Goal: Task Accomplishment & Management: Manage account settings

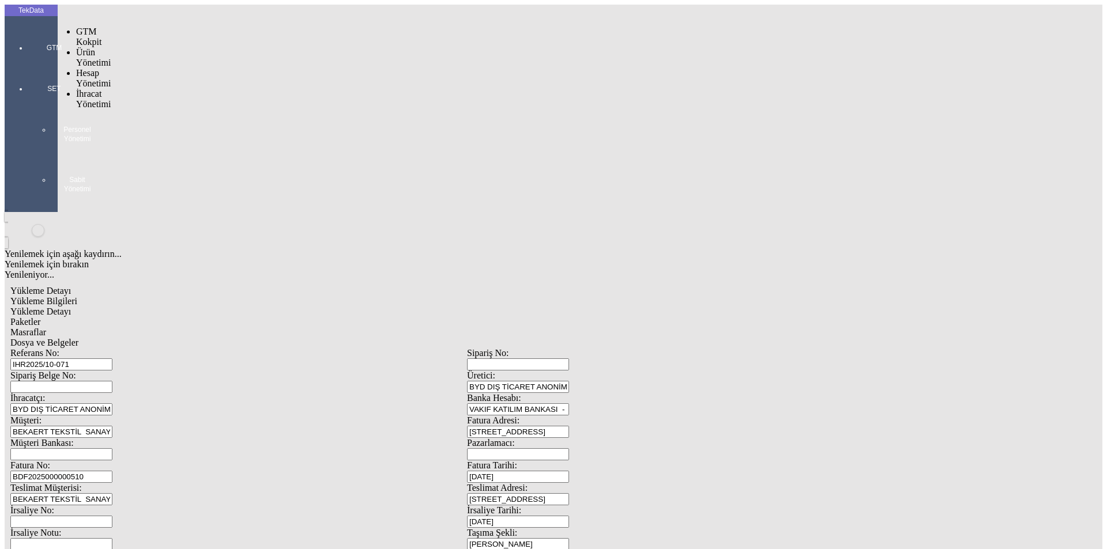
click at [28, 64] on div at bounding box center [54, 64] width 53 height 0
click at [76, 89] on span "İhracat Yönetimi" at bounding box center [93, 99] width 35 height 20
click at [176, 109] on span "Yüklemeler" at bounding box center [198, 114] width 44 height 10
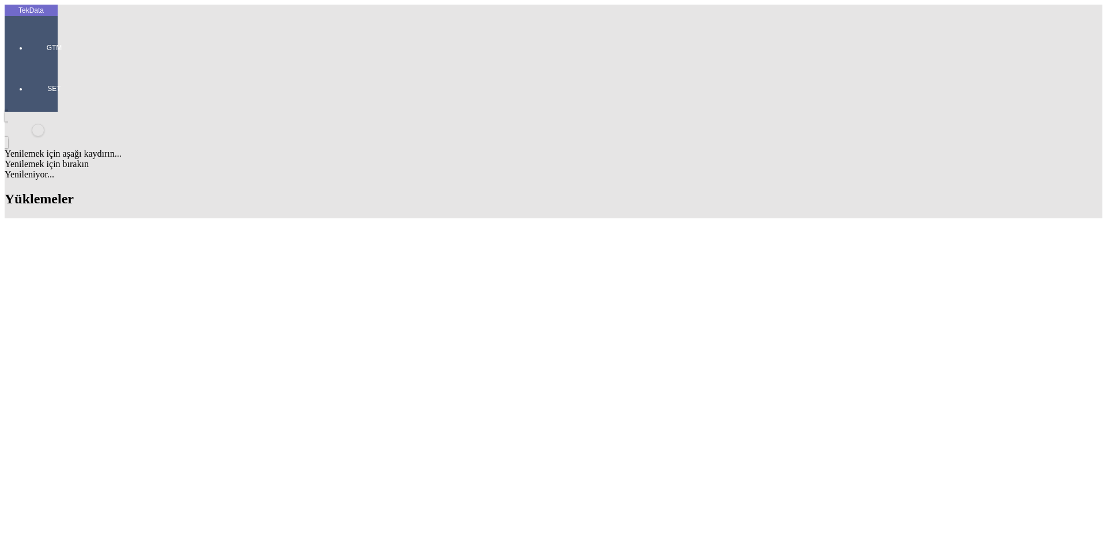
scroll to position [980, 0]
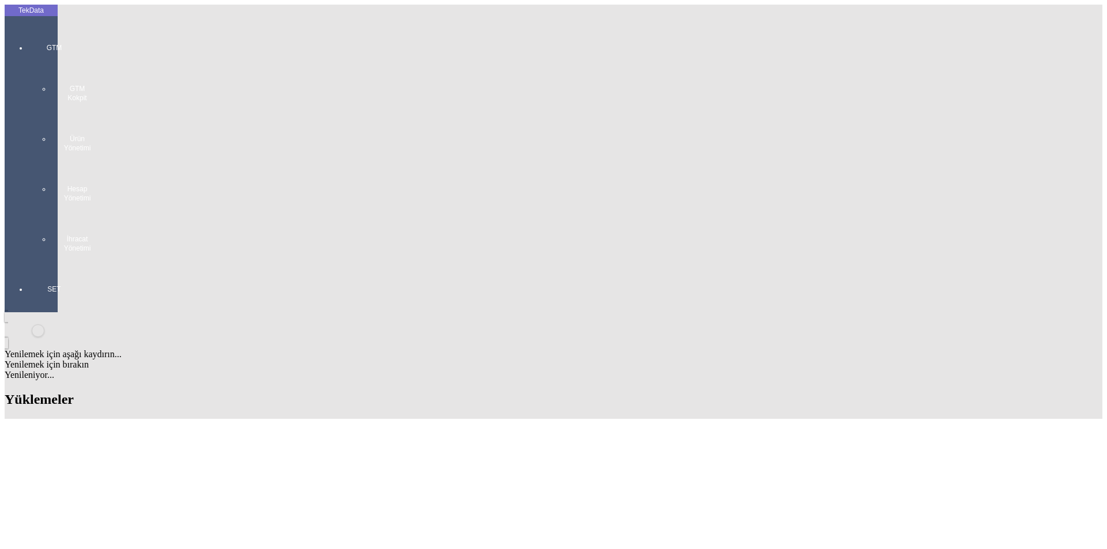
click at [38, 265] on div at bounding box center [54, 265] width 53 height 0
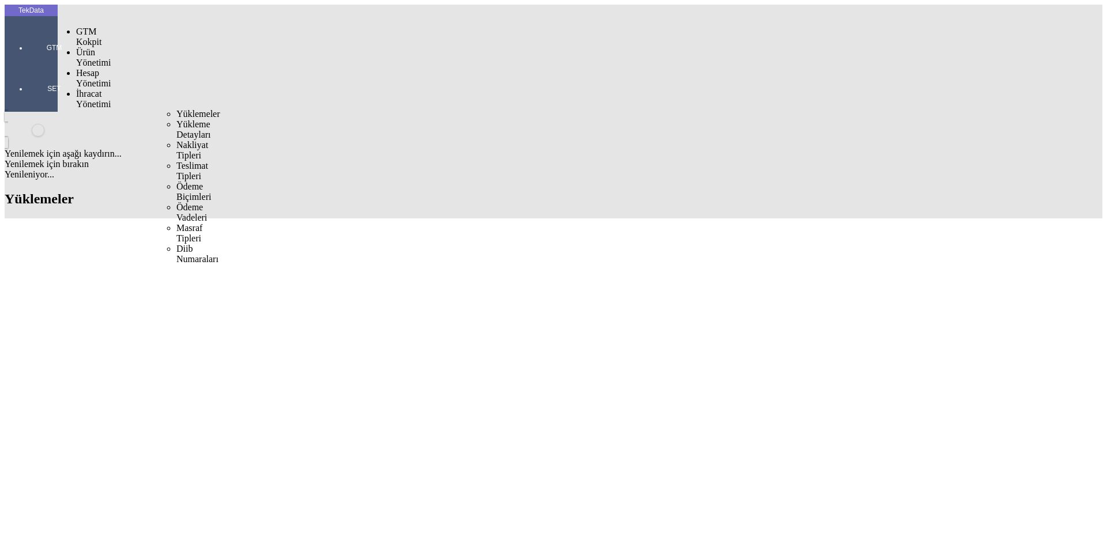
click at [82, 89] on span "İhracat Yönetimi" at bounding box center [93, 99] width 35 height 20
click at [176, 109] on span "Yüklemeler" at bounding box center [198, 114] width 44 height 10
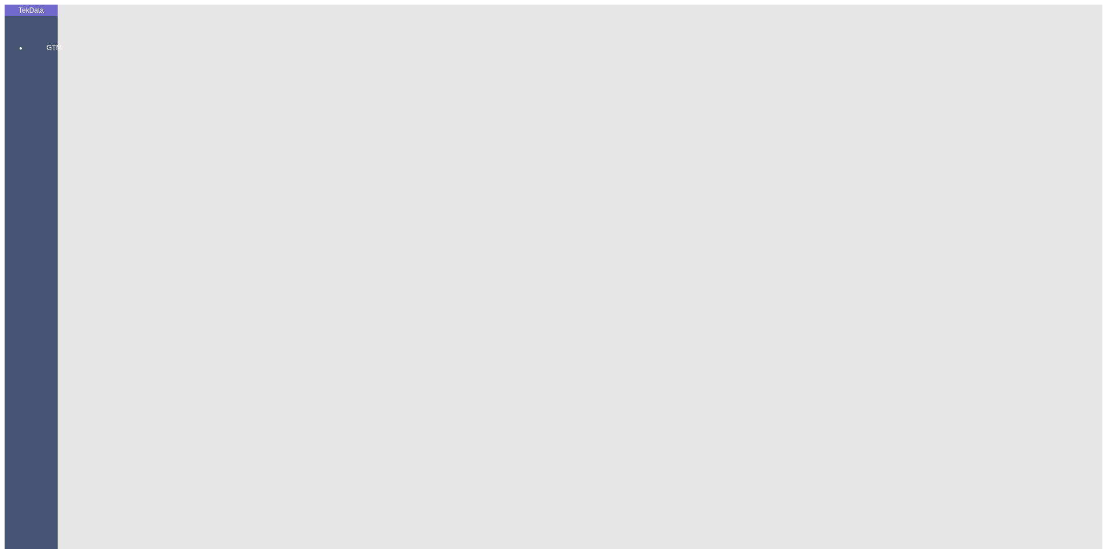
scroll to position [0, 0]
type input "ANGL"
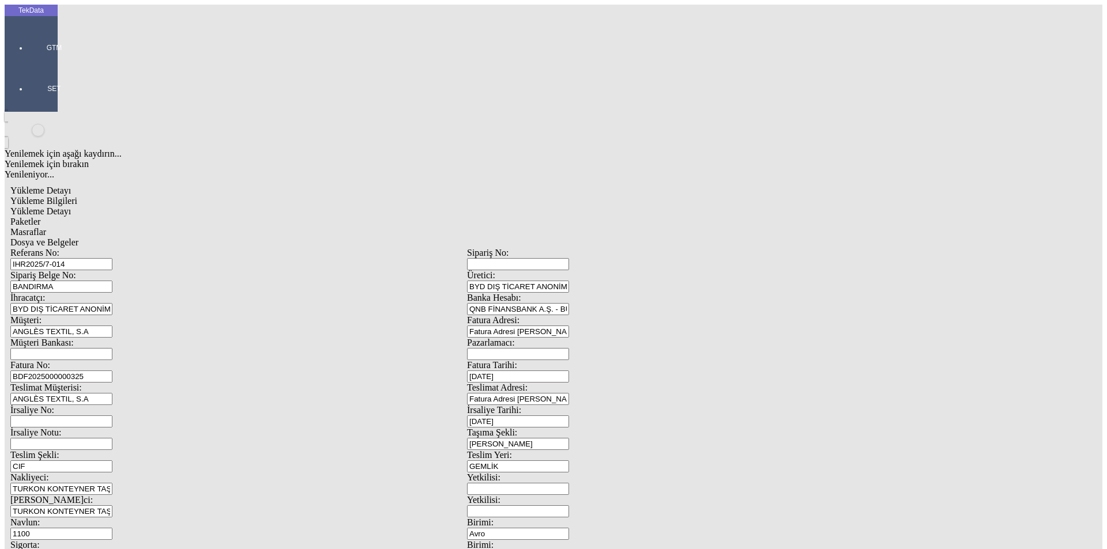
drag, startPoint x: 247, startPoint y: 82, endPoint x: 163, endPoint y: 80, distance: 84.8
click at [112, 258] on input "IHR2025/7-014" at bounding box center [61, 264] width 102 height 12
drag, startPoint x: 230, startPoint y: 86, endPoint x: 106, endPoint y: 82, distance: 124.0
click at [106, 248] on div "Referans No: IHR2025/7-014" at bounding box center [238, 259] width 456 height 22
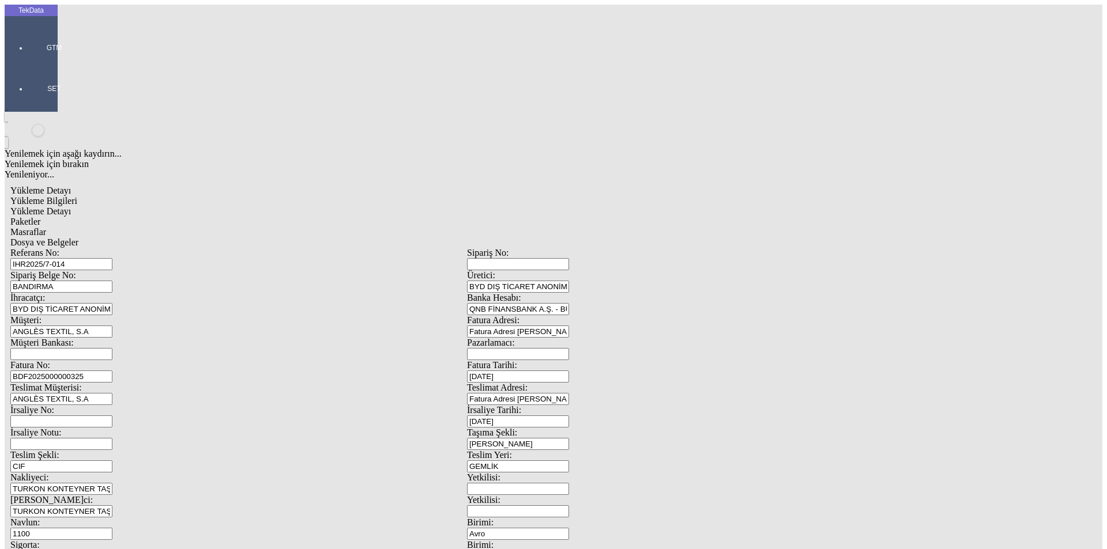
click at [112, 258] on input "IHR2025/7-014" at bounding box center [61, 264] width 102 height 12
type input "IHR2025/10-072"
click at [112, 371] on input "BDF2025000000325" at bounding box center [61, 377] width 102 height 12
type input "BDF2025000000"
type input "[DATE]"
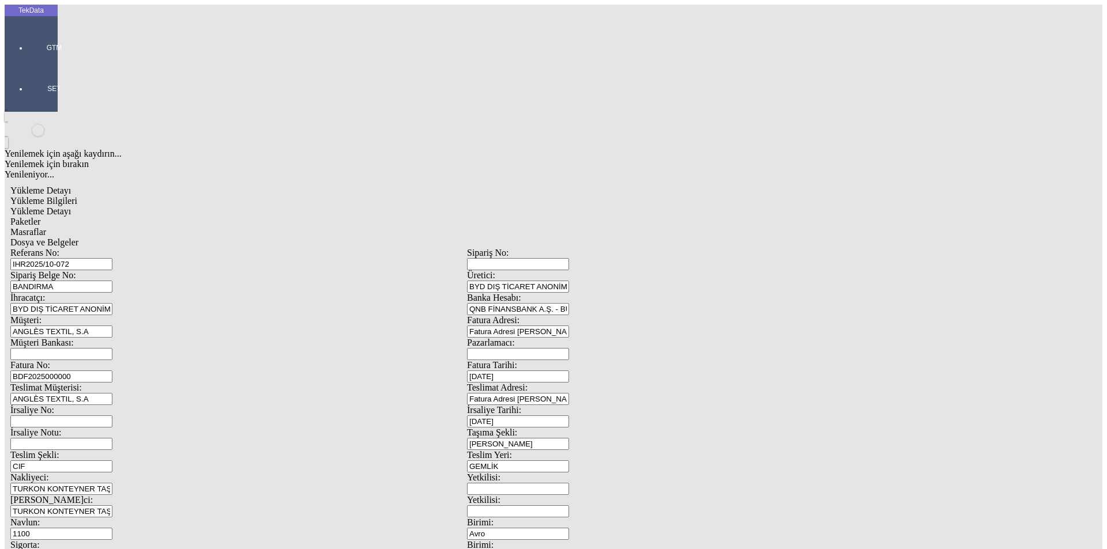
click at [469, 405] on div "İrsaliye No: İrsaliye Tarihi: [DATE]" at bounding box center [466, 416] width 913 height 22
type input "[DATE]"
drag, startPoint x: 207, startPoint y: 391, endPoint x: 129, endPoint y: 395, distance: 78.5
type input "[DATE]"
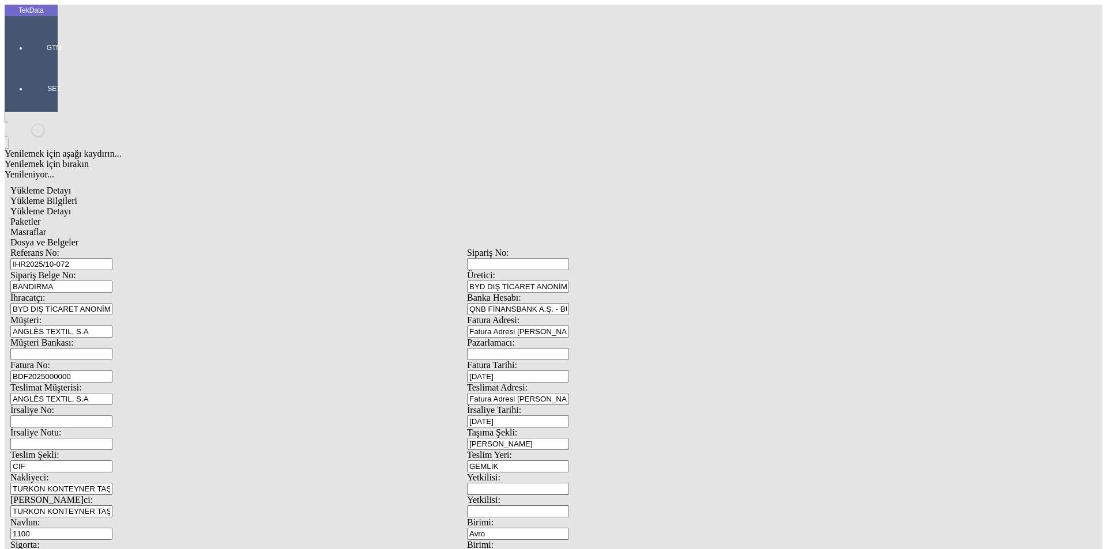
drag, startPoint x: 228, startPoint y: 503, endPoint x: 24, endPoint y: 501, distance: 204.6
click at [39, 503] on div "TekData GTM SET Yenilemek için aşağı kaydırın... Yenilemek için bırakın Yenilen…" at bounding box center [467, 456] width 924 height 903
type input "[DATE]"
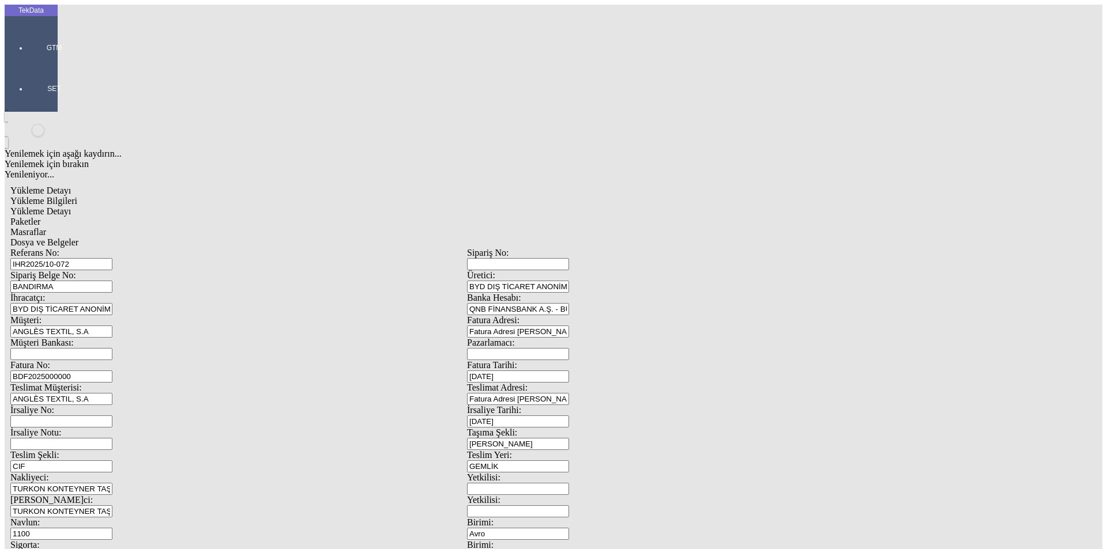
drag, startPoint x: 221, startPoint y: 443, endPoint x: 131, endPoint y: 450, distance: 89.6
type input "20000"
drag, startPoint x: 679, startPoint y: 444, endPoint x: 590, endPoint y: 447, distance: 89.4
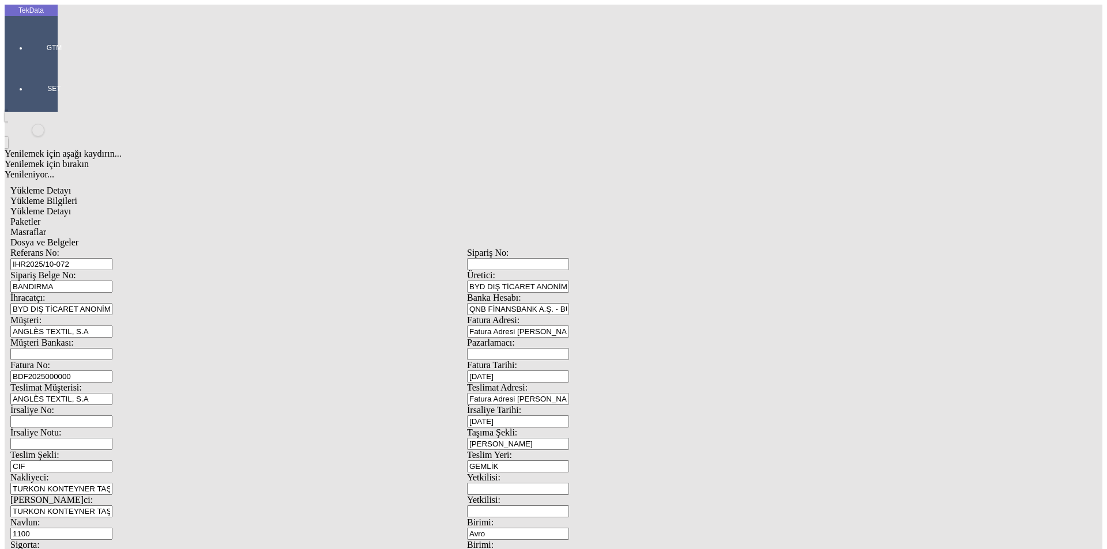
type input "20200"
click at [196, 248] on div "Referans No: IHR2025/10-072 Sipariş No: Sipariş Belge No: BANDIRMA Üretici: BYD…" at bounding box center [466, 517] width 913 height 539
click at [71, 206] on span "Yükleme Detayı" at bounding box center [40, 211] width 61 height 10
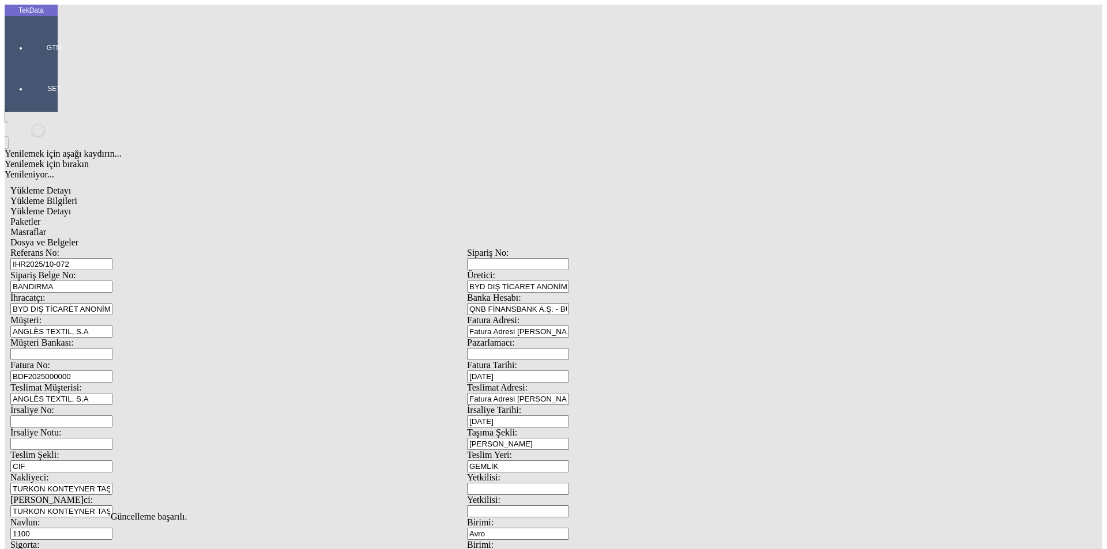
drag, startPoint x: 267, startPoint y: 48, endPoint x: 269, endPoint y: 58, distance: 9.9
click at [40, 217] on span "Paketler" at bounding box center [25, 222] width 30 height 10
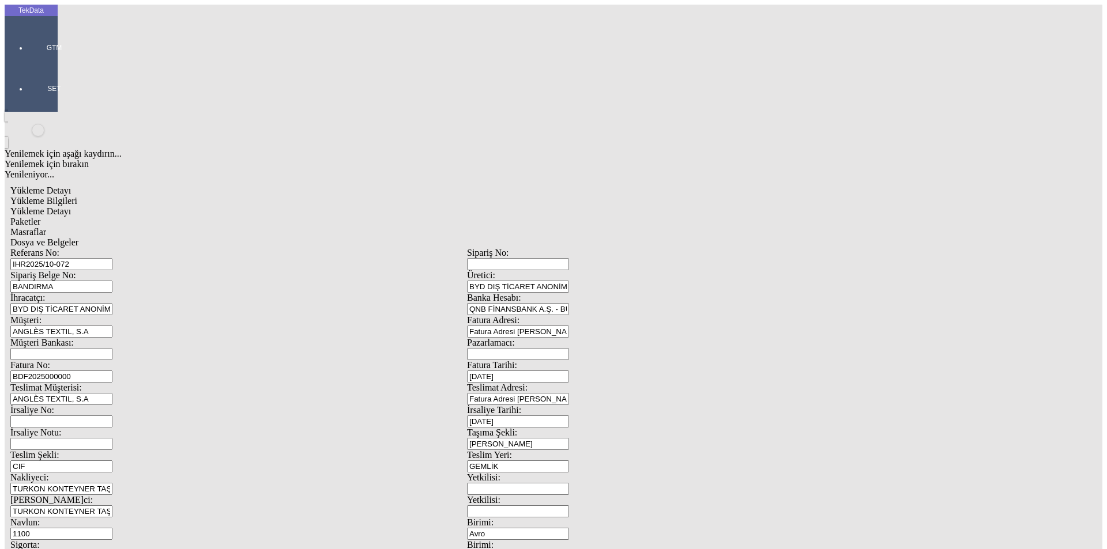
click at [46, 227] on span "Masraflar" at bounding box center [28, 232] width 36 height 10
click at [78, 237] on span "Dosya ve Belgeler" at bounding box center [44, 242] width 68 height 10
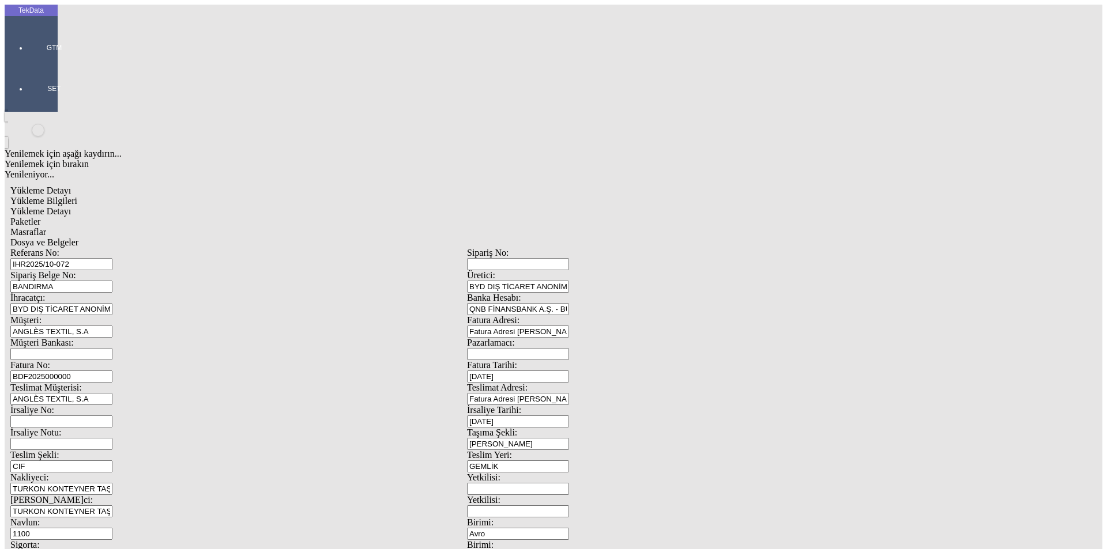
click at [77, 196] on span "Yükleme Bilgileri" at bounding box center [43, 201] width 67 height 10
click at [82, 248] on div "Referans No: IHR2025/10-072" at bounding box center [238, 259] width 456 height 22
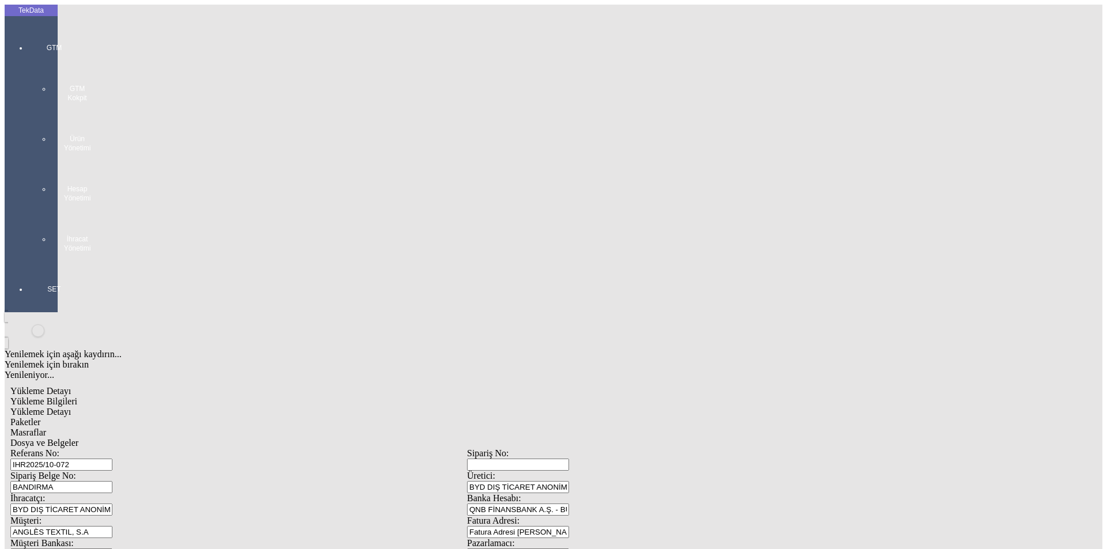
click at [37, 265] on div at bounding box center [54, 265] width 53 height 0
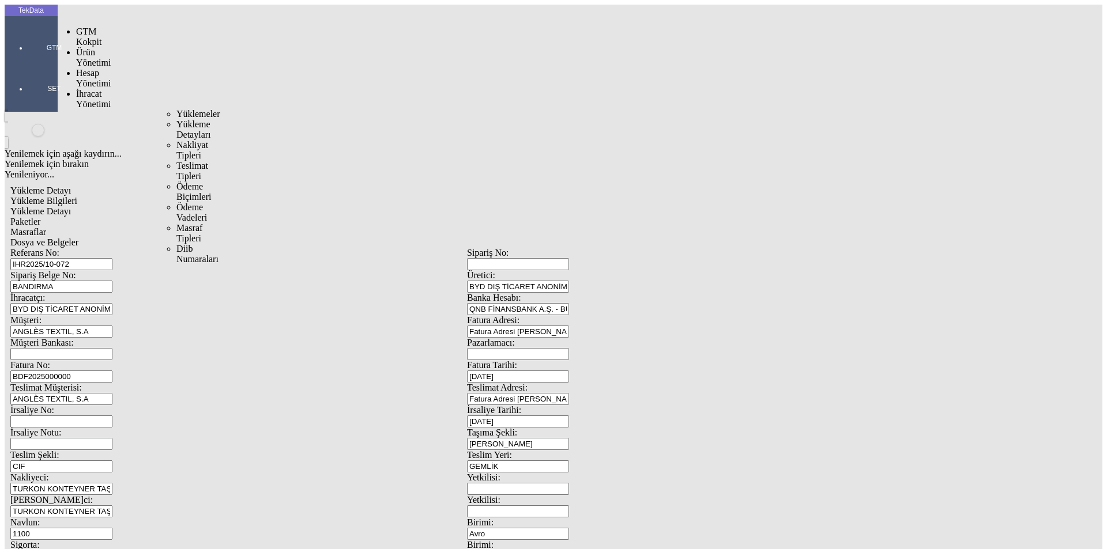
click at [81, 89] on span "İhracat Yönetimi" at bounding box center [93, 99] width 35 height 20
click at [176, 109] on span "Yüklemeler" at bounding box center [198, 114] width 44 height 10
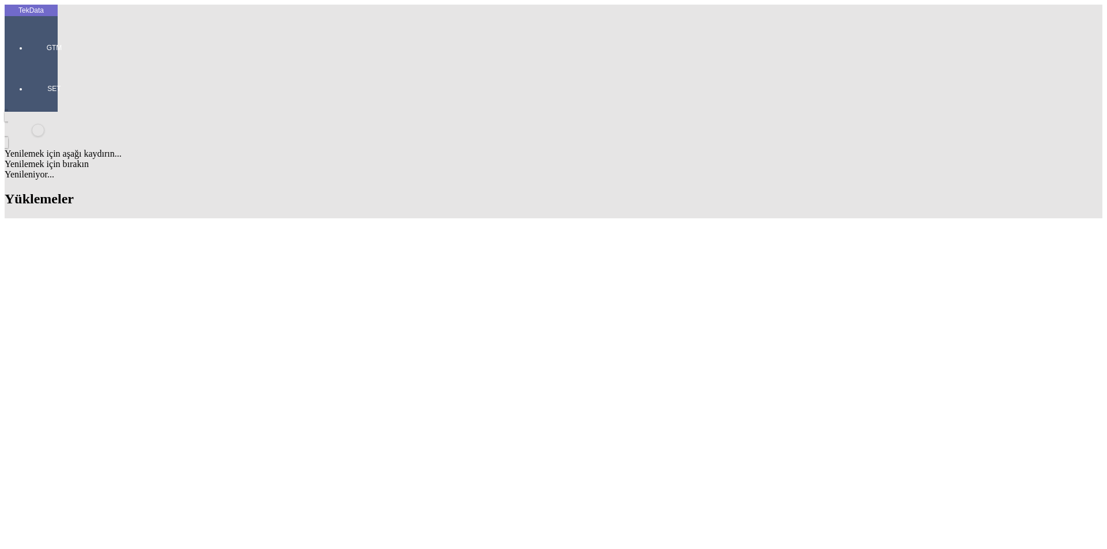
drag, startPoint x: 543, startPoint y: 89, endPoint x: 468, endPoint y: 97, distance: 75.4
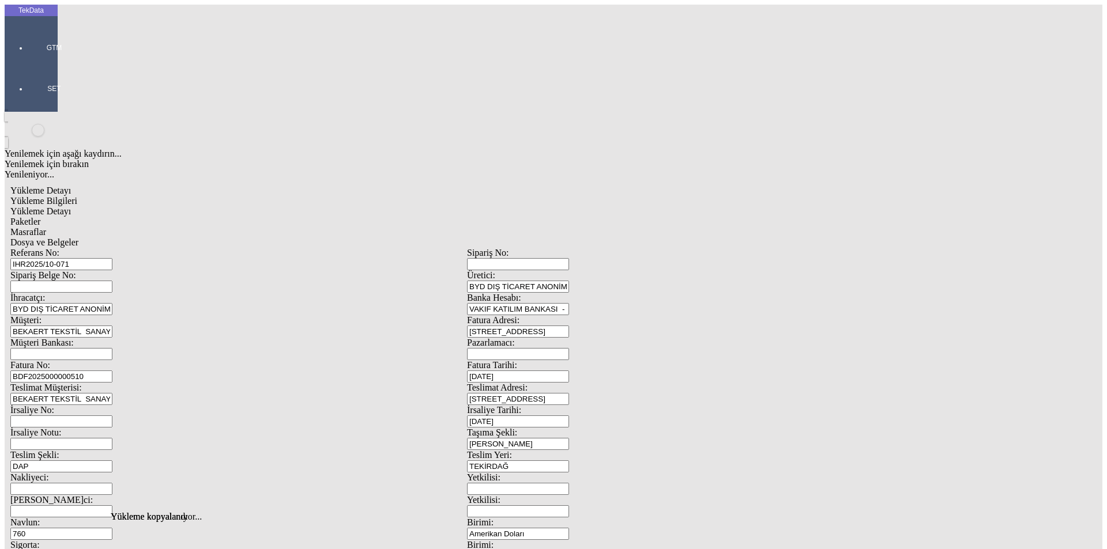
click at [112, 371] on input "BDF2025000000510" at bounding box center [61, 377] width 102 height 12
type input "BDF2025000000"
click at [112, 258] on input "IHR2025/10-071" at bounding box center [61, 264] width 102 height 12
type input "IHR2025/10-073"
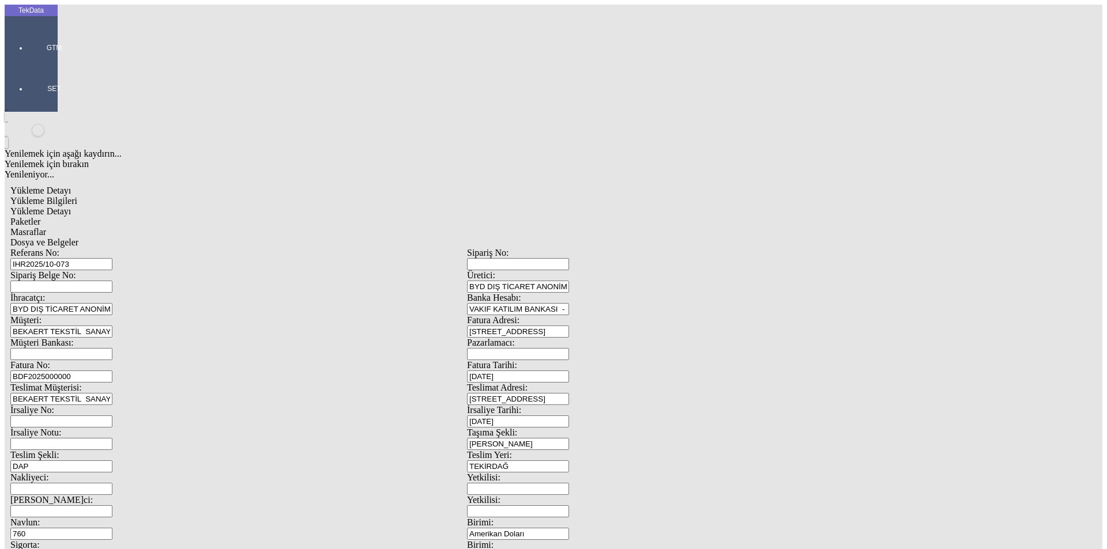
drag, startPoint x: 195, startPoint y: 447, endPoint x: 160, endPoint y: 446, distance: 35.2
type input "2"
type input "22855.56"
type input "24672"
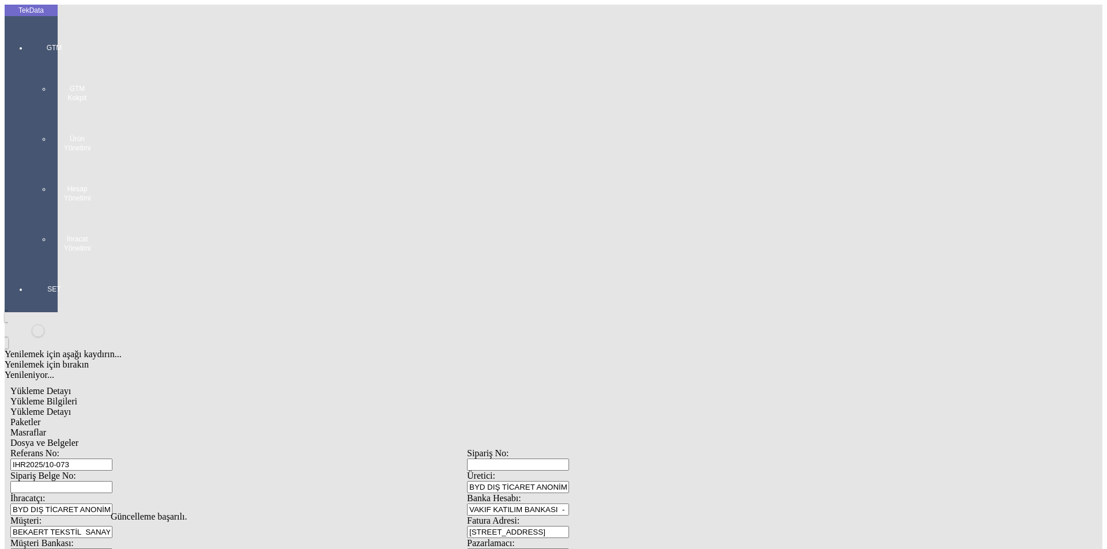
scroll to position [0, 0]
click at [159, 407] on div "Yükleme Detayı" at bounding box center [466, 412] width 913 height 10
drag, startPoint x: 185, startPoint y: 161, endPoint x: 0, endPoint y: 162, distance: 185.0
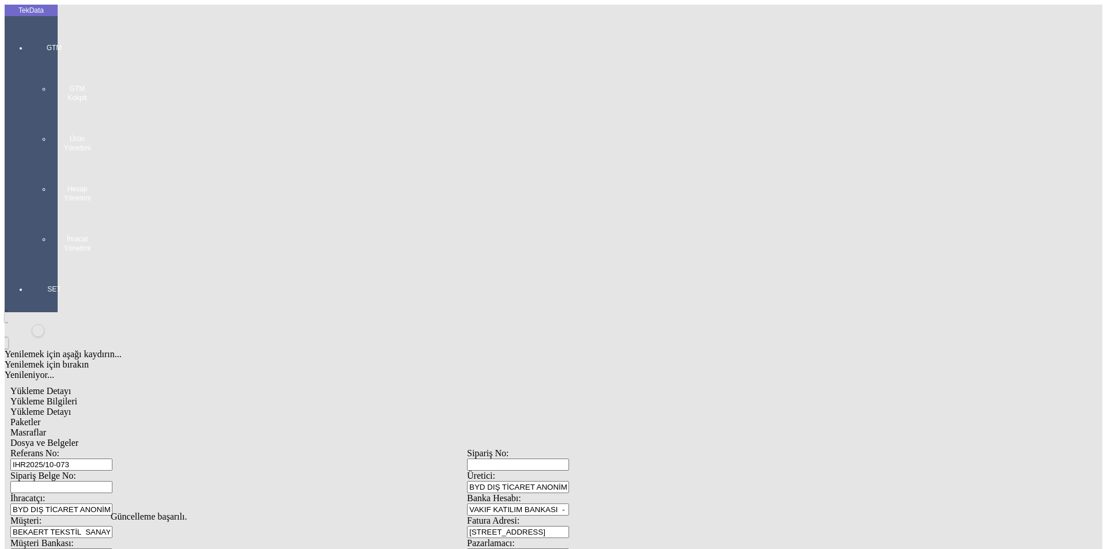
drag, startPoint x: 201, startPoint y: 176, endPoint x: 51, endPoint y: 176, distance: 149.9
type input "22855.56"
type input "1.29"
type input "22855.56"
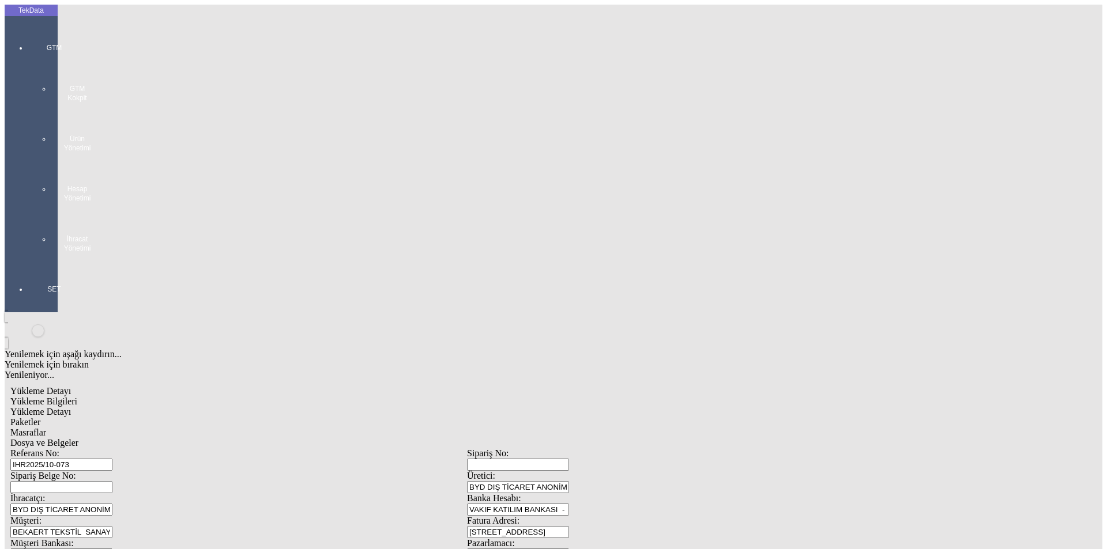
type input "24672"
click at [40, 417] on span "Paketler" at bounding box center [25, 422] width 30 height 10
click at [329, 428] on div "Masraflar" at bounding box center [466, 433] width 913 height 10
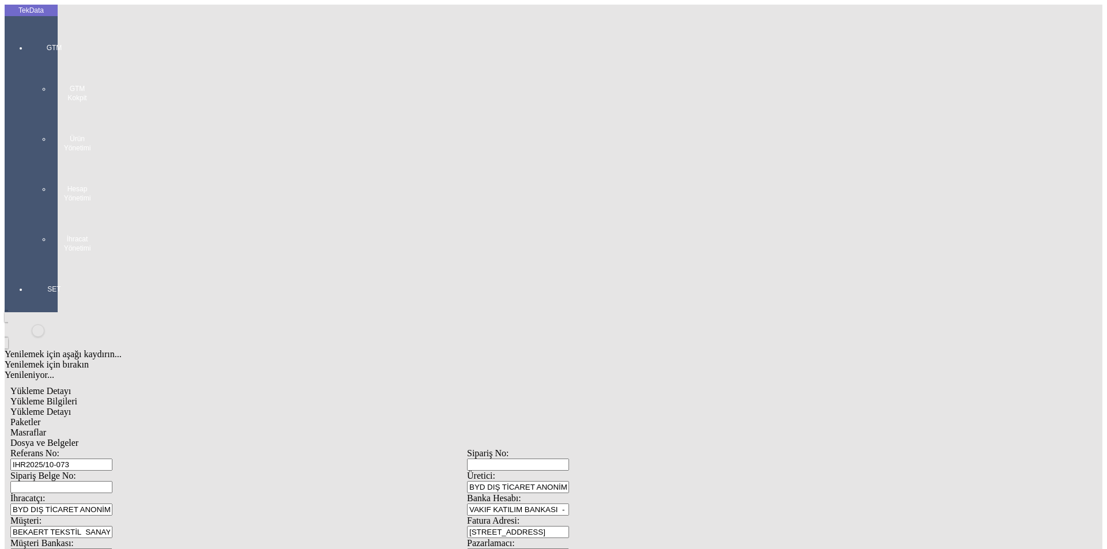
click at [371, 428] on div "Masraflar" at bounding box center [466, 433] width 913 height 10
click at [78, 438] on span "Dosya ve Belgeler" at bounding box center [44, 443] width 68 height 10
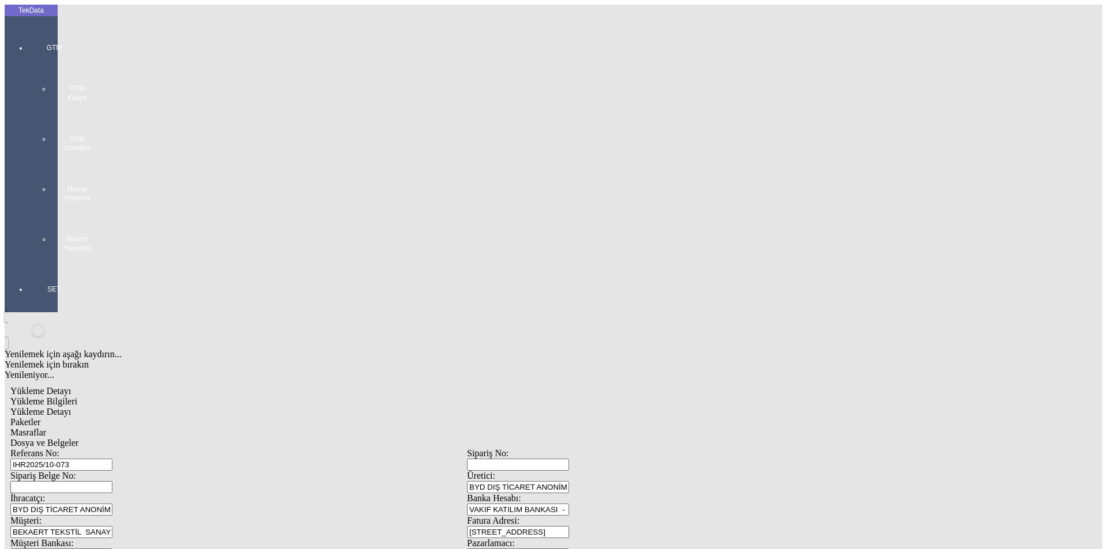
click at [103, 397] on div "Yükleme Bilgileri" at bounding box center [466, 402] width 913 height 10
drag, startPoint x: 229, startPoint y: 78, endPoint x: 57, endPoint y: 78, distance: 172.3
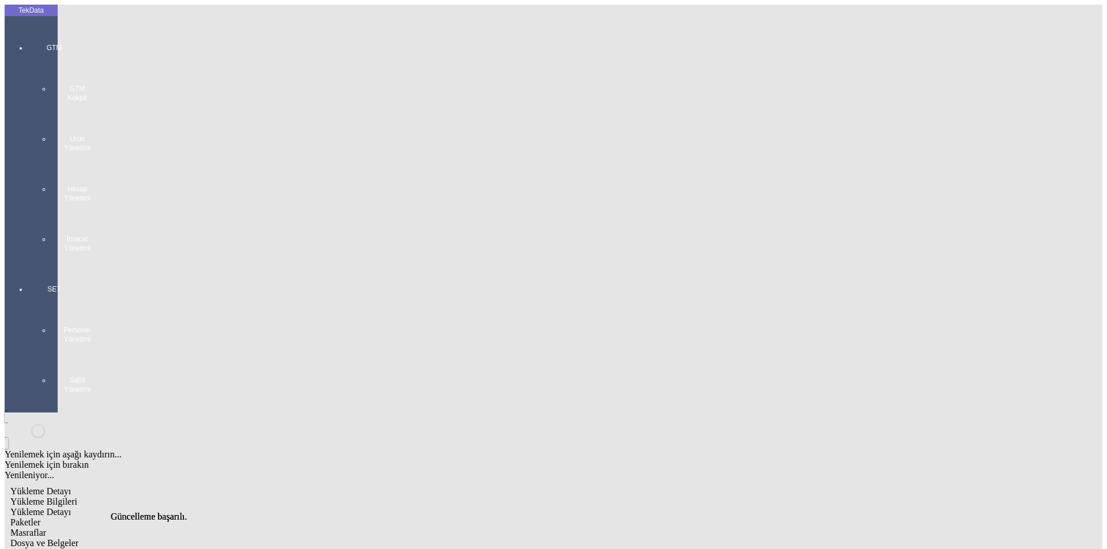
click at [28, 29] on div "GTM GTM Kokpit Ürün Yönetimi Hesap Yönetimi İhracat Yönetimi" at bounding box center [54, 143] width 53 height 241
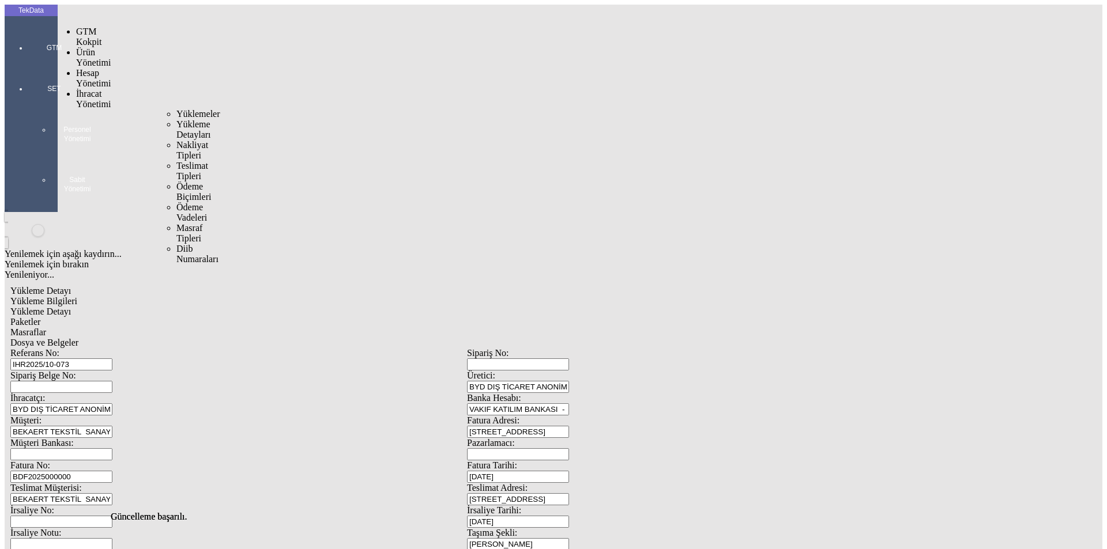
click at [91, 89] on span "İhracat Yönetimi" at bounding box center [93, 99] width 35 height 20
click at [176, 109] on span "Yüklemeler" at bounding box center [198, 114] width 44 height 10
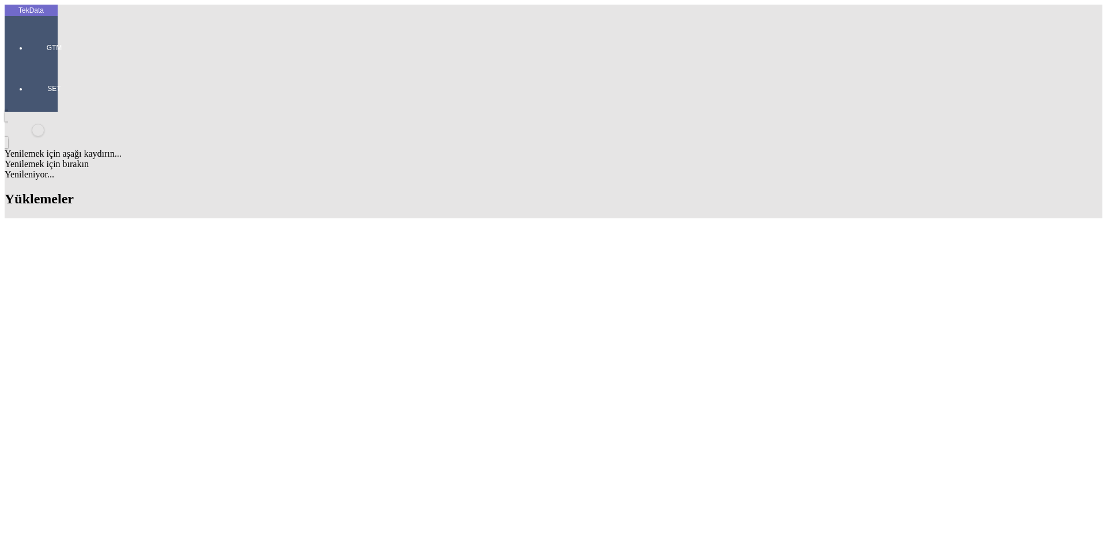
scroll to position [807, 0]
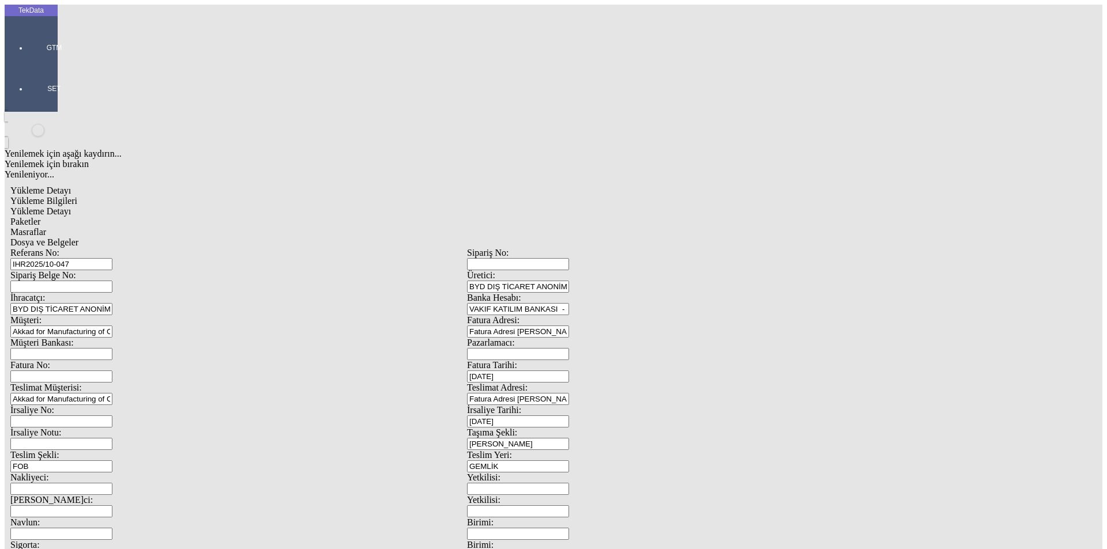
click at [71, 206] on span "Yükleme Detayı" at bounding box center [40, 211] width 61 height 10
drag, startPoint x: 160, startPoint y: 169, endPoint x: 41, endPoint y: 175, distance: 119.4
type input "27350"
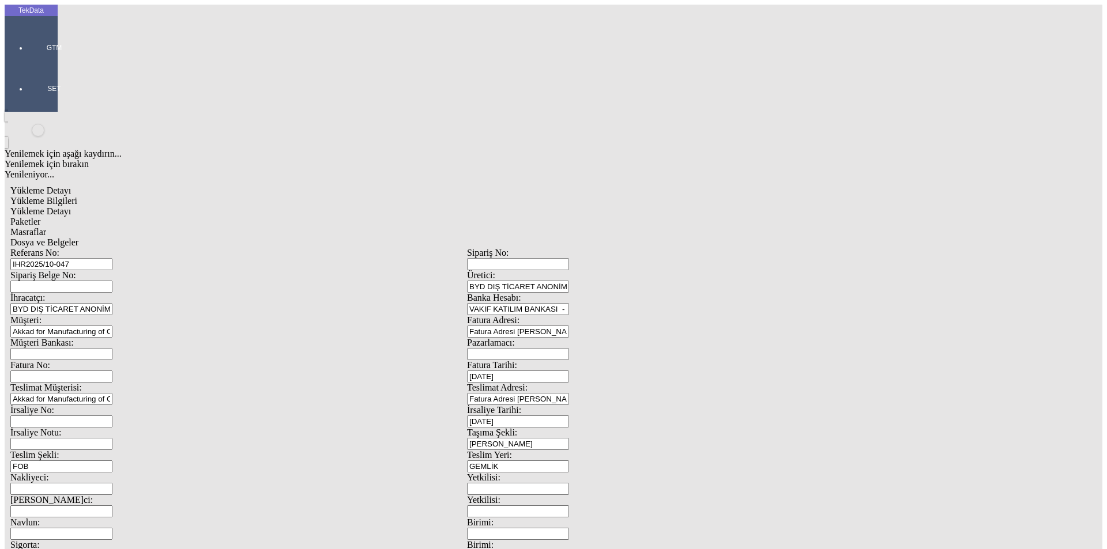
type input "0.86"
type input "27350"
type input "27408"
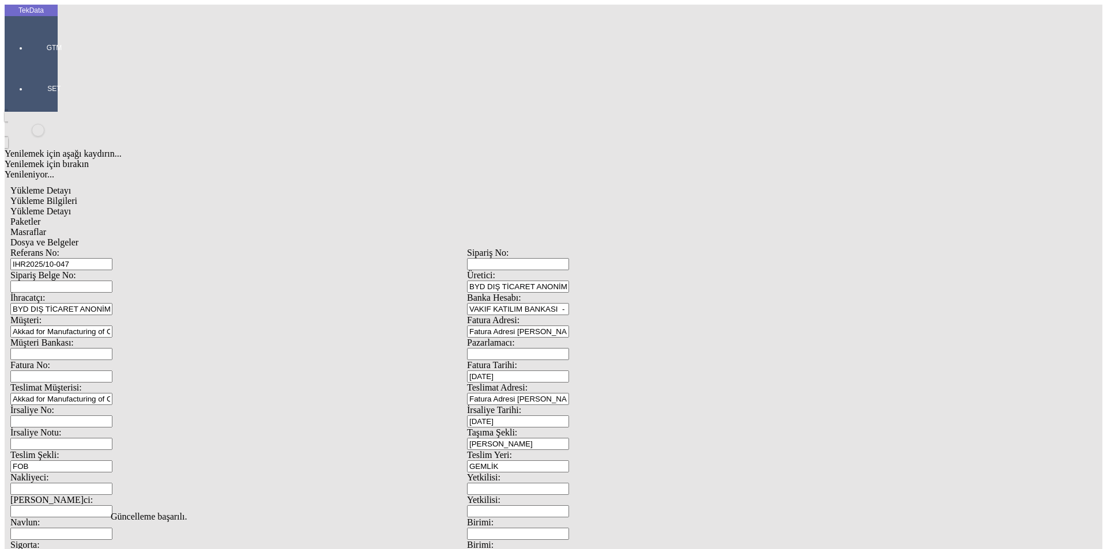
click at [247, 217] on div "Paketler" at bounding box center [466, 222] width 913 height 10
click at [46, 227] on span "Masraflar" at bounding box center [28, 232] width 36 height 10
click at [246, 217] on div "Paketler" at bounding box center [466, 222] width 913 height 10
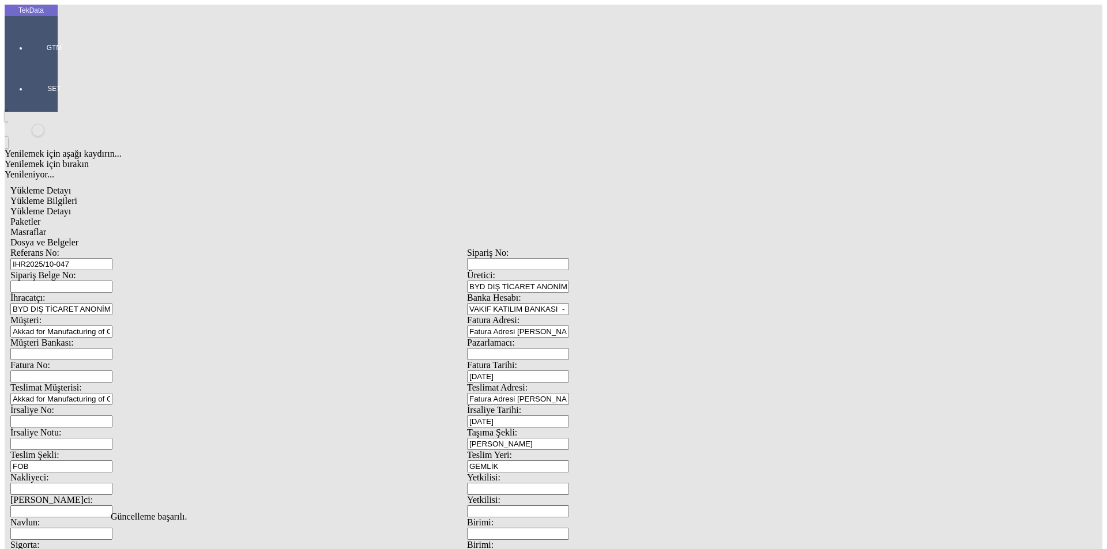
drag, startPoint x: 642, startPoint y: 118, endPoint x: 511, endPoint y: 131, distance: 132.1
type input "29"
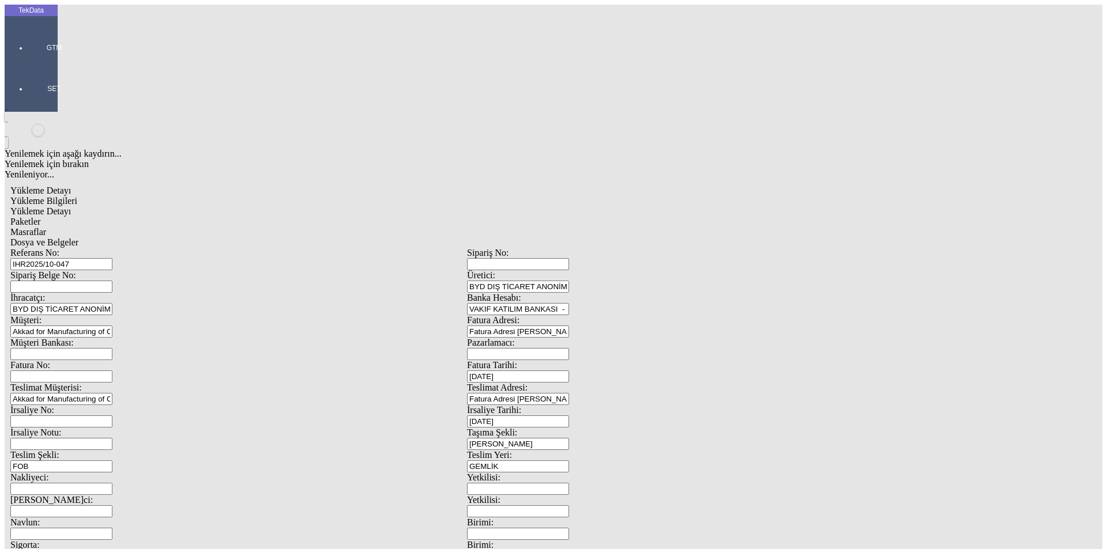
click at [46, 227] on span "Masraflar" at bounding box center [28, 232] width 36 height 10
click at [78, 237] on span "Dosya ve Belgeler" at bounding box center [44, 242] width 68 height 10
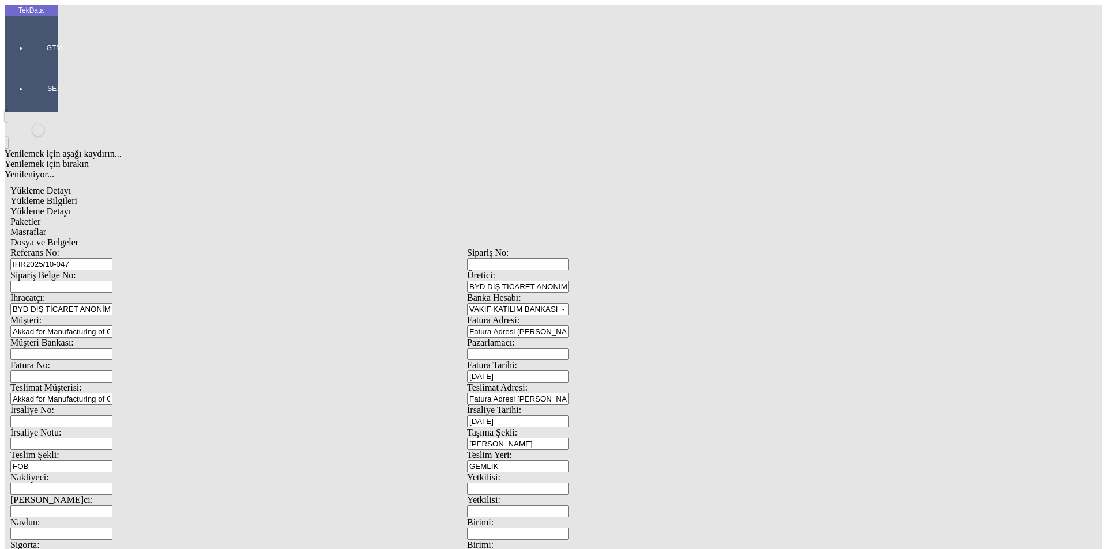
click at [78, 237] on span "Dosya ve Belgeler" at bounding box center [44, 242] width 68 height 10
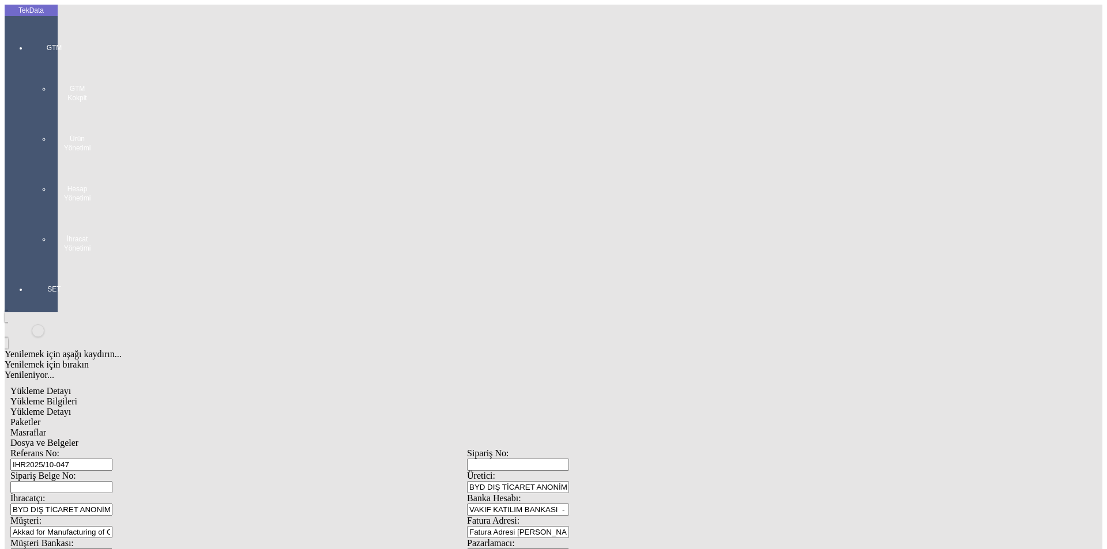
click at [28, 43] on div "GTM GTM Kokpit Ürün Yönetimi Hesap Yönetimi İhracat Yönetimi" at bounding box center [54, 143] width 53 height 241
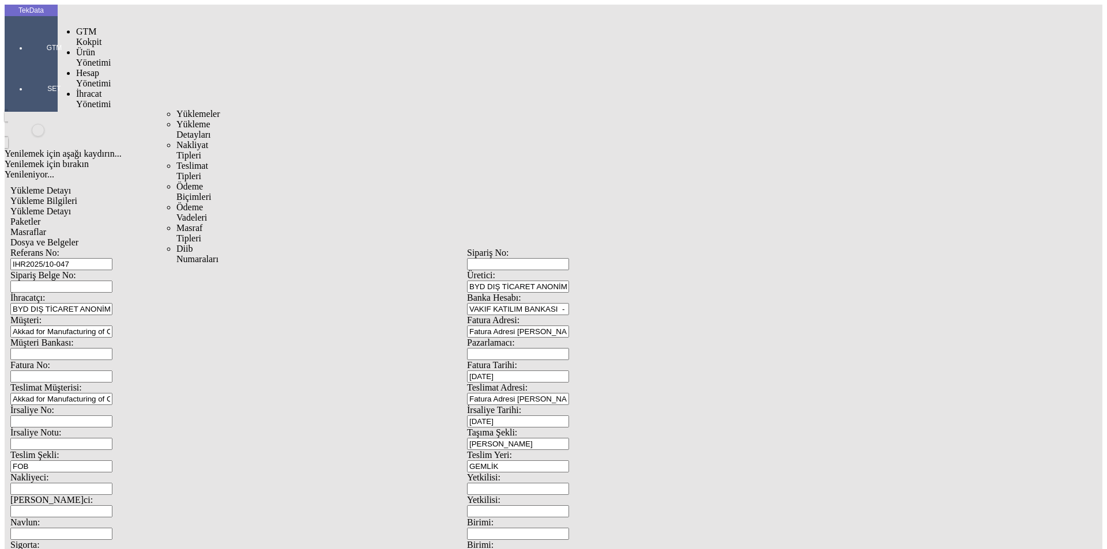
click at [76, 89] on span "İhracat Yönetimi" at bounding box center [93, 99] width 35 height 20
drag, startPoint x: 150, startPoint y: 63, endPoint x: 174, endPoint y: 62, distance: 23.6
click at [176, 109] on span "Yüklemeler" at bounding box center [198, 114] width 44 height 10
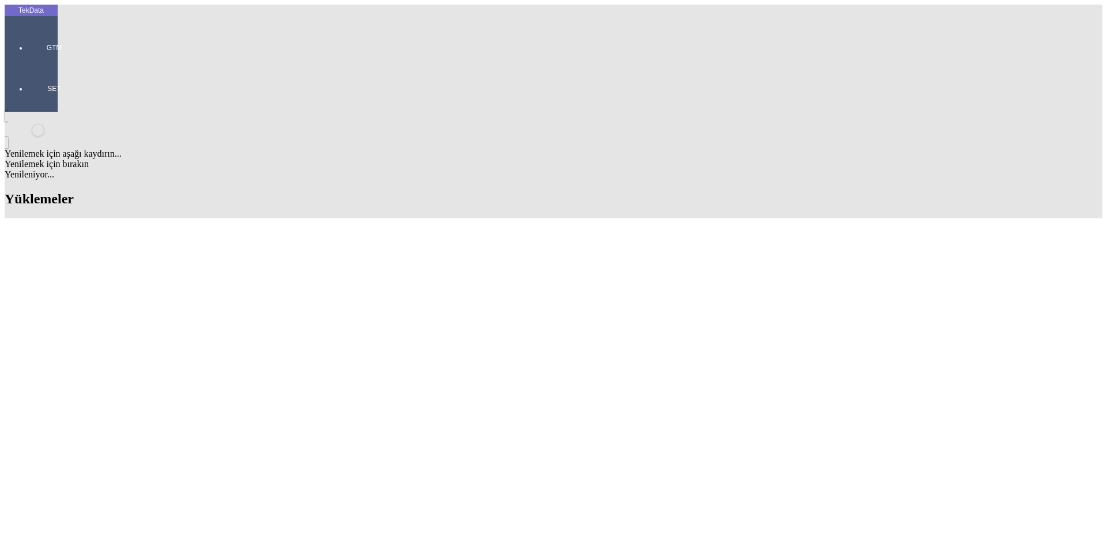
scroll to position [850, 0]
drag, startPoint x: 475, startPoint y: 424, endPoint x: 541, endPoint y: 427, distance: 65.8
copy tr "BDF2025000000510"
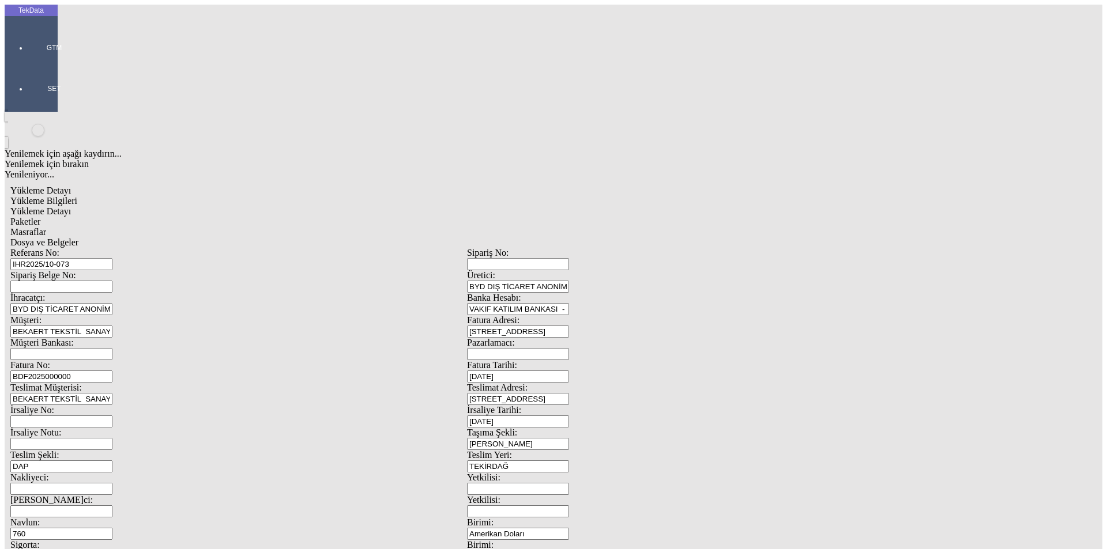
click at [112, 371] on input "BDF2025000000" at bounding box center [61, 377] width 102 height 12
drag, startPoint x: 1024, startPoint y: 442, endPoint x: 121, endPoint y: 193, distance: 936.4
click at [121, 360] on div "Fatura No: BDF2025000000" at bounding box center [238, 371] width 456 height 22
paste input "BDF202500000051"
drag, startPoint x: 172, startPoint y: 195, endPoint x: 84, endPoint y: 200, distance: 88.3
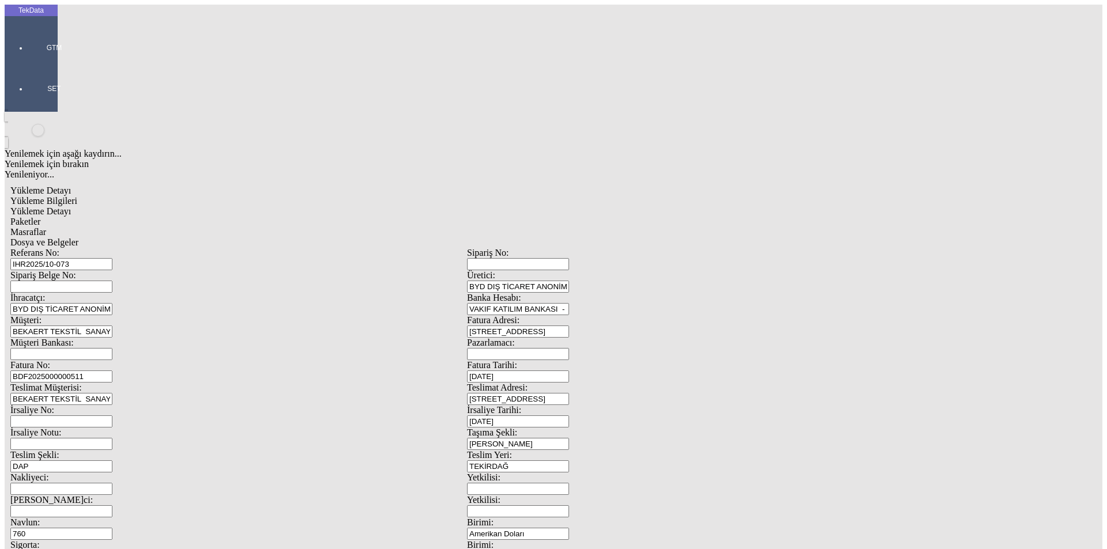
click at [89, 360] on div "Fatura No: BDF2025000000511" at bounding box center [238, 371] width 456 height 22
type input "BDF2025000000511"
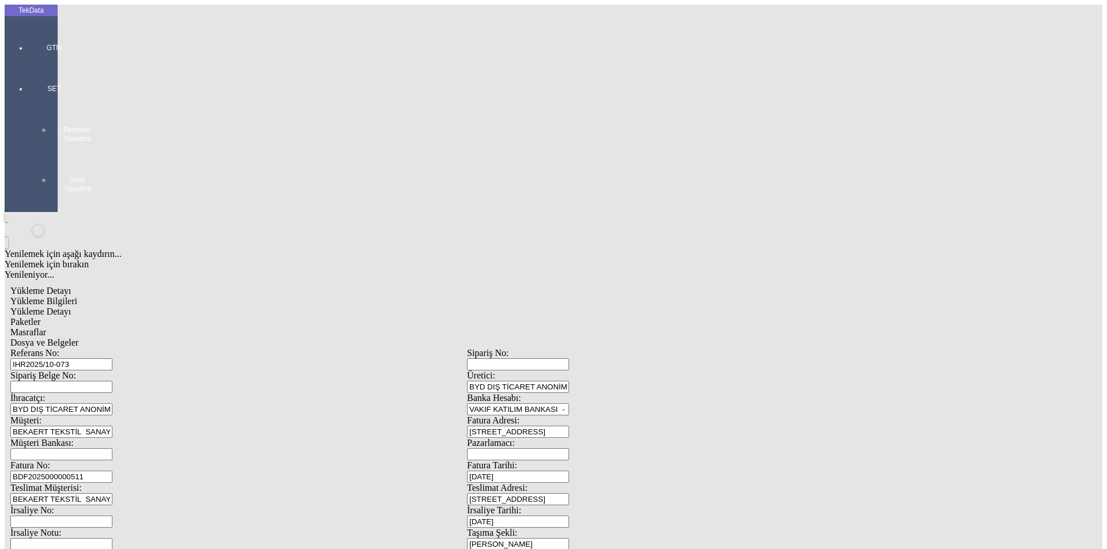
drag, startPoint x: 211, startPoint y: 84, endPoint x: 113, endPoint y: 84, distance: 98.0
click at [113, 348] on div "Referans No: IHR2025/10-073" at bounding box center [238, 359] width 456 height 22
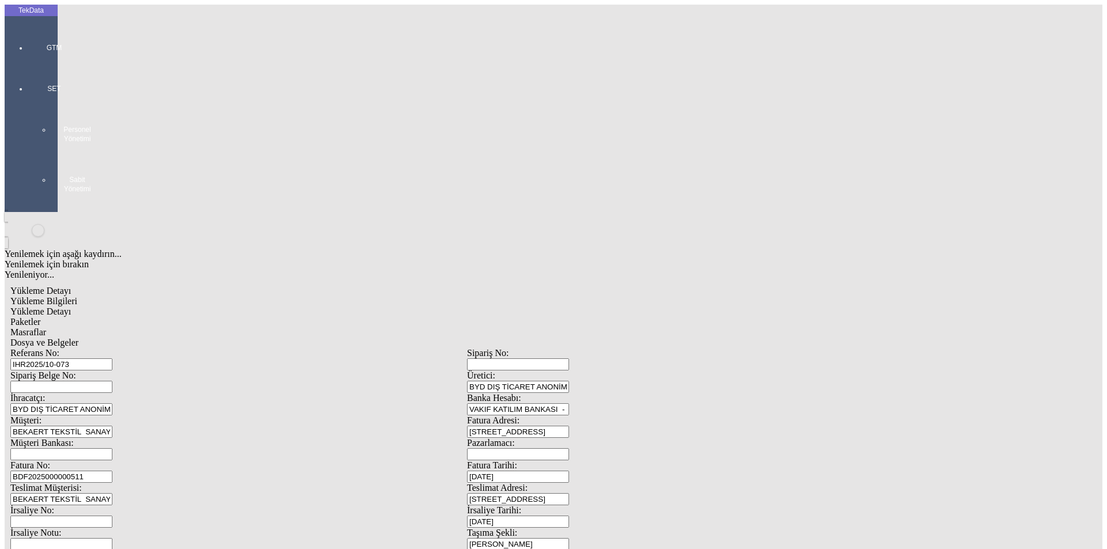
scroll to position [99, 0]
drag, startPoint x: 614, startPoint y: 437, endPoint x: 540, endPoint y: 445, distance: 74.7
type input "24759.96"
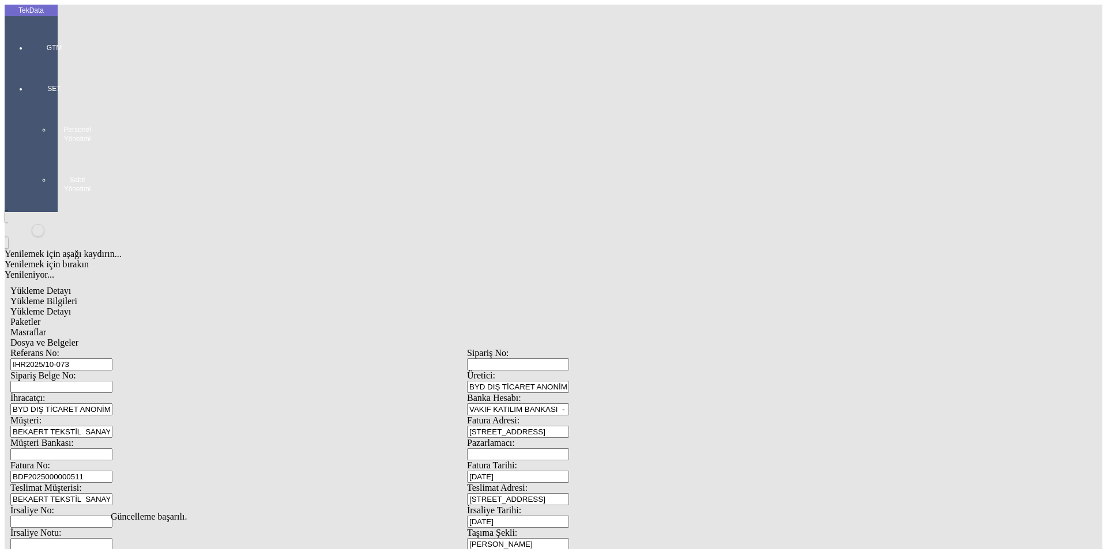
scroll to position [0, 0]
click at [71, 307] on span "Yükleme Detayı" at bounding box center [40, 312] width 61 height 10
drag, startPoint x: 202, startPoint y: 236, endPoint x: 39, endPoint y: 249, distance: 163.0
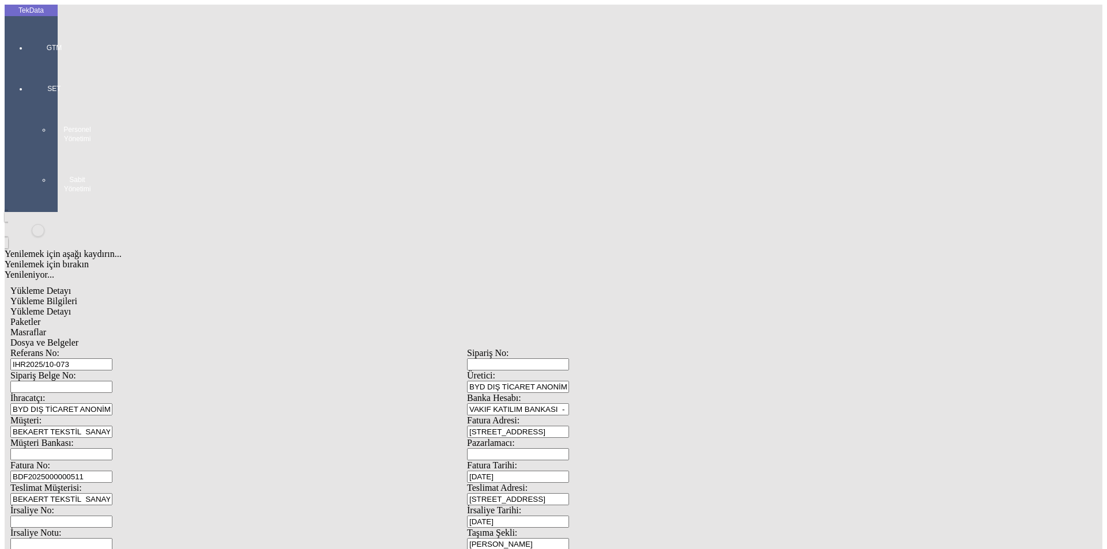
type input "24759.96"
click at [40, 317] on span "Paketler" at bounding box center [25, 322] width 30 height 10
click at [46, 327] on span "Masraflar" at bounding box center [28, 332] width 36 height 10
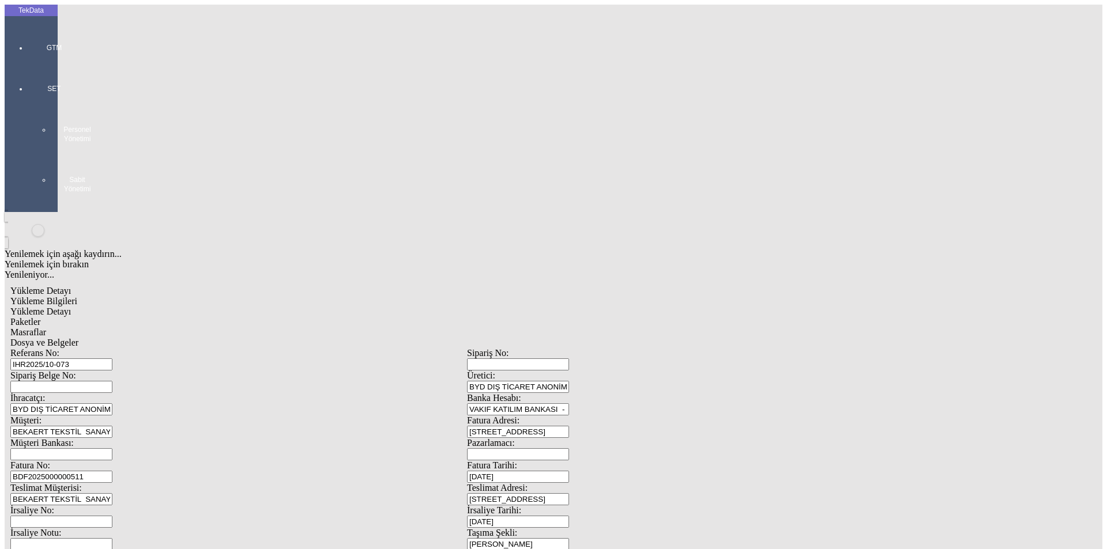
click at [78, 338] on span "Dosya ve Belgeler" at bounding box center [44, 343] width 68 height 10
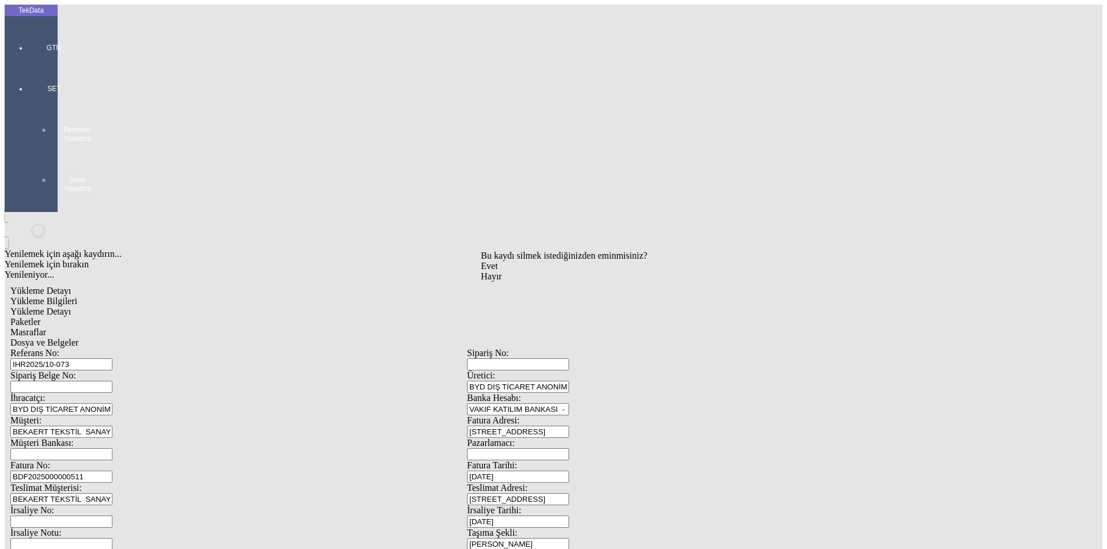
click at [178, 31] on div "Bu kaydı silmek istediğinizden eminmisiniz? [PERSON_NAME]" at bounding box center [89, 15] width 178 height 31
click at [534, 271] on div "Evet" at bounding box center [564, 266] width 167 height 10
click at [77, 296] on span "Yükleme Bilgileri" at bounding box center [43, 301] width 67 height 10
drag, startPoint x: 176, startPoint y: 368, endPoint x: 126, endPoint y: 370, distance: 50.2
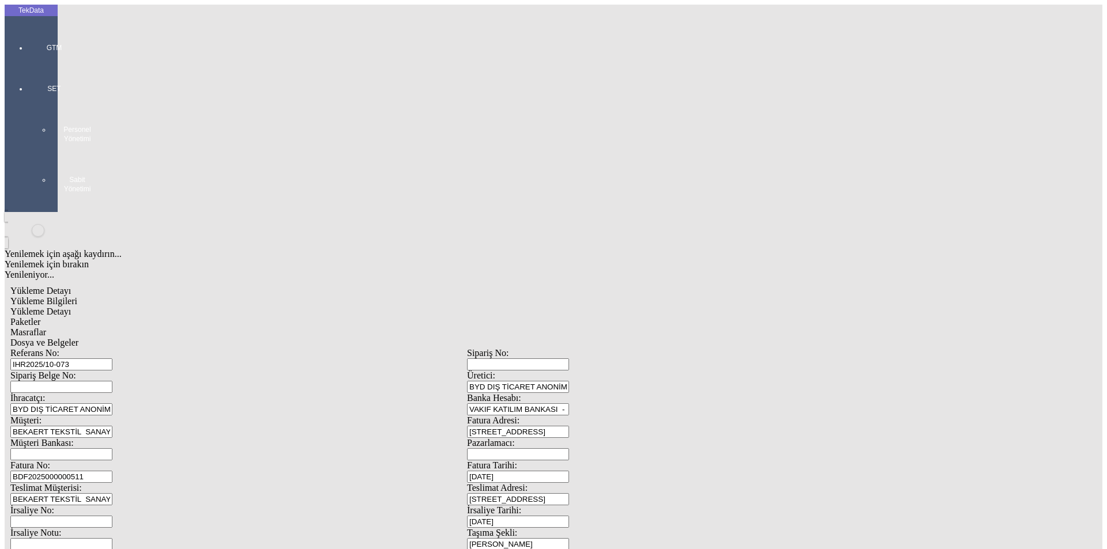
type input "35"
click at [78, 338] on span "Dosya ve Belgeler" at bounding box center [44, 343] width 68 height 10
click at [77, 296] on span "Yükleme Bilgileri" at bounding box center [43, 301] width 67 height 10
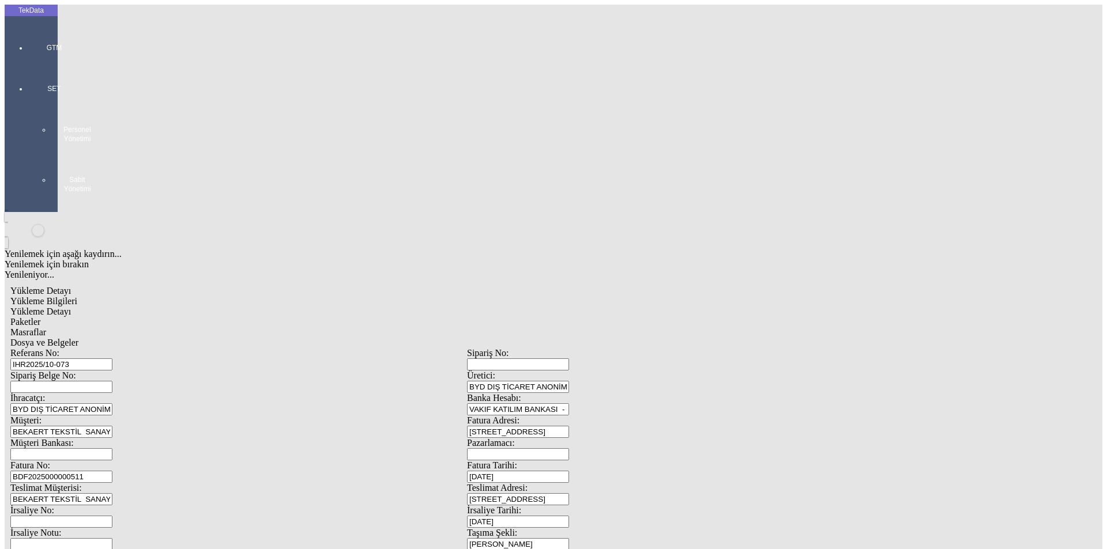
click at [71, 307] on span "Yükleme Detayı" at bounding box center [40, 312] width 61 height 10
click at [241, 317] on div "Paketler" at bounding box center [466, 322] width 913 height 10
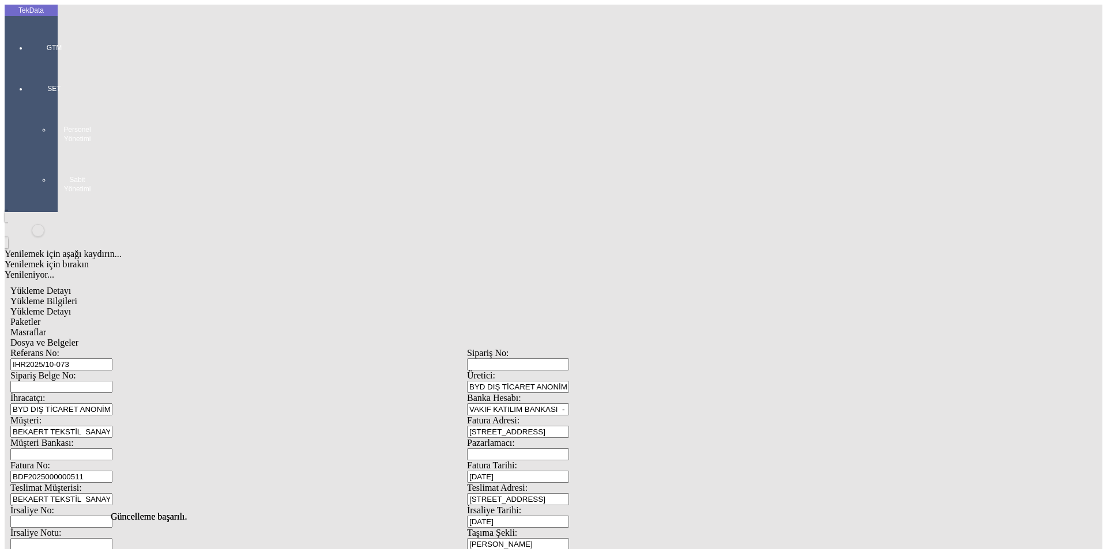
click at [344, 327] on div "Masraflar" at bounding box center [466, 332] width 913 height 10
click at [420, 338] on div "Dosya ve Belgeler" at bounding box center [466, 343] width 913 height 10
click at [78, 338] on span "Dosya ve Belgeler" at bounding box center [44, 343] width 68 height 10
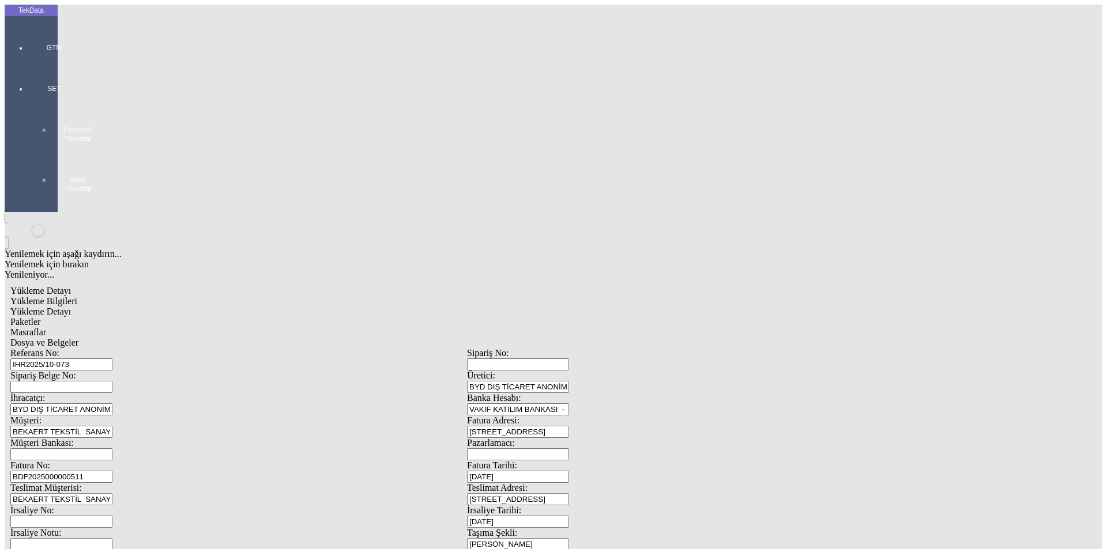
click at [77, 296] on span "Yükleme Bilgileri" at bounding box center [43, 301] width 67 height 10
click at [569, 403] on input "VAKIF KATILIM BANKASI - [GEOGRAPHIC_DATA] - USD" at bounding box center [518, 409] width 102 height 12
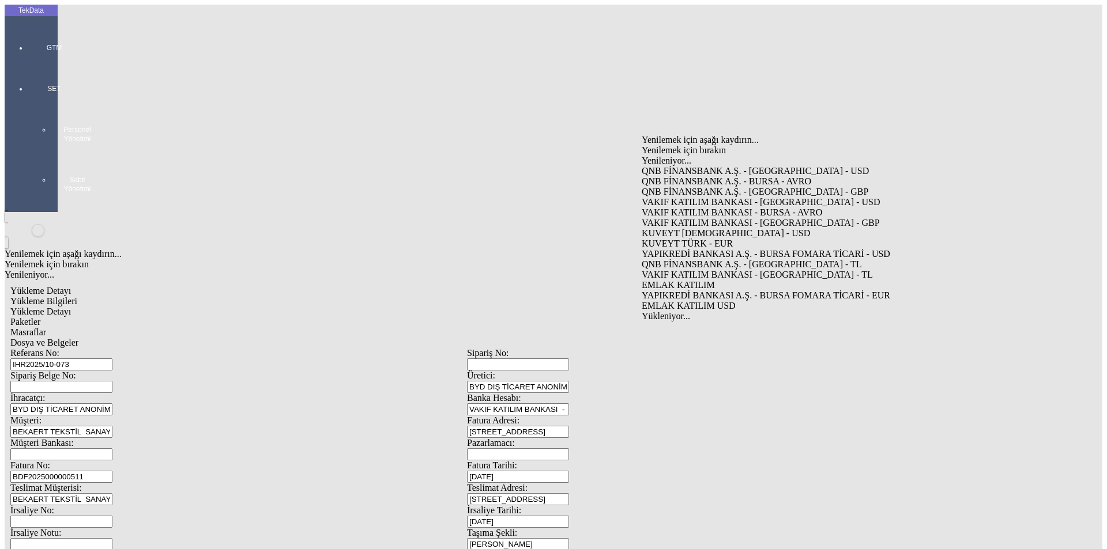
click at [690, 166] on div "QNB FİNANSBANK A.Ş. - [GEOGRAPHIC_DATA] - USD" at bounding box center [861, 171] width 441 height 10
type input "QNB FİNANSBANK A.Ş. - [GEOGRAPHIC_DATA] - USD"
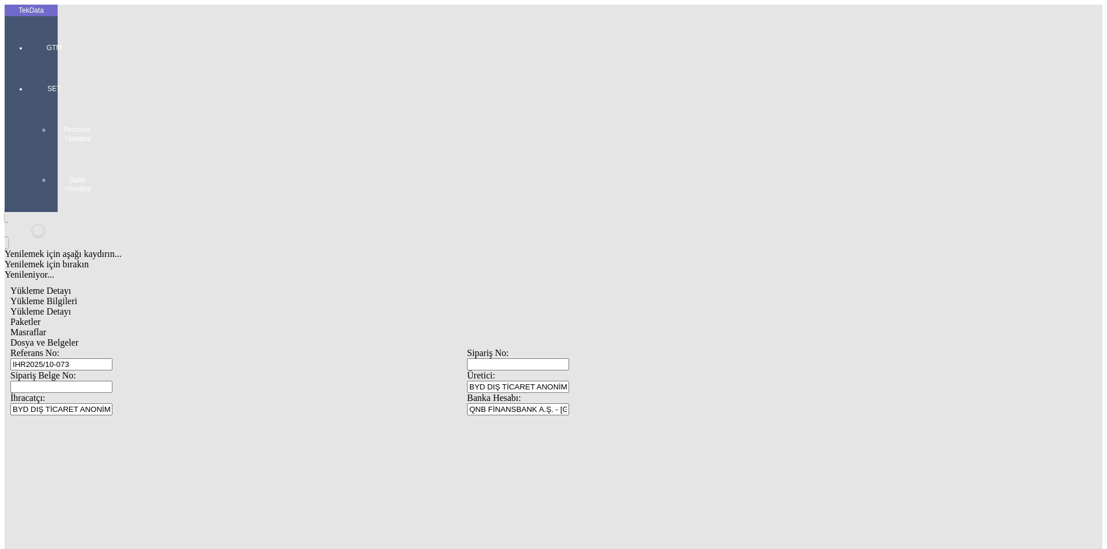
scroll to position [99, 0]
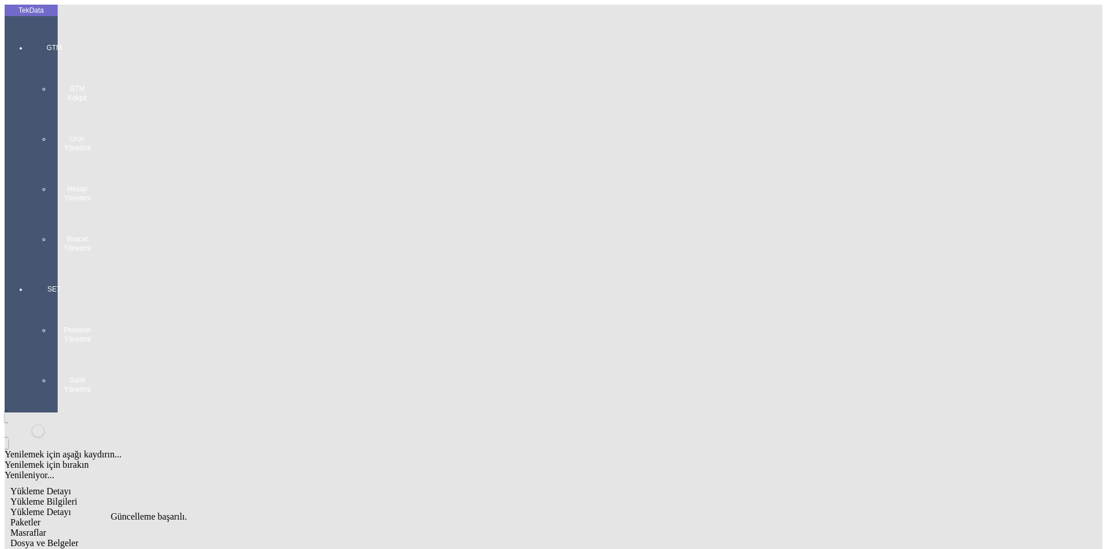
click at [28, 265] on div at bounding box center [54, 265] width 53 height 0
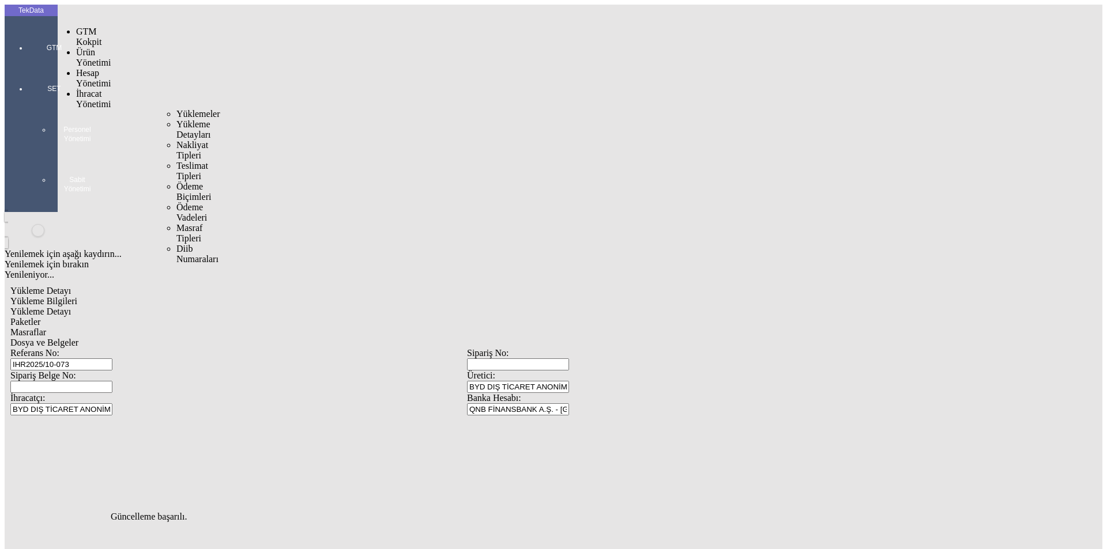
click at [98, 89] on span "İhracat Yönetimi" at bounding box center [93, 99] width 35 height 20
click at [176, 109] on span "Yüklemeler" at bounding box center [198, 114] width 44 height 10
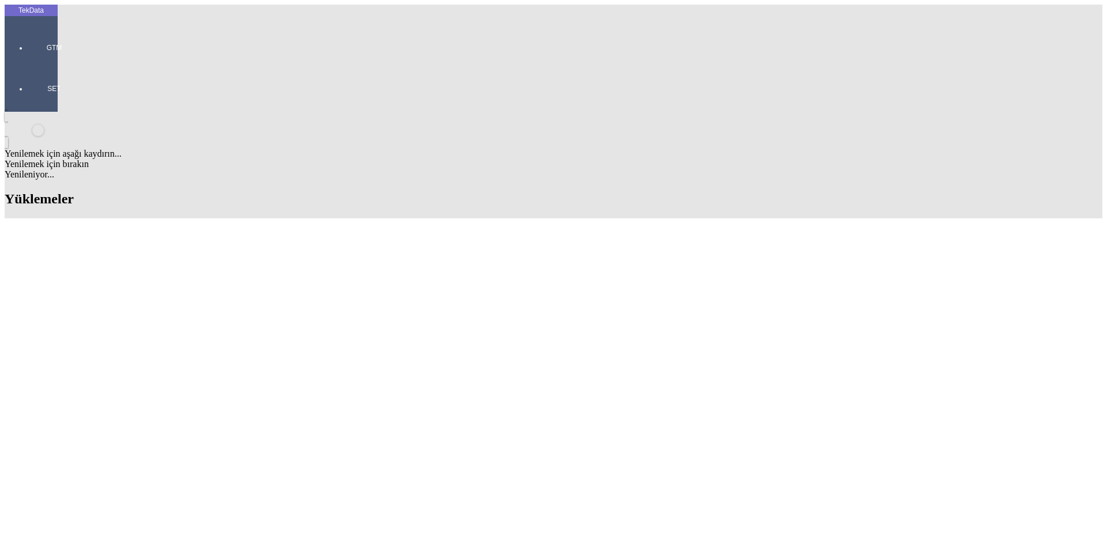
scroll to position [922, 0]
drag, startPoint x: 859, startPoint y: 351, endPoint x: 803, endPoint y: 351, distance: 55.9
copy td "BEKAERT TEKSTİL"
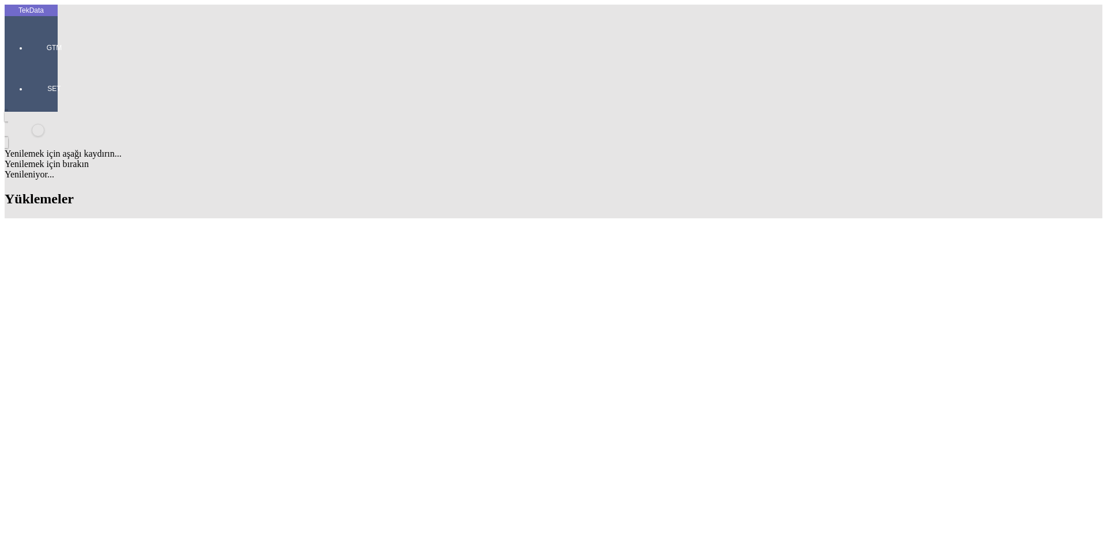
paste input "BEKAERT TEKSTİL"
type input "BEKAERT TEKSTİL"
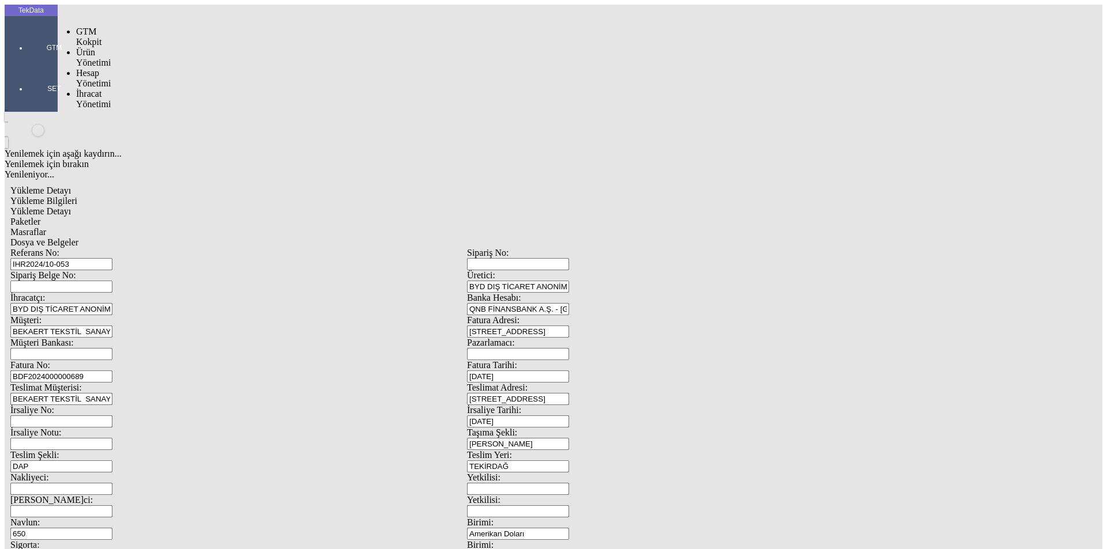
drag, startPoint x: 20, startPoint y: 39, endPoint x: 50, endPoint y: 48, distance: 30.6
click at [28, 64] on div at bounding box center [54, 64] width 53 height 0
drag, startPoint x: 92, startPoint y: 65, endPoint x: 106, endPoint y: 65, distance: 14.4
click at [96, 120] on span "İhracat Yönetimi" at bounding box center [93, 130] width 35 height 20
click at [176, 140] on span "Yüklemeler" at bounding box center [198, 145] width 44 height 10
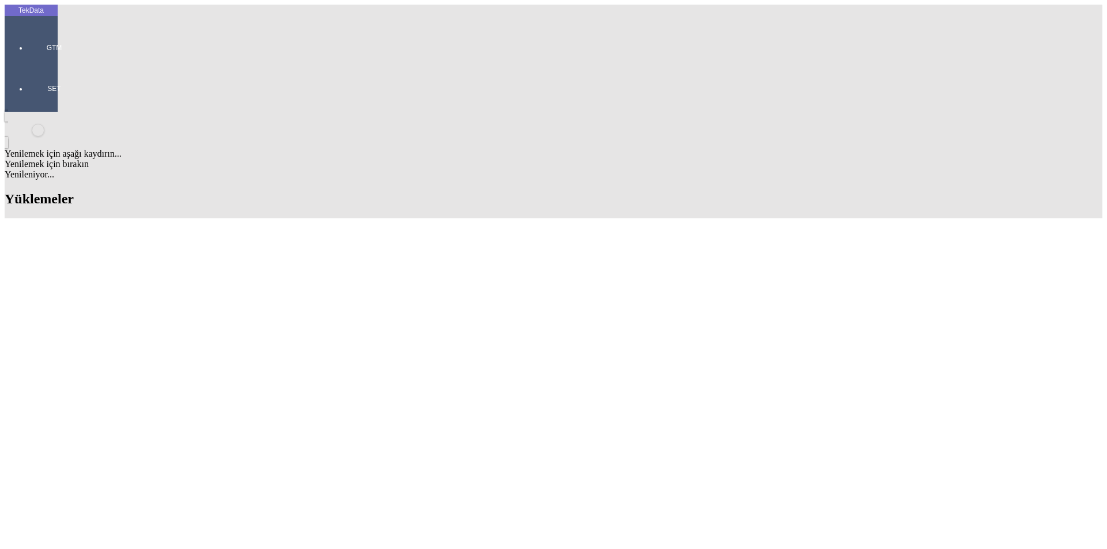
scroll to position [461, 0]
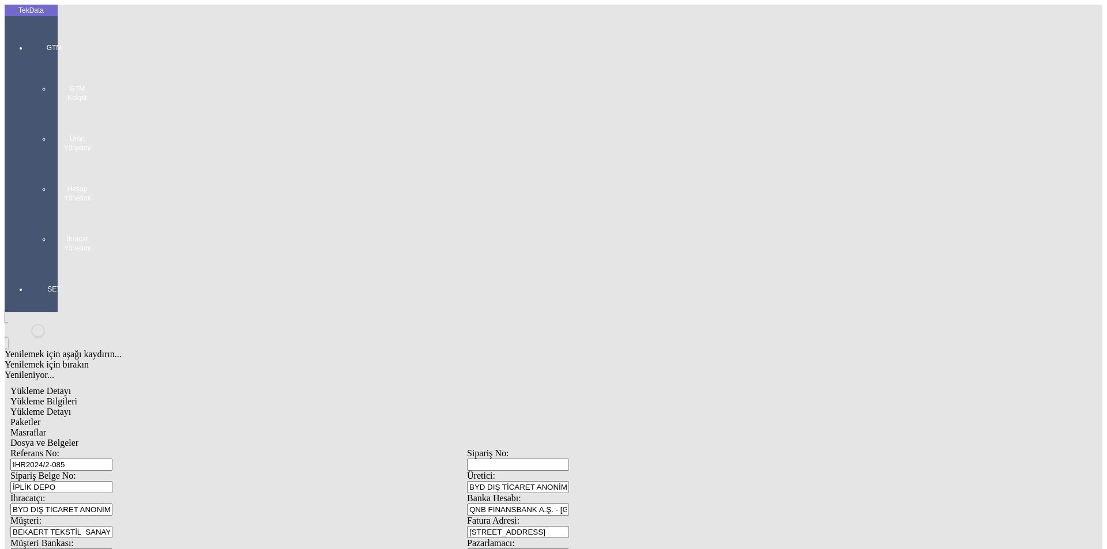
click at [37, 35] on icon at bounding box center [54, 35] width 35 height 0
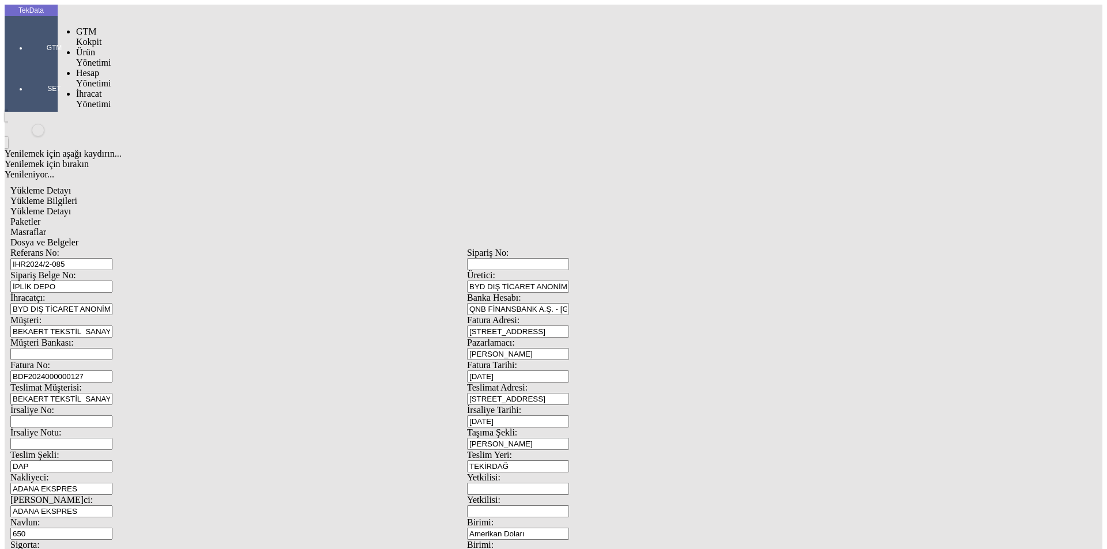
click at [28, 64] on div at bounding box center [54, 64] width 53 height 0
drag, startPoint x: 28, startPoint y: 36, endPoint x: 61, endPoint y: 50, distance: 35.9
click at [30, 64] on div at bounding box center [54, 64] width 53 height 0
drag, startPoint x: 90, startPoint y: 65, endPoint x: 139, endPoint y: 67, distance: 48.5
click at [93, 120] on span "İhracat Yönetimi" at bounding box center [93, 130] width 35 height 20
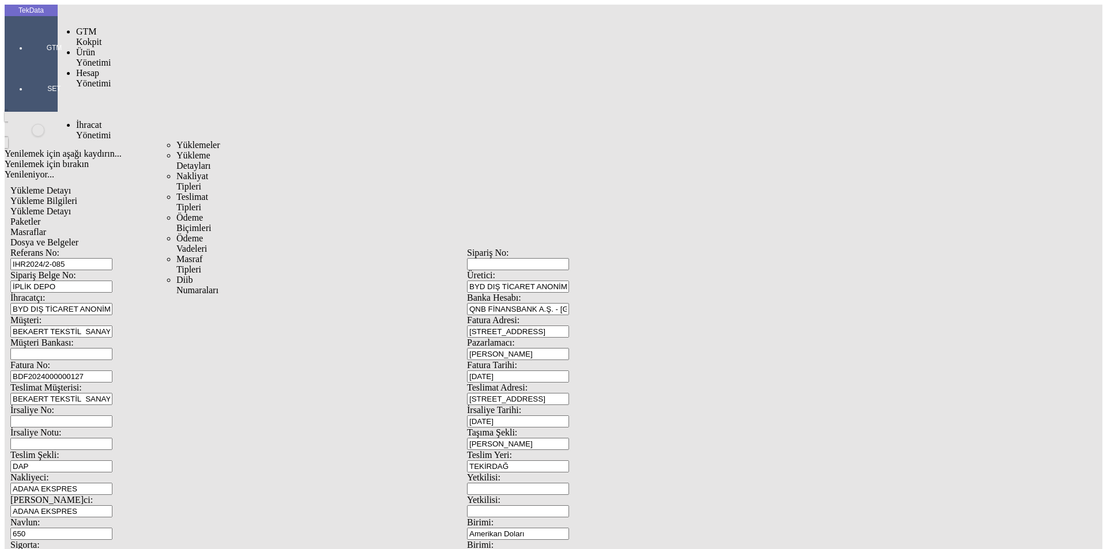
click at [176, 140] on span "Yüklemeler" at bounding box center [198, 145] width 44 height 10
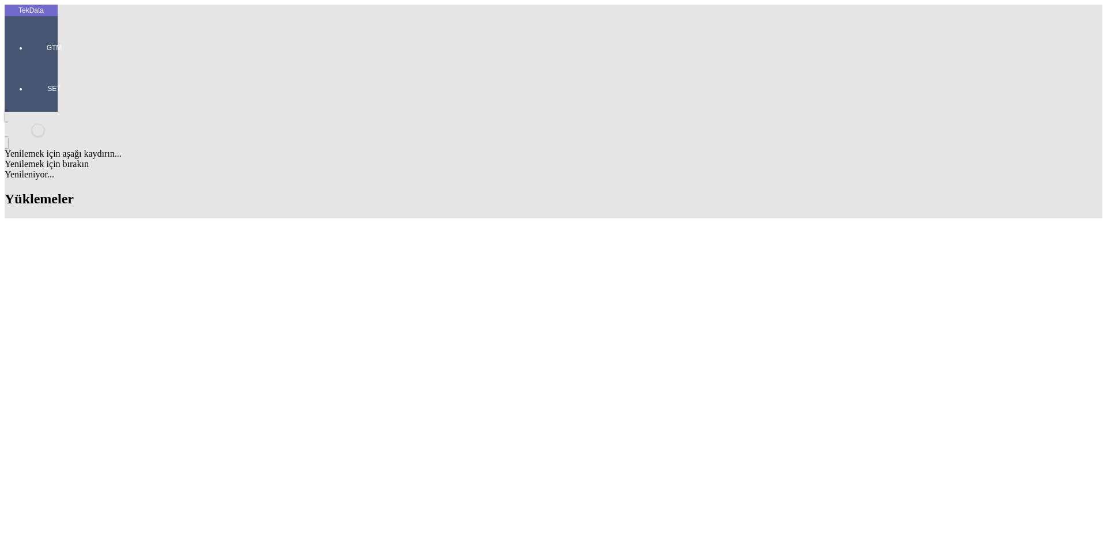
scroll to position [0, 194]
drag, startPoint x: 729, startPoint y: 515, endPoint x: 950, endPoint y: 495, distance: 221.7
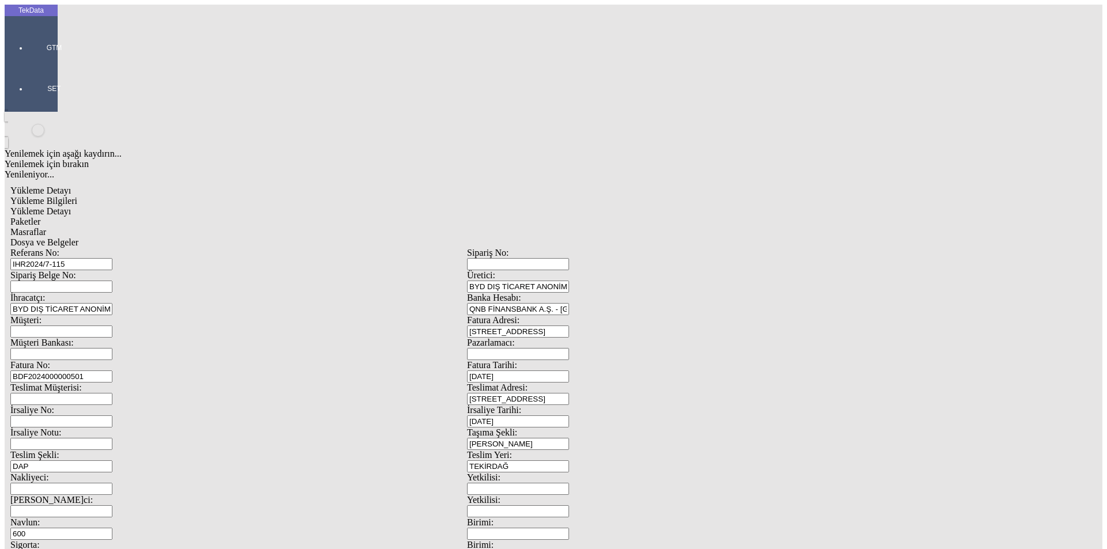
click at [34, 39] on div "GTM" at bounding box center [54, 43] width 53 height 41
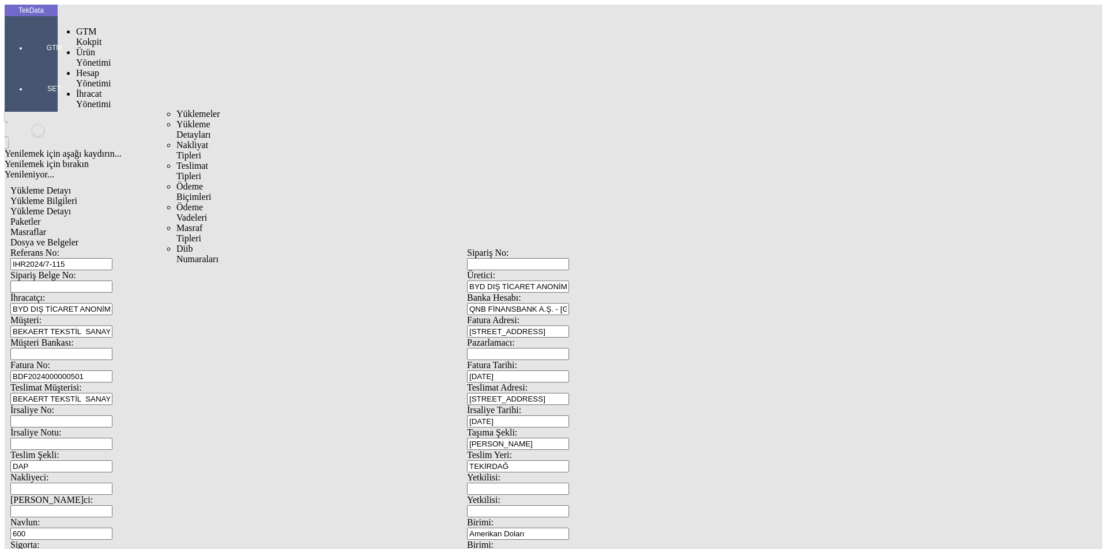
click at [29, 37] on div "GTM" at bounding box center [54, 43] width 53 height 41
click at [76, 120] on span "İhracat Yönetimi" at bounding box center [93, 130] width 35 height 20
click at [176, 140] on span "Yüklemeler" at bounding box center [198, 145] width 44 height 10
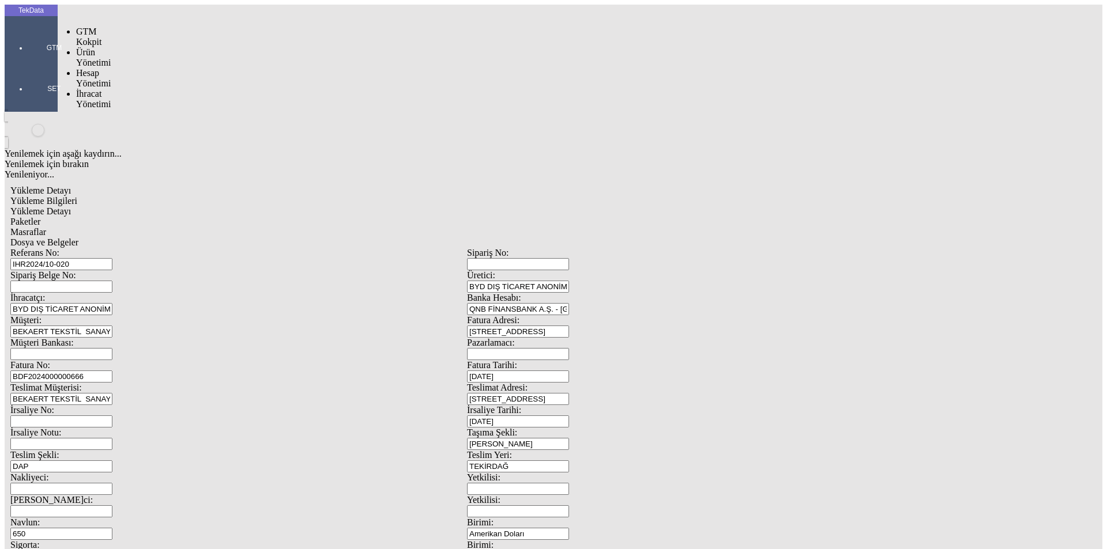
click at [33, 64] on div at bounding box center [54, 64] width 53 height 0
drag, startPoint x: 21, startPoint y: 31, endPoint x: 42, endPoint y: 47, distance: 25.9
click at [28, 64] on div at bounding box center [54, 64] width 53 height 0
drag, startPoint x: 103, startPoint y: 63, endPoint x: 142, endPoint y: 63, distance: 39.8
click at [107, 89] on span "İhracat Yönetimi" at bounding box center [93, 99] width 35 height 20
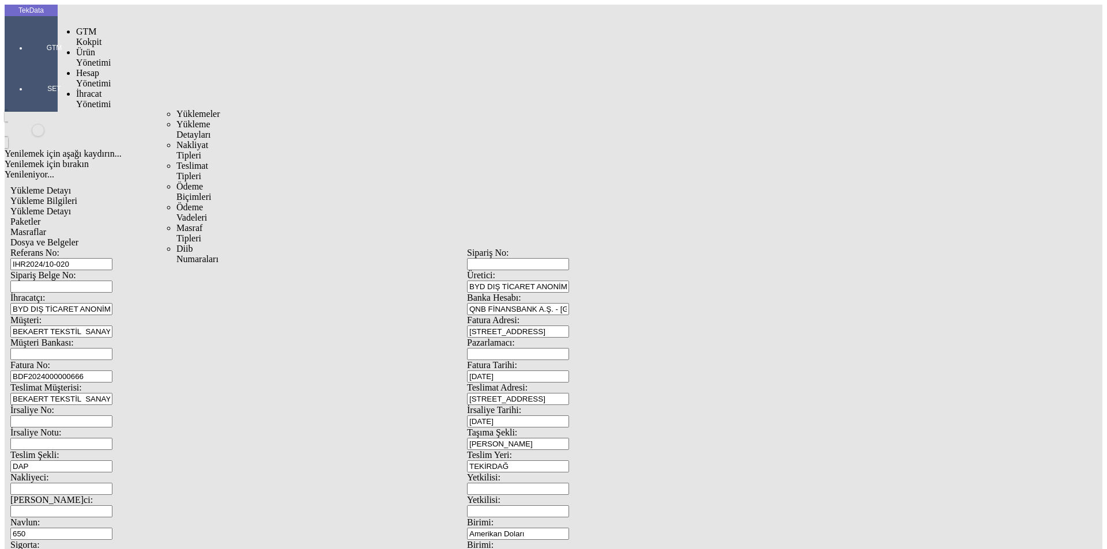
click at [176, 109] on span "Yüklemeler" at bounding box center [198, 114] width 44 height 10
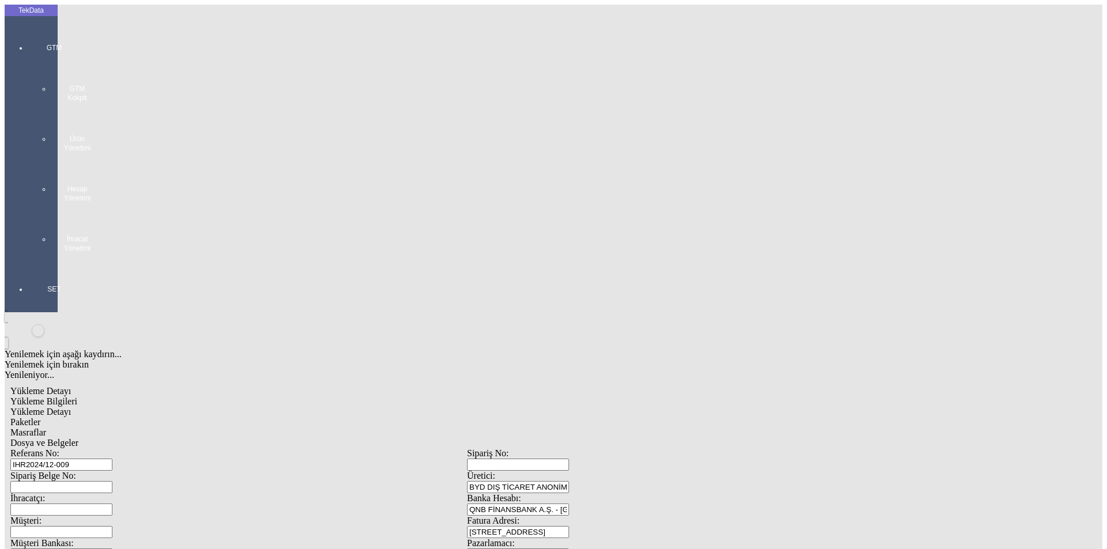
click at [37, 35] on icon at bounding box center [54, 35] width 35 height 0
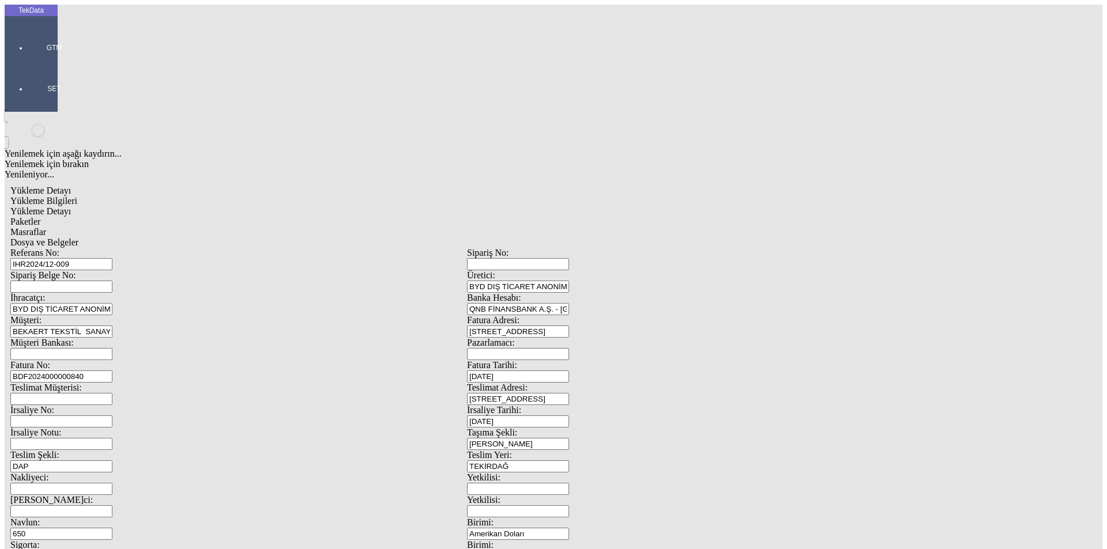
click at [28, 64] on div at bounding box center [54, 64] width 53 height 0
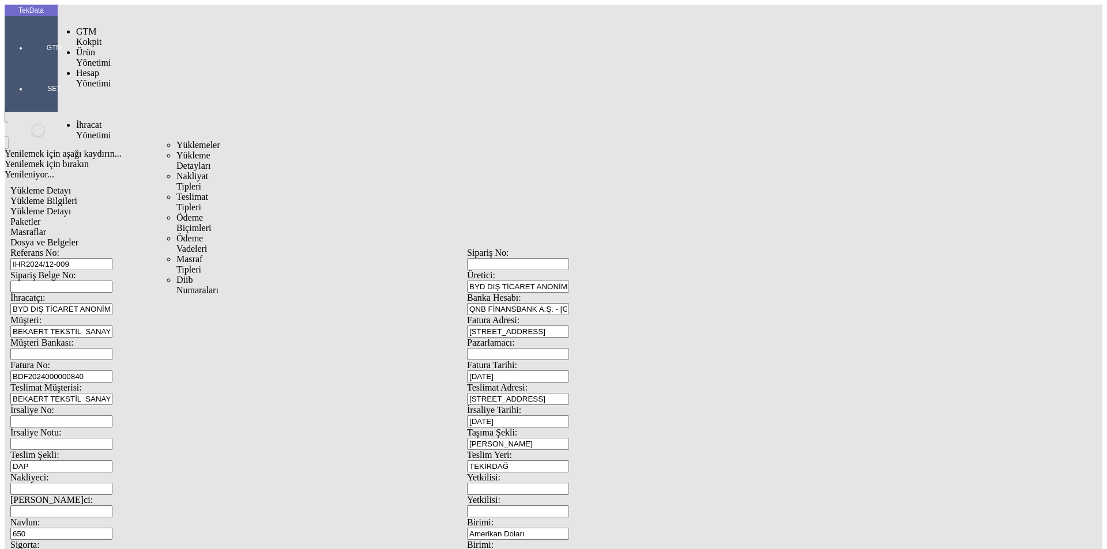
click at [176, 140] on span "Yüklemeler" at bounding box center [198, 145] width 44 height 10
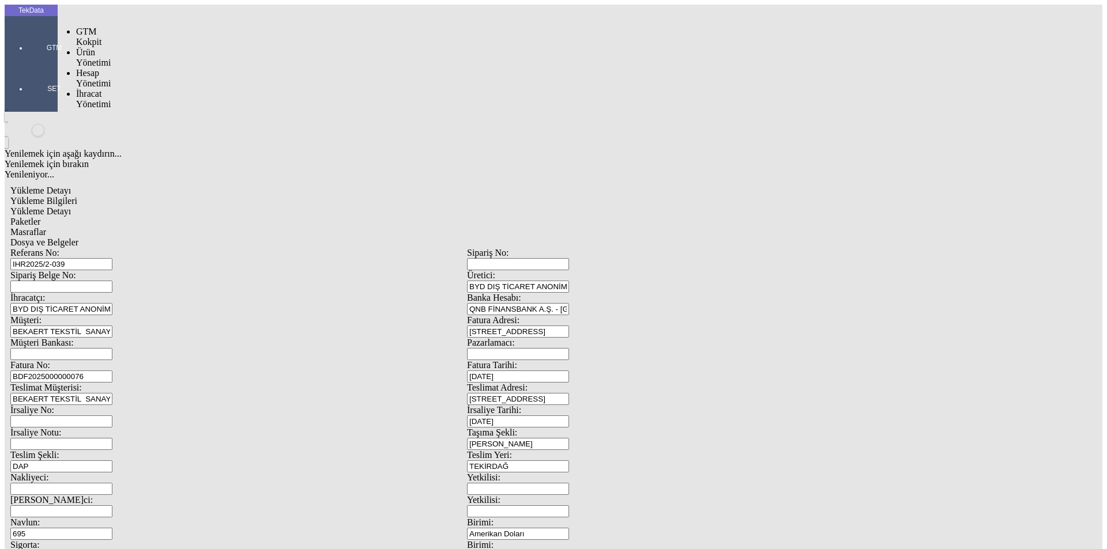
click at [28, 64] on div at bounding box center [54, 64] width 53 height 0
click at [88, 120] on span "İhracat Yönetimi" at bounding box center [93, 130] width 35 height 20
click at [176, 140] on span "Yüklemeler" at bounding box center [198, 145] width 44 height 10
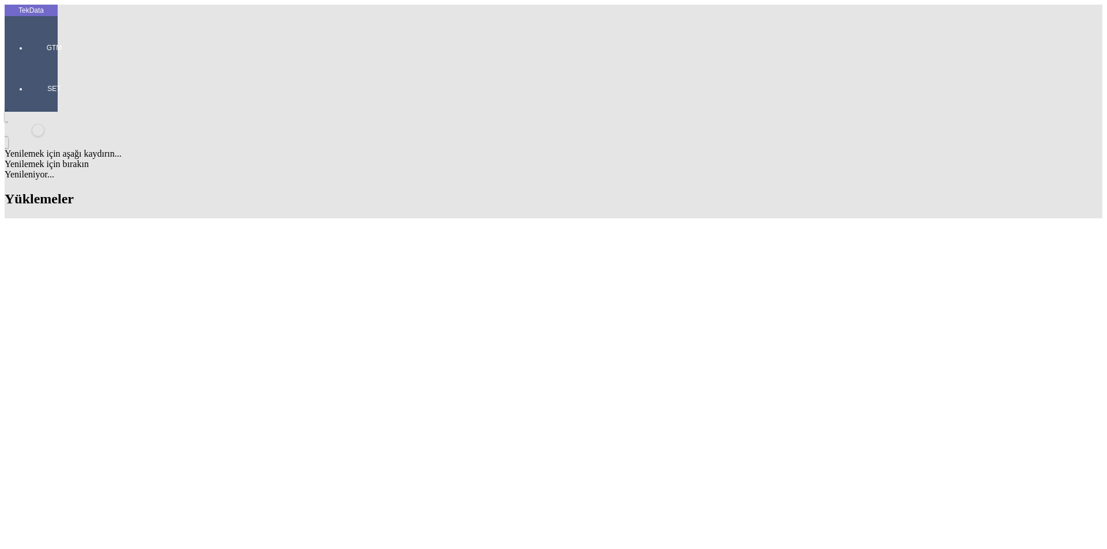
scroll to position [619, 0]
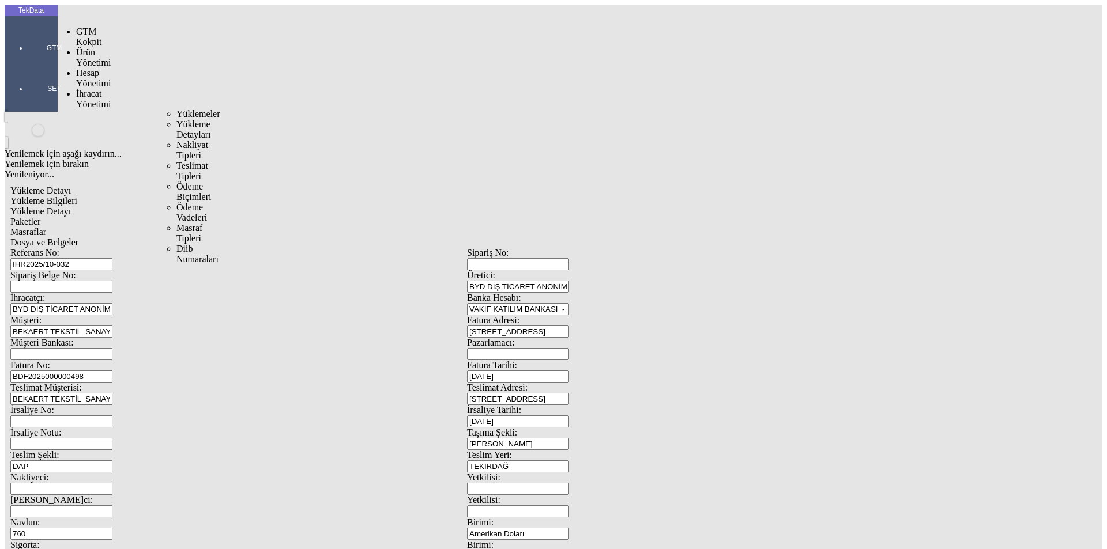
click at [85, 89] on span "İhracat Yönetimi" at bounding box center [93, 99] width 35 height 20
click at [176, 109] on span "Yüklemeler" at bounding box center [198, 114] width 44 height 10
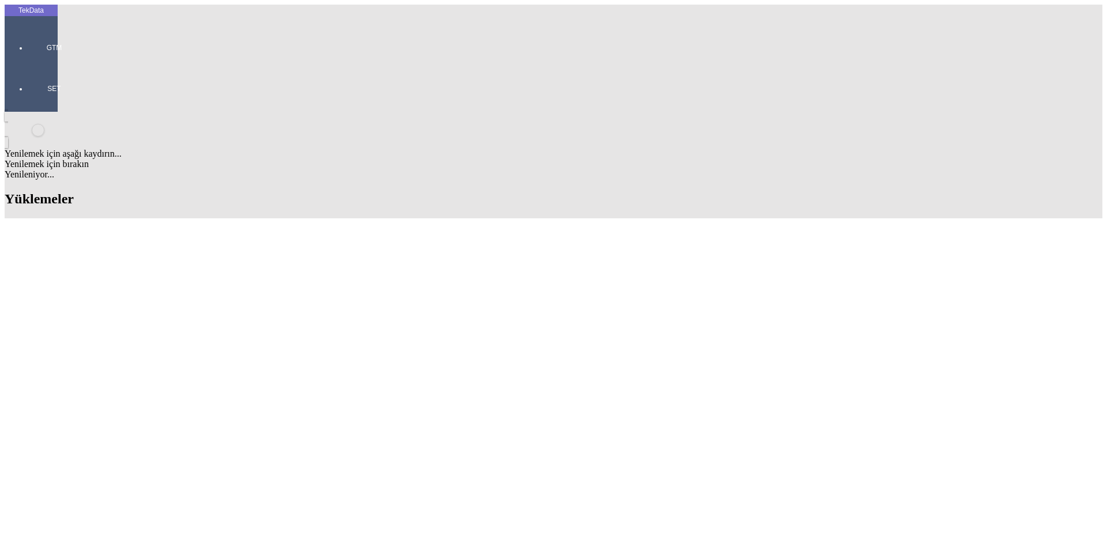
scroll to position [561, 0]
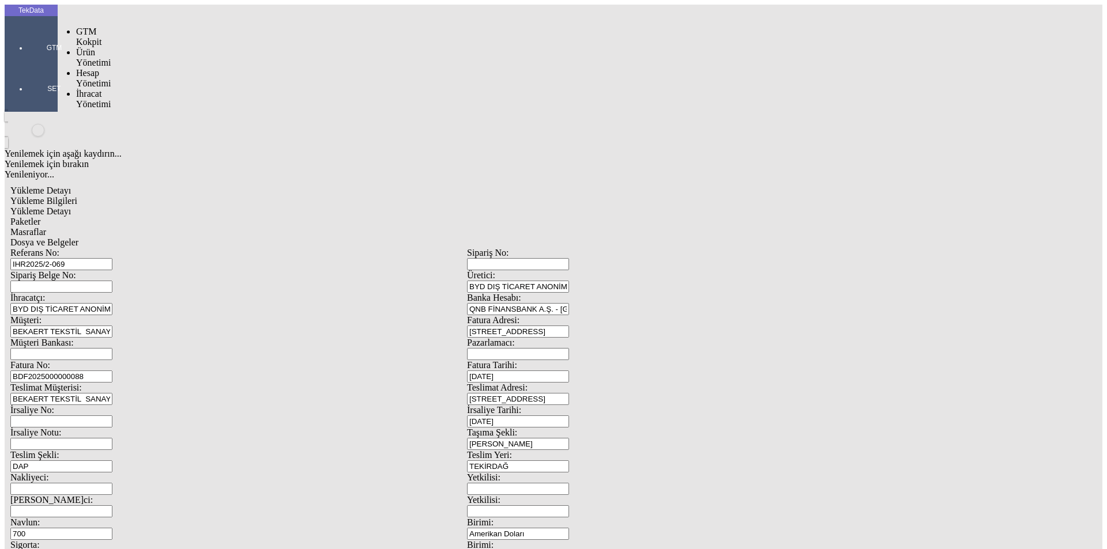
click at [28, 64] on div at bounding box center [54, 64] width 53 height 0
click at [92, 89] on span "İhracat Yönetimi" at bounding box center [93, 99] width 35 height 20
click at [176, 109] on span "Yüklemeler" at bounding box center [198, 114] width 44 height 10
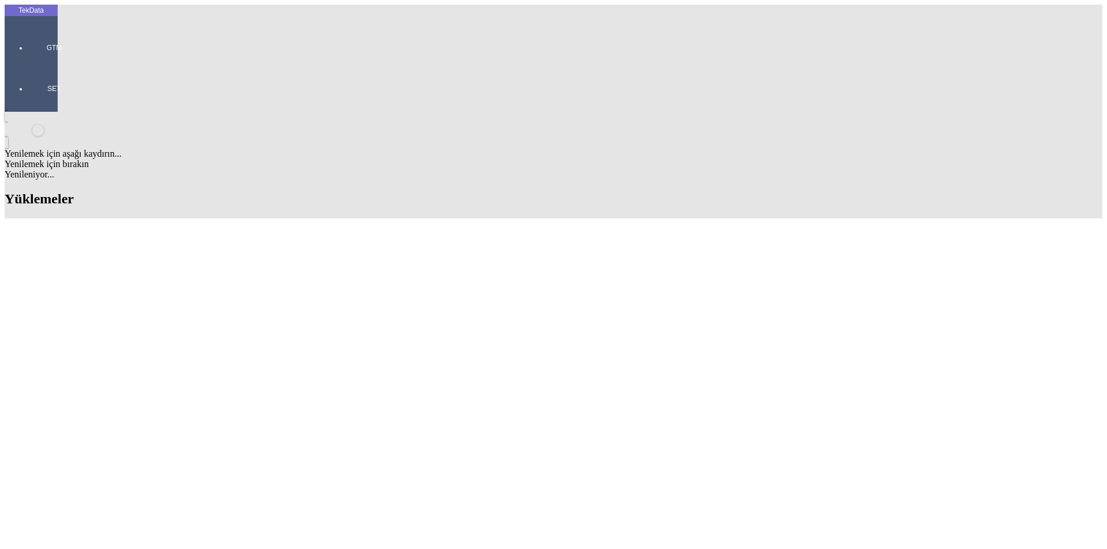
scroll to position [504, 0]
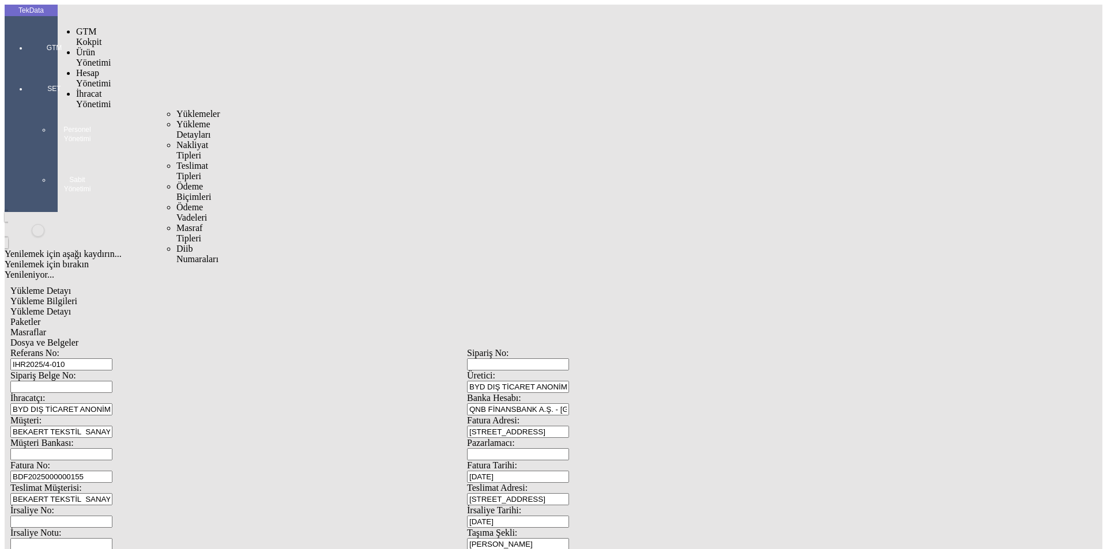
click at [176, 109] on span "Yüklemeler" at bounding box center [198, 114] width 44 height 10
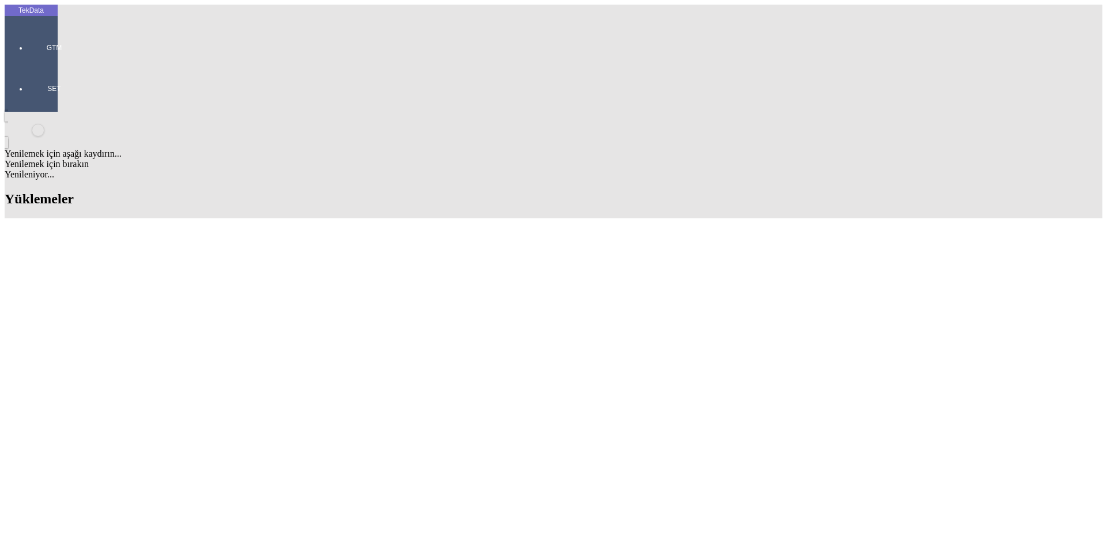
scroll to position [1138, 0]
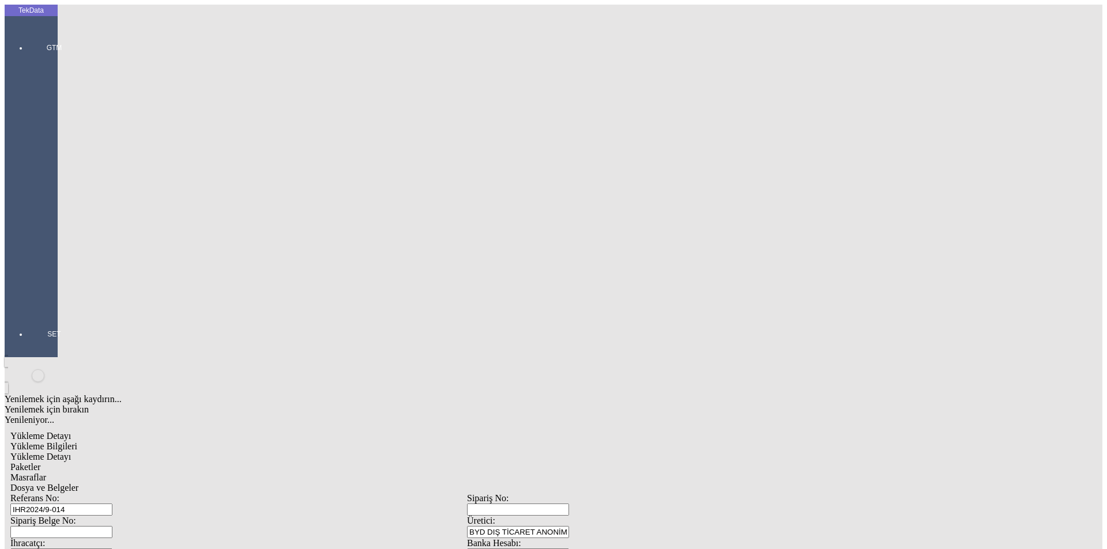
click at [77, 441] on span "Yükleme Bilgileri" at bounding box center [43, 446] width 67 height 10
click at [28, 310] on div at bounding box center [54, 310] width 53 height 0
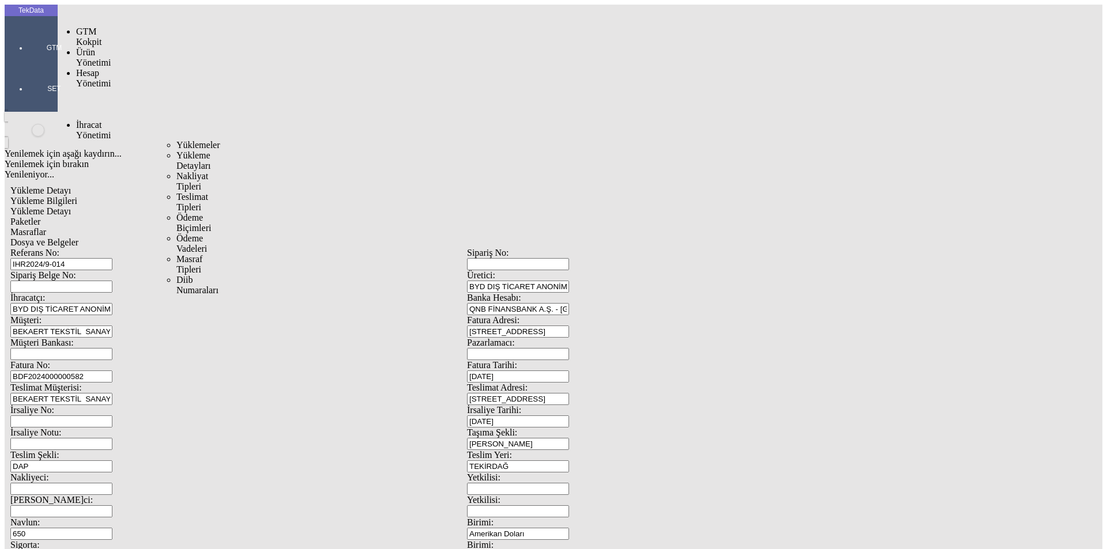
click at [95, 120] on span "İhracat Yönetimi" at bounding box center [93, 130] width 35 height 20
click at [176, 140] on span "Yüklemeler" at bounding box center [198, 145] width 44 height 10
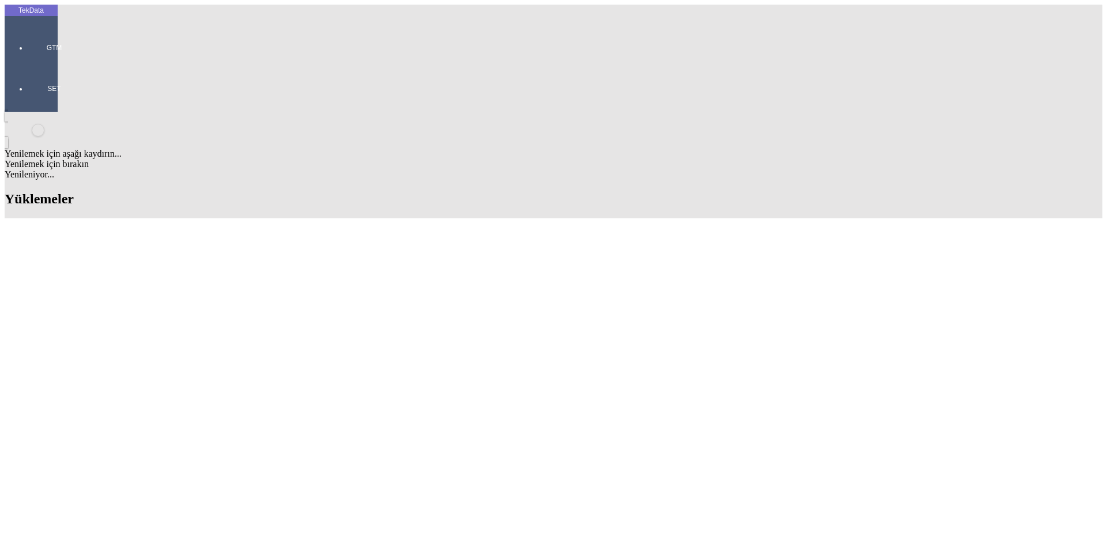
scroll to position [734, 0]
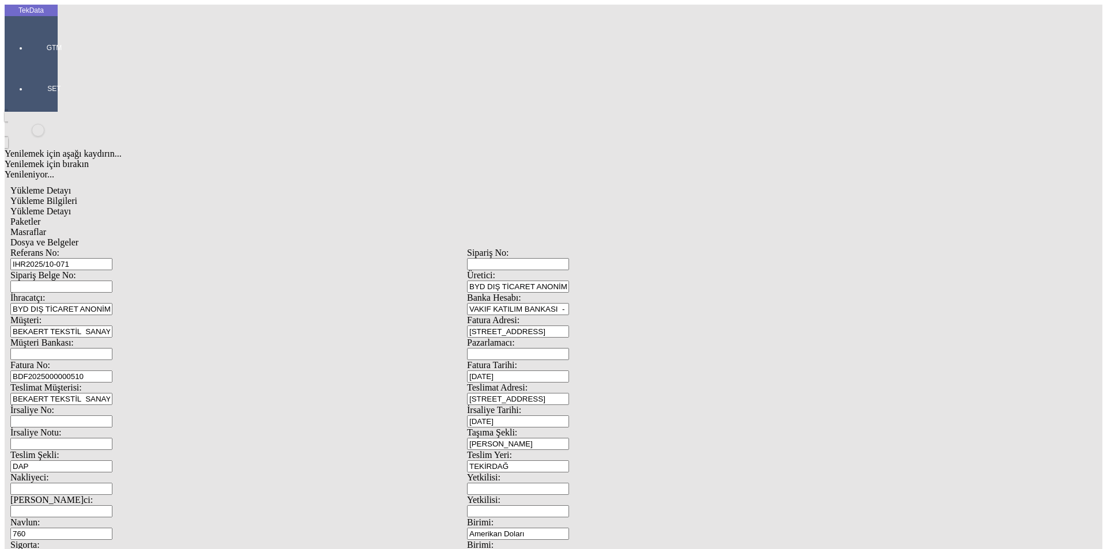
click at [569, 303] on input "VAKIF KATILIM BANKASI - [GEOGRAPHIC_DATA] - USD" at bounding box center [518, 309] width 102 height 12
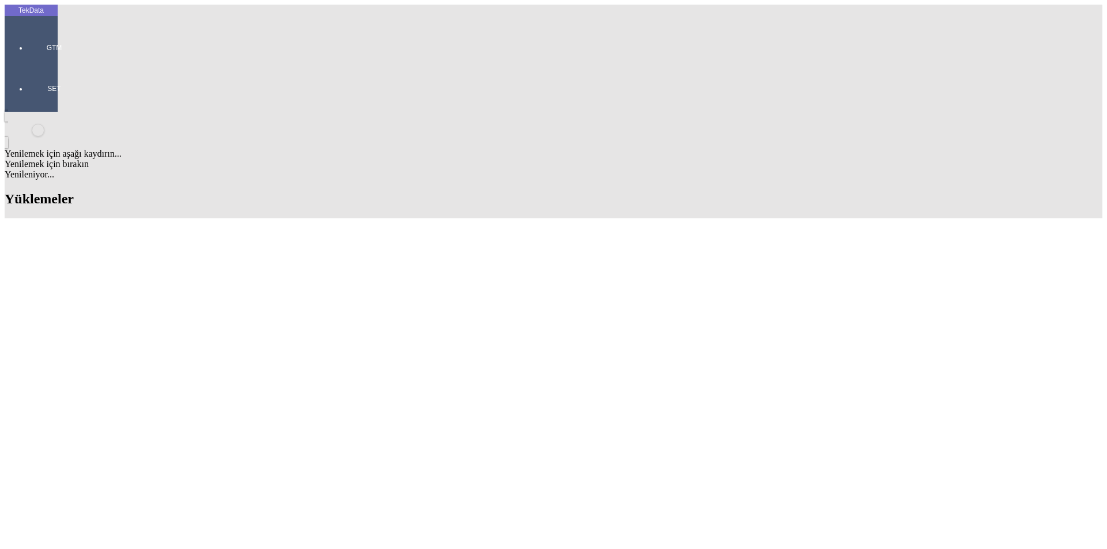
scroll to position [561, 0]
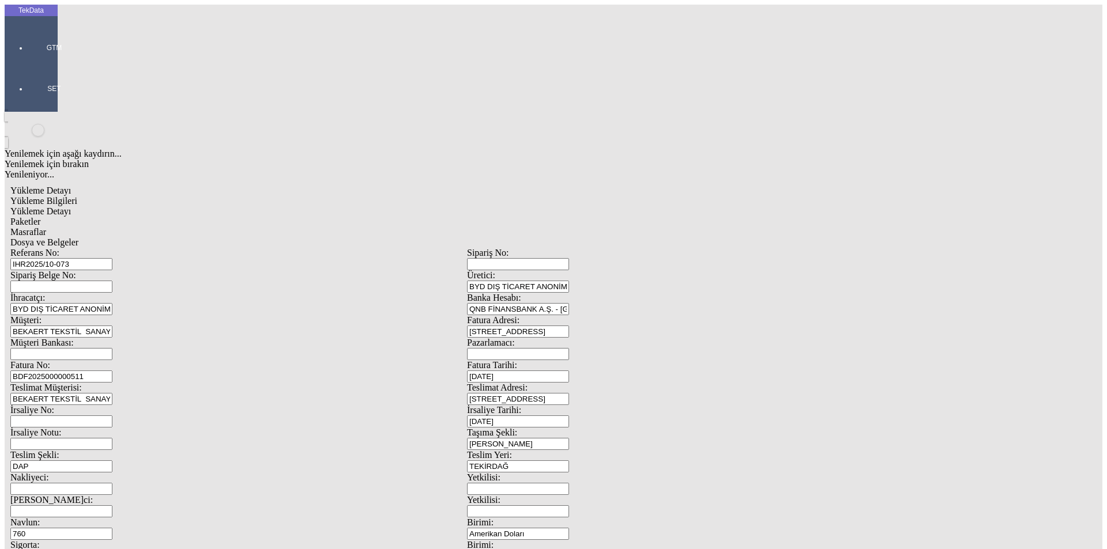
scroll to position [99, 0]
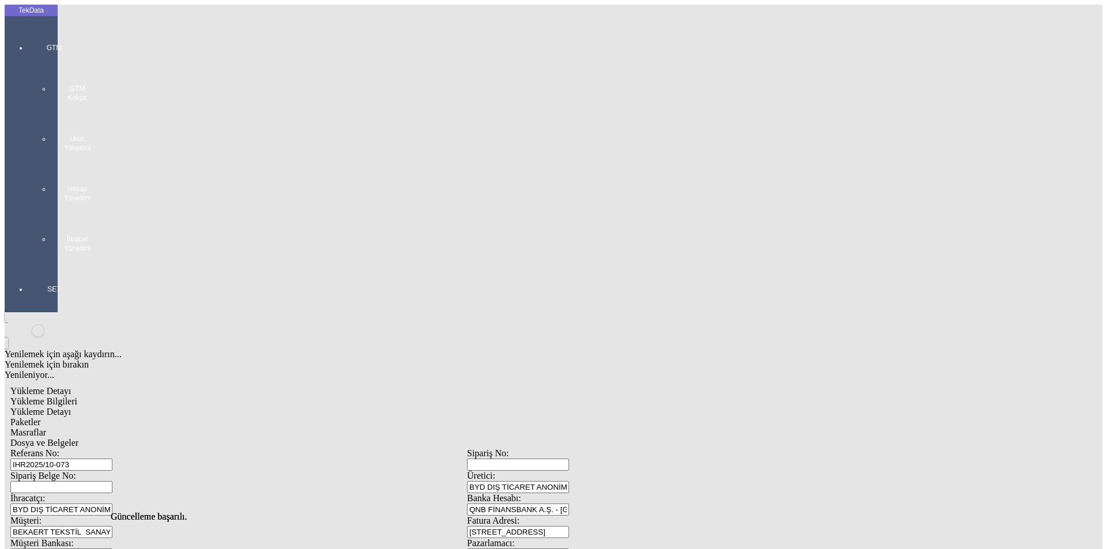
click at [39, 33] on div "GTM GTM Kokpit Ürün Yönetimi Hesap Yönetimi İhracat Yönetimi" at bounding box center [54, 143] width 53 height 241
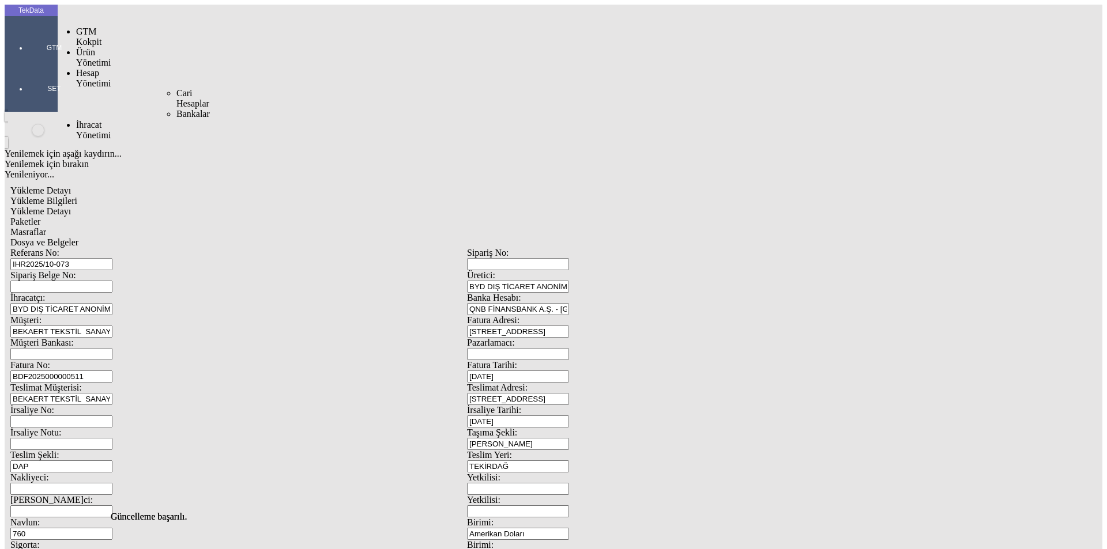
drag, startPoint x: 90, startPoint y: 65, endPoint x: 118, endPoint y: 65, distance: 27.7
click at [92, 120] on span "İhracat Yönetimi" at bounding box center [93, 130] width 35 height 20
click at [176, 140] on span "Yüklemeler" at bounding box center [198, 145] width 44 height 10
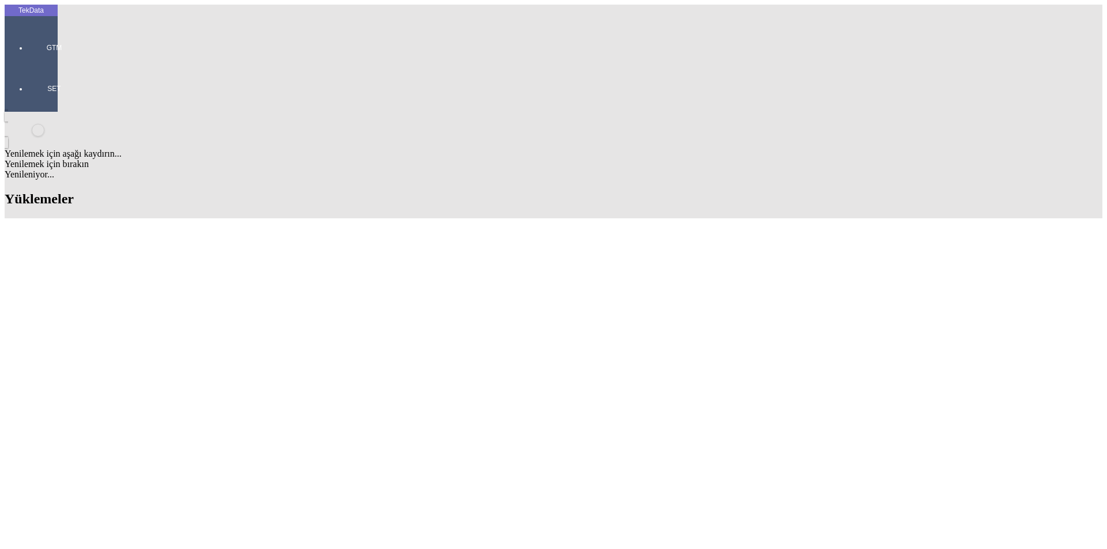
scroll to position [504, 0]
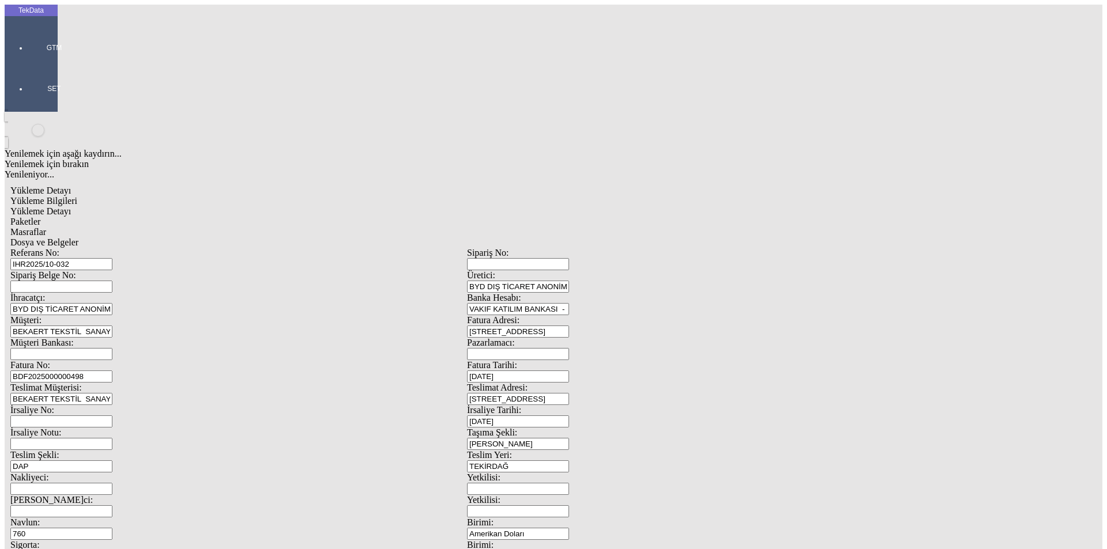
click at [569, 303] on input "VAKIF KATILIM BANKASI - [GEOGRAPHIC_DATA] - USD" at bounding box center [518, 309] width 102 height 12
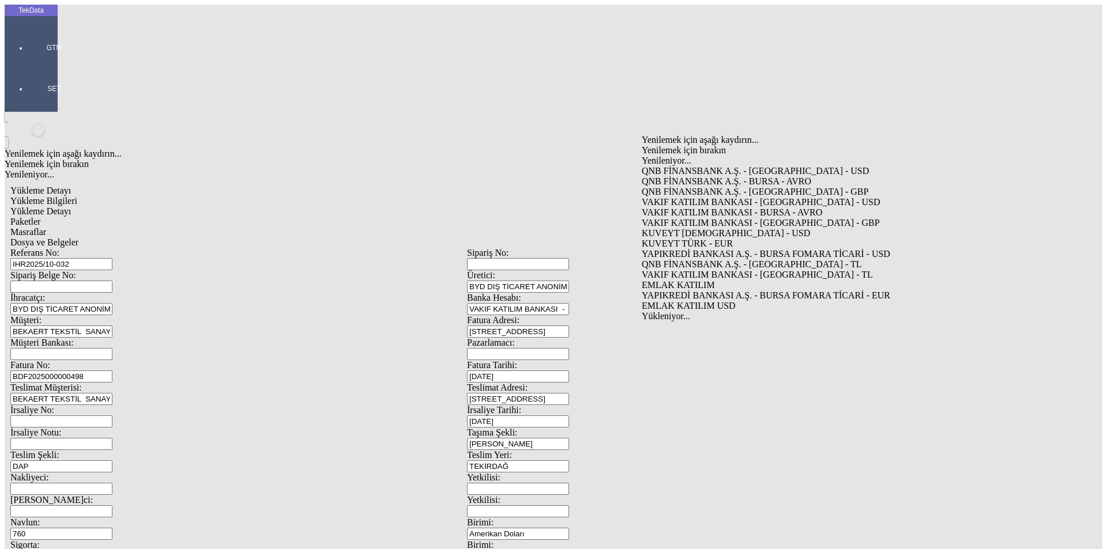
click at [692, 166] on div "QNB FİNANSBANK A.Ş. - [GEOGRAPHIC_DATA] - USD" at bounding box center [861, 171] width 441 height 10
type input "QNB FİNANSBANK A.Ş. - [GEOGRAPHIC_DATA] - USD"
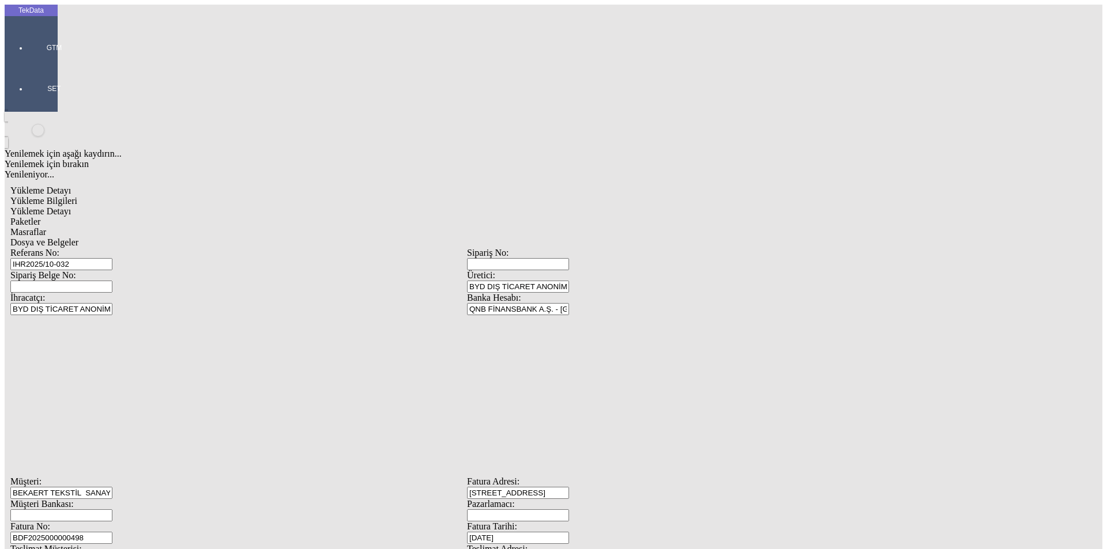
scroll to position [99, 0]
click at [28, 64] on div at bounding box center [54, 64] width 53 height 0
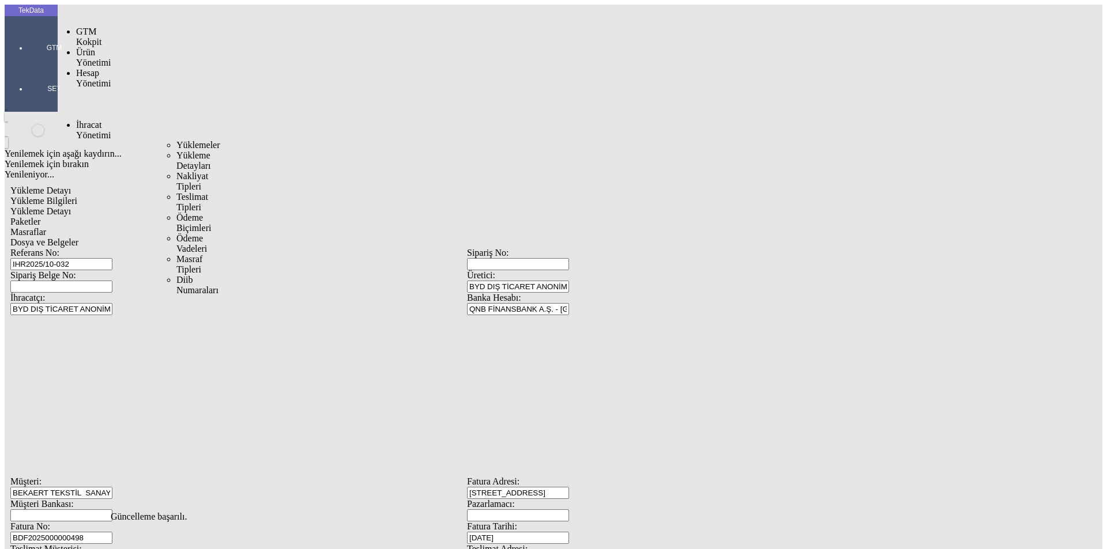
click at [85, 120] on span "İhracat Yönetimi" at bounding box center [93, 130] width 35 height 20
click at [176, 140] on span "Yüklemeler" at bounding box center [198, 145] width 44 height 10
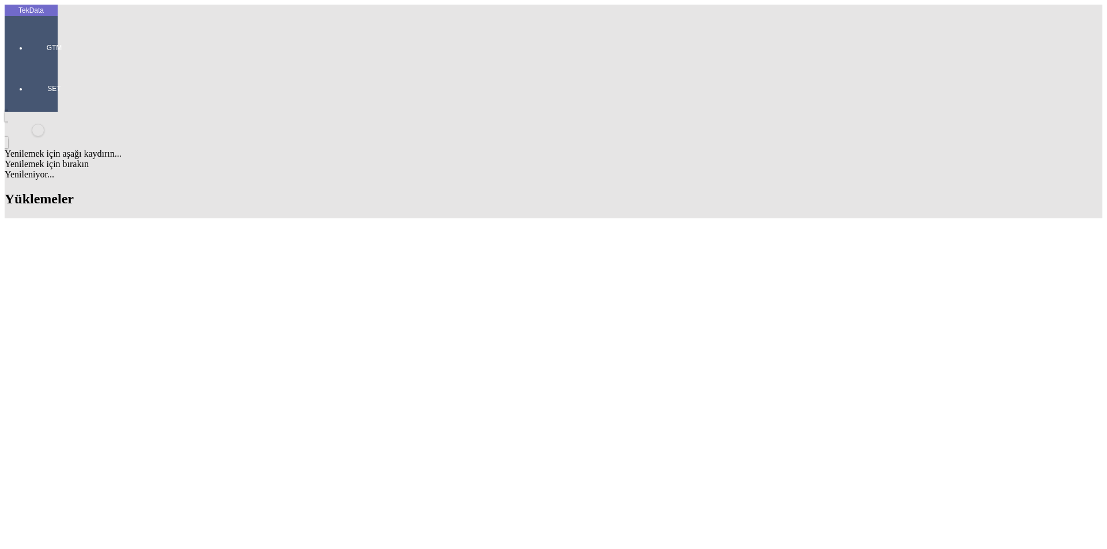
scroll to position [561, 0]
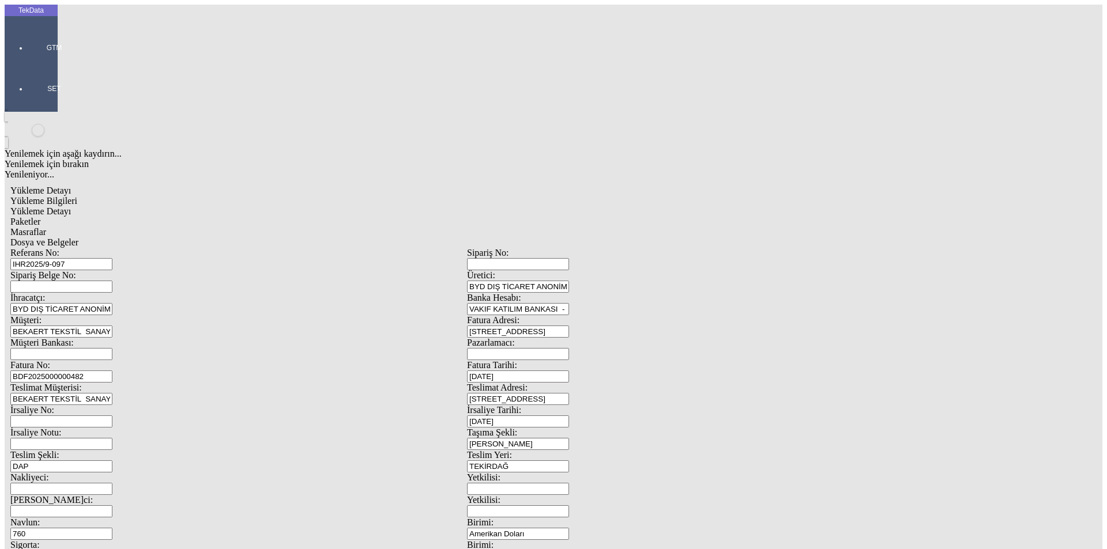
click at [569, 303] on input "VAKIF KATILIM BANKASI - [GEOGRAPHIC_DATA] - USD" at bounding box center [518, 309] width 102 height 12
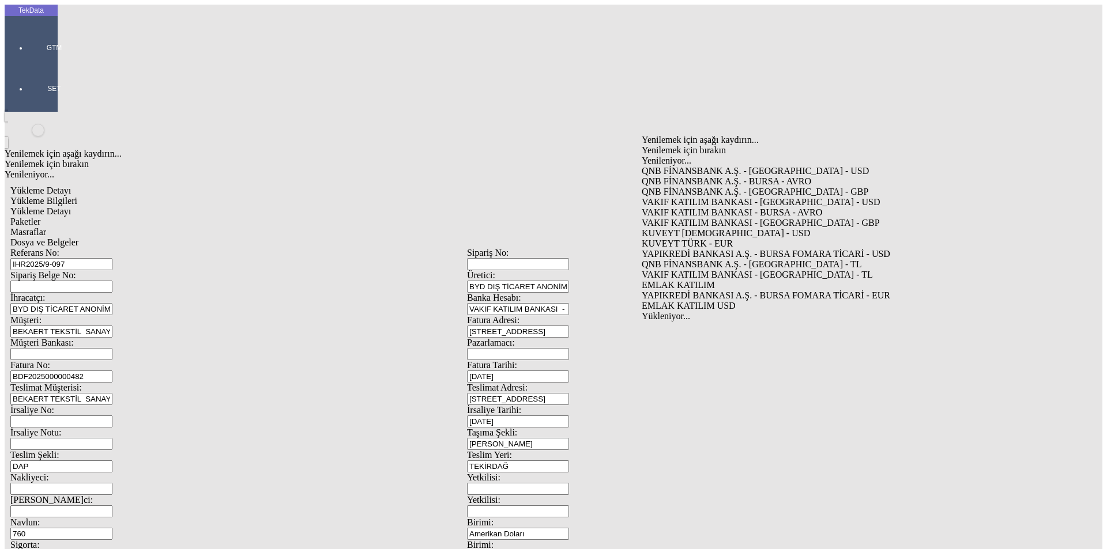
click at [677, 166] on div "QNB FİNANSBANK A.Ş. - [GEOGRAPHIC_DATA] - USD" at bounding box center [861, 171] width 441 height 10
type input "QNB FİNANSBANK A.Ş. - [GEOGRAPHIC_DATA] - USD"
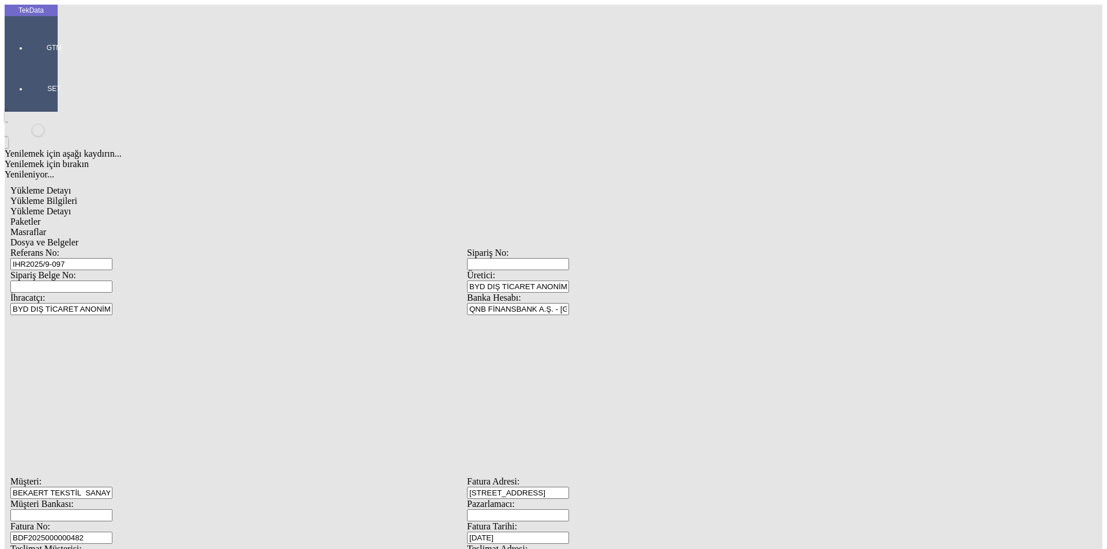
scroll to position [99, 0]
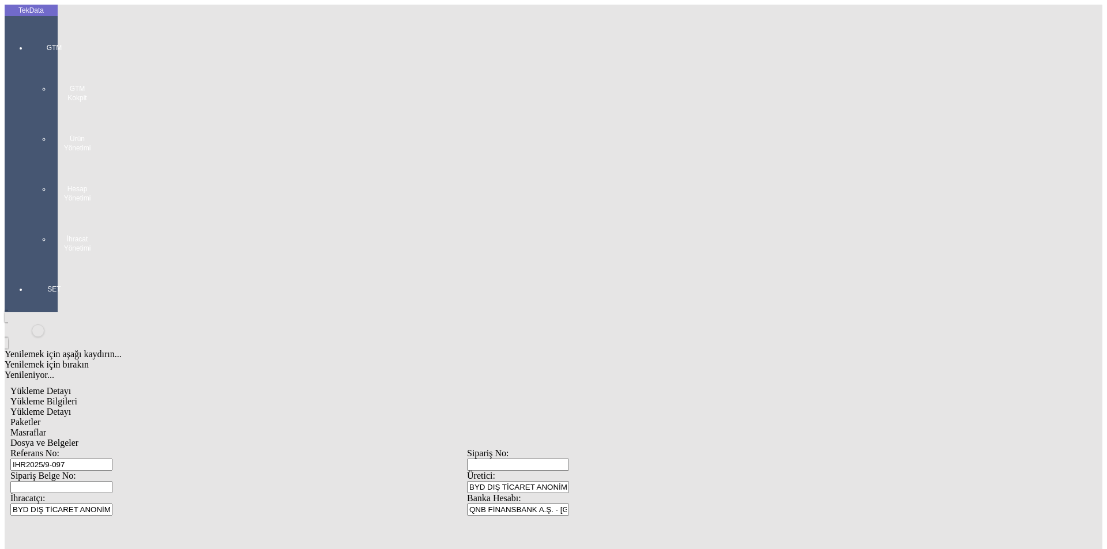
click at [31, 41] on div "GTM GTM Kokpit Ürün Yönetimi Hesap Yönetimi İhracat Yönetimi" at bounding box center [54, 143] width 53 height 241
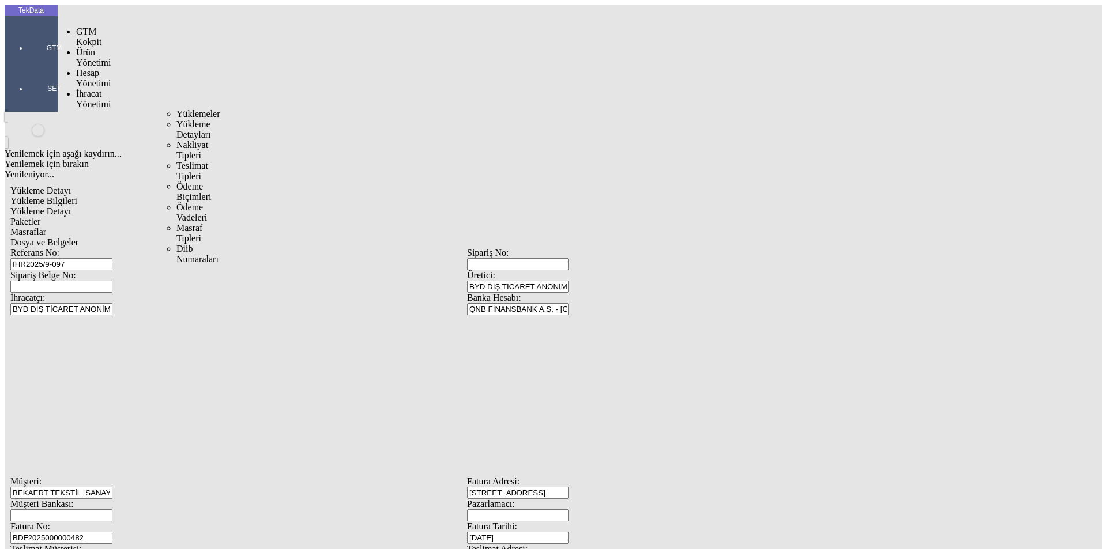
drag, startPoint x: 84, startPoint y: 63, endPoint x: 142, endPoint y: 68, distance: 57.8
click at [85, 89] on span "İhracat Yönetimi" at bounding box center [93, 99] width 35 height 20
click at [176, 109] on span "Yüklemeler" at bounding box center [198, 114] width 44 height 10
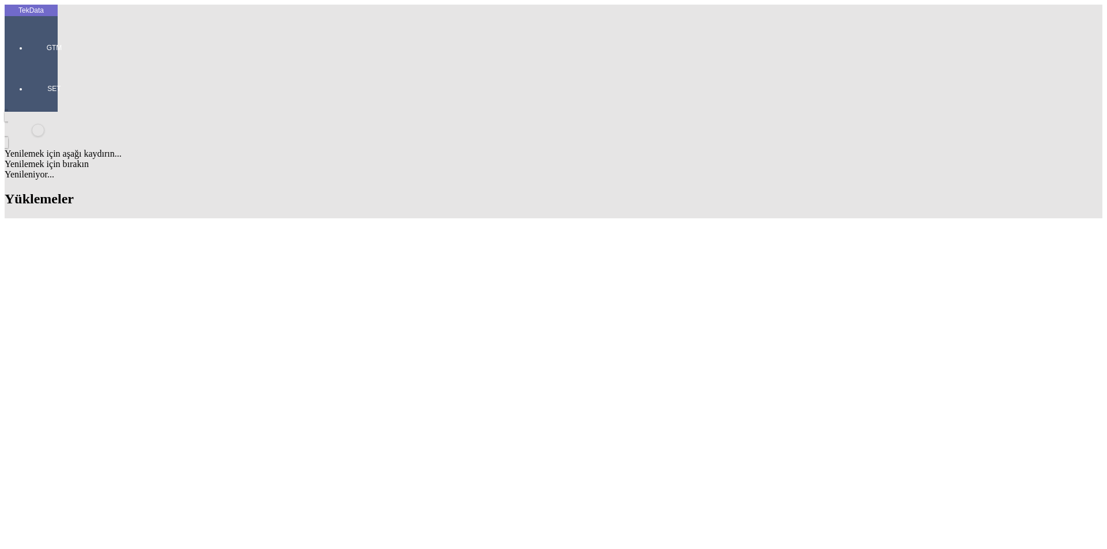
scroll to position [504, 0]
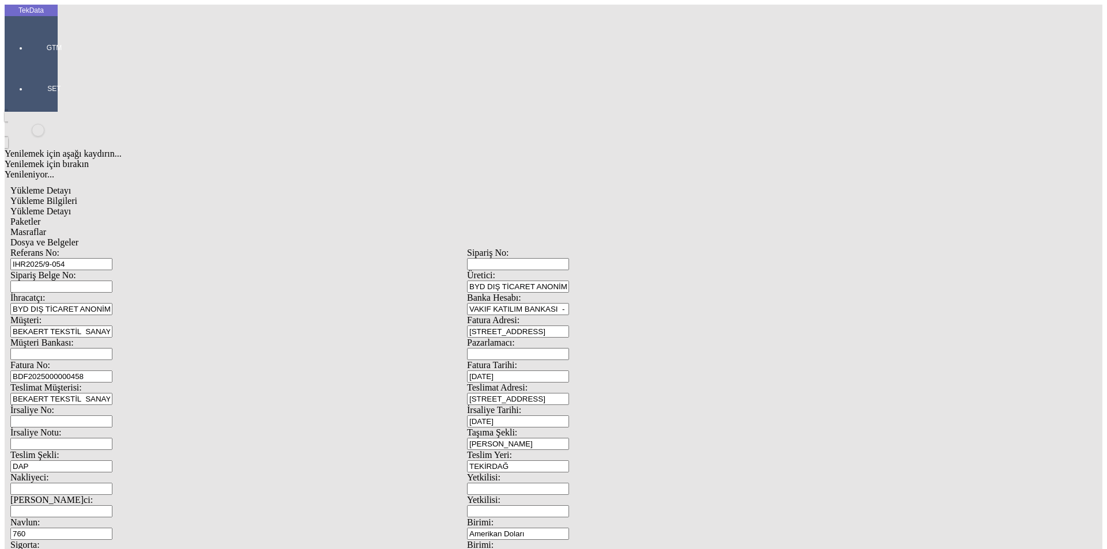
click at [569, 303] on input "VAKIF KATILIM BANKASI - [GEOGRAPHIC_DATA] - USD" at bounding box center [518, 309] width 102 height 12
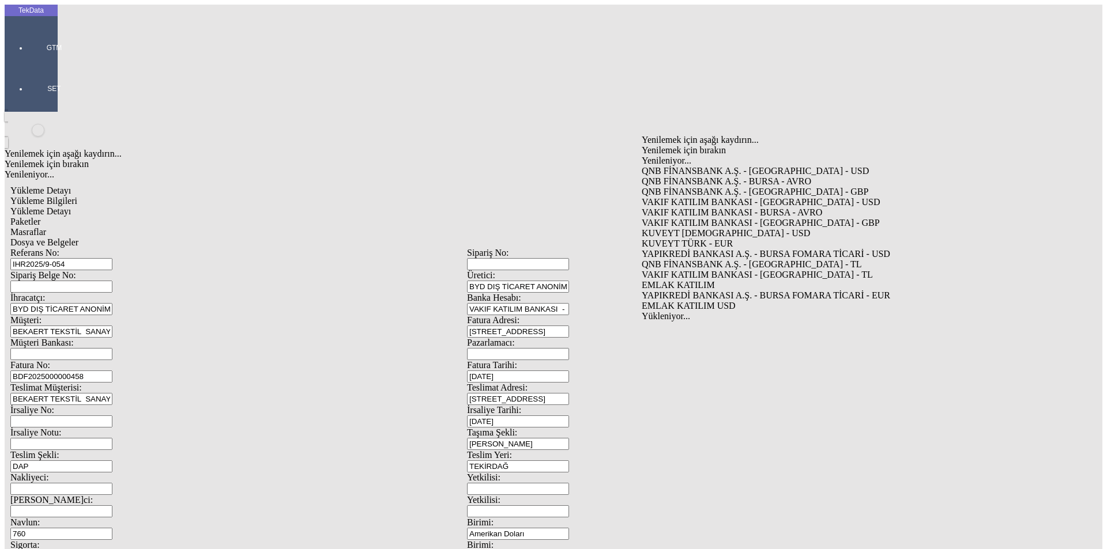
click at [716, 166] on div "QNB FİNANSBANK A.Ş. - [GEOGRAPHIC_DATA] - USD" at bounding box center [861, 171] width 441 height 10
type input "QNB FİNANSBANK A.Ş. - [GEOGRAPHIC_DATA] - USD"
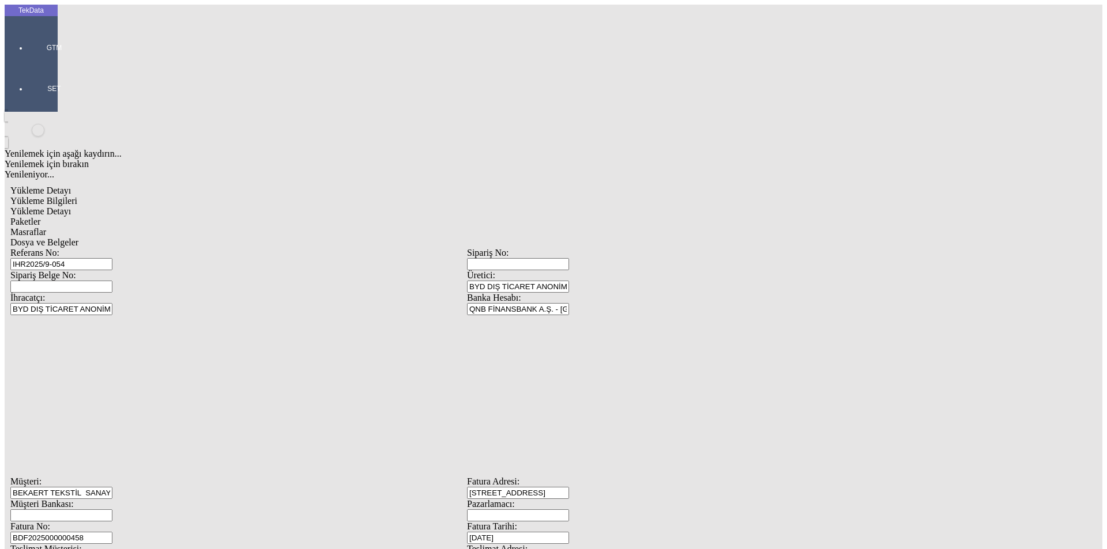
scroll to position [99, 0]
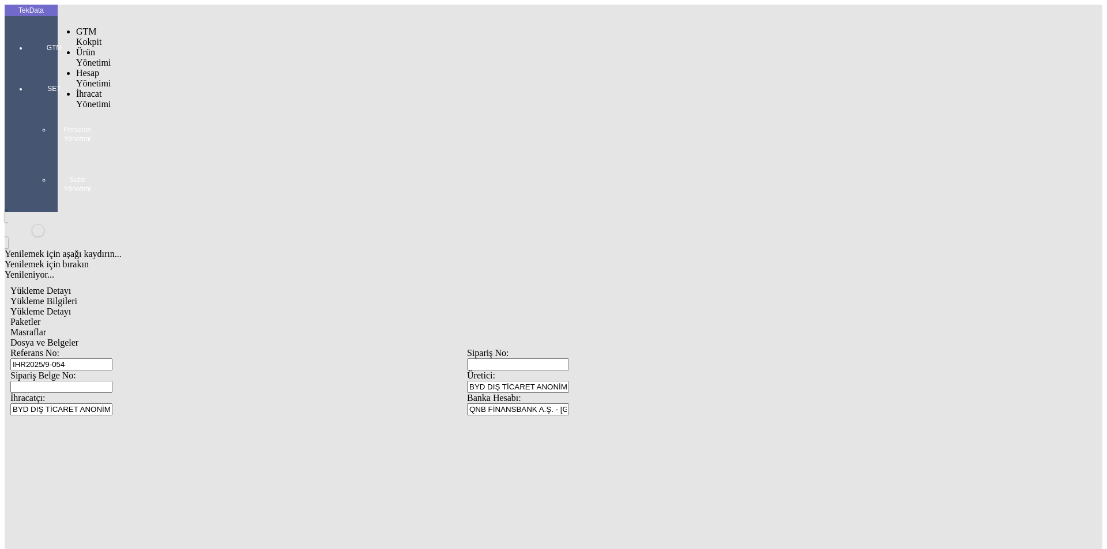
click at [28, 64] on div at bounding box center [54, 64] width 53 height 0
drag, startPoint x: 86, startPoint y: 67, endPoint x: 155, endPoint y: 65, distance: 69.2
click at [89, 89] on span "İhracat Yönetimi" at bounding box center [93, 99] width 35 height 20
click at [176, 109] on span "Yüklemeler" at bounding box center [198, 114] width 44 height 10
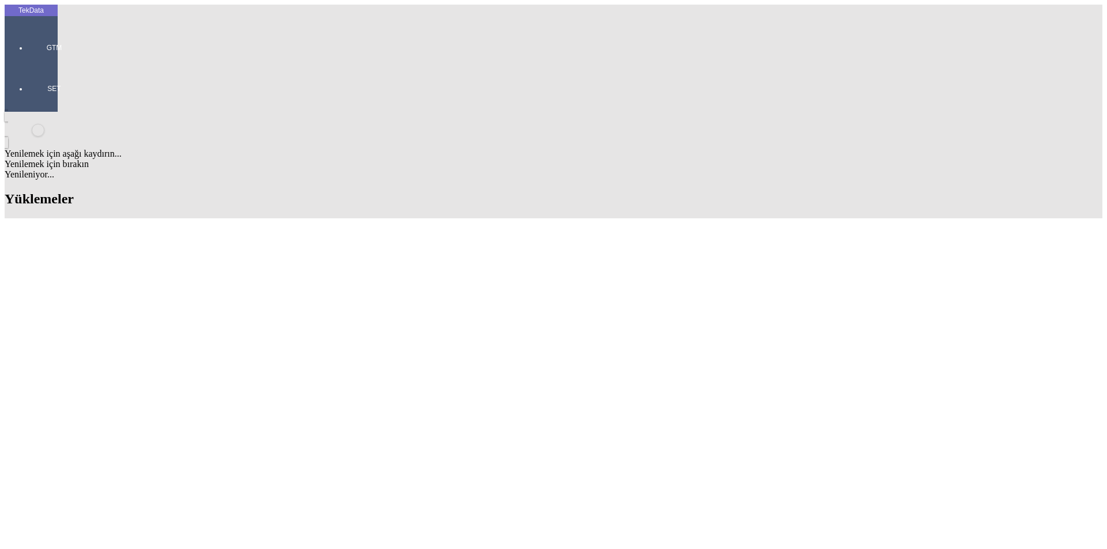
scroll to position [619, 0]
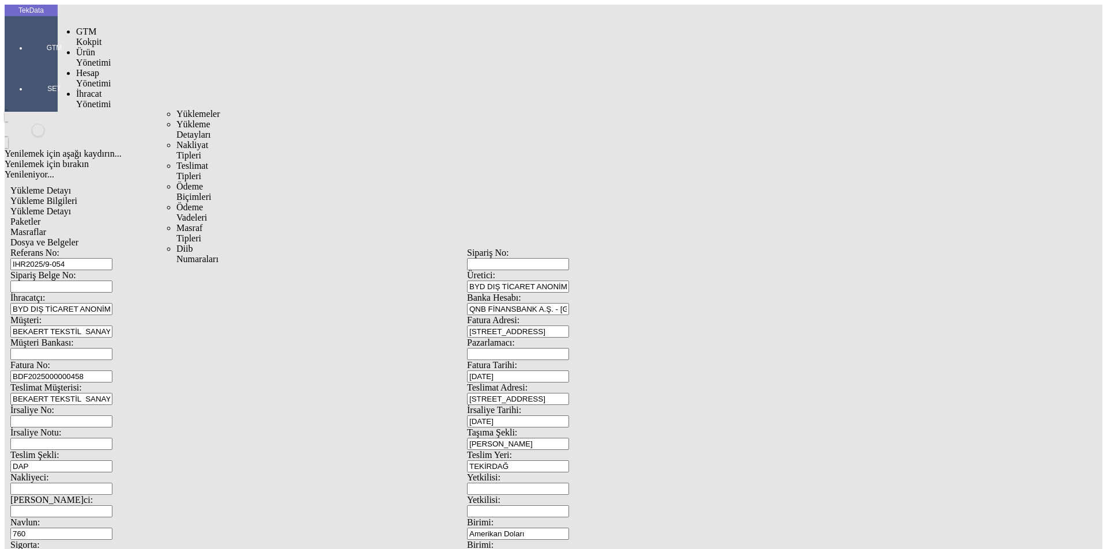
click at [99, 89] on span "İhracat Yönetimi" at bounding box center [93, 99] width 35 height 20
click at [176, 109] on span "Yüklemeler" at bounding box center [198, 114] width 44 height 10
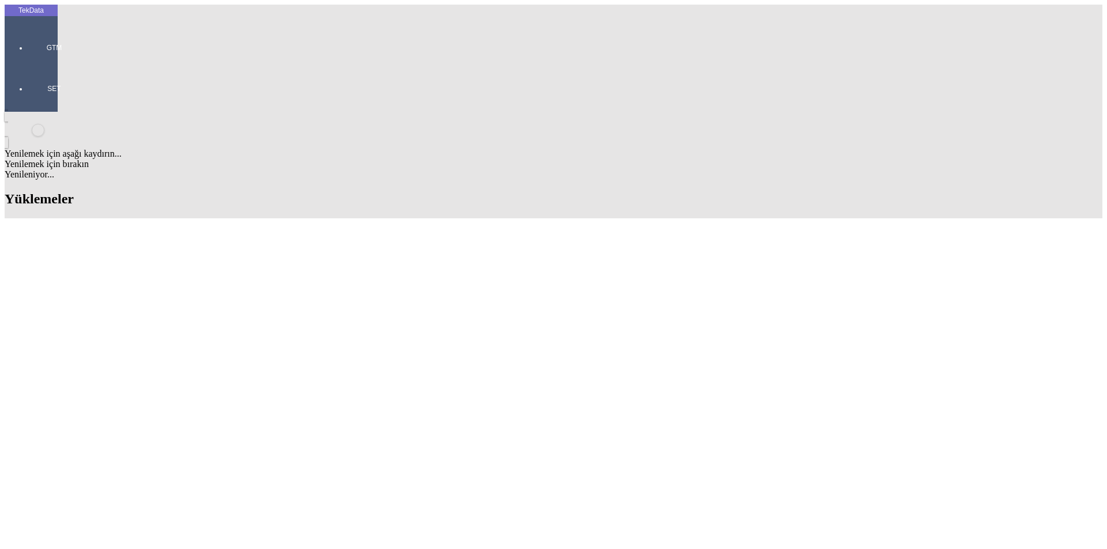
scroll to position [561, 0]
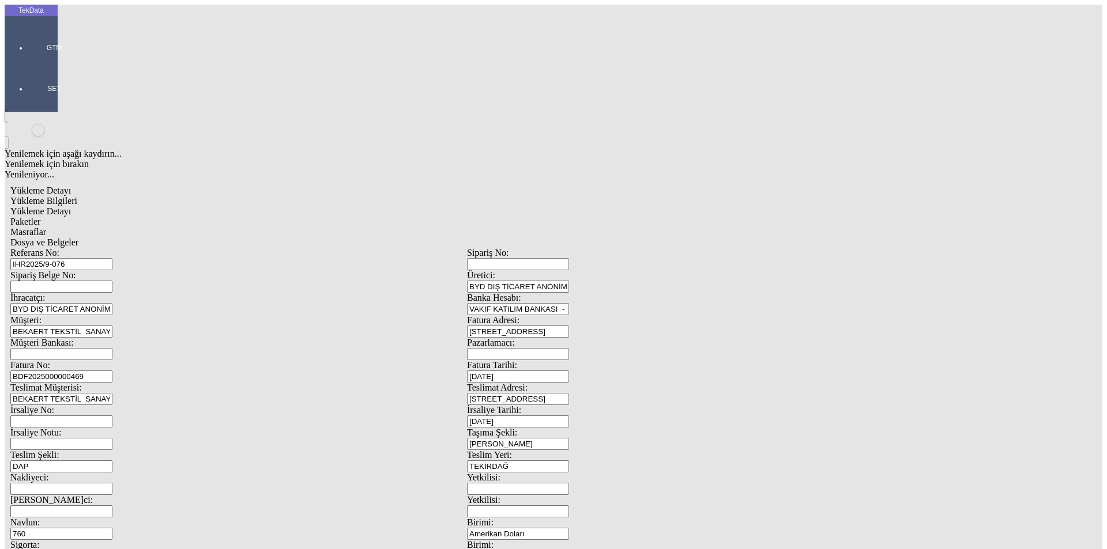
click at [569, 303] on input "VAKIF KATILIM BANKASI - [GEOGRAPHIC_DATA] - USD" at bounding box center [518, 309] width 102 height 12
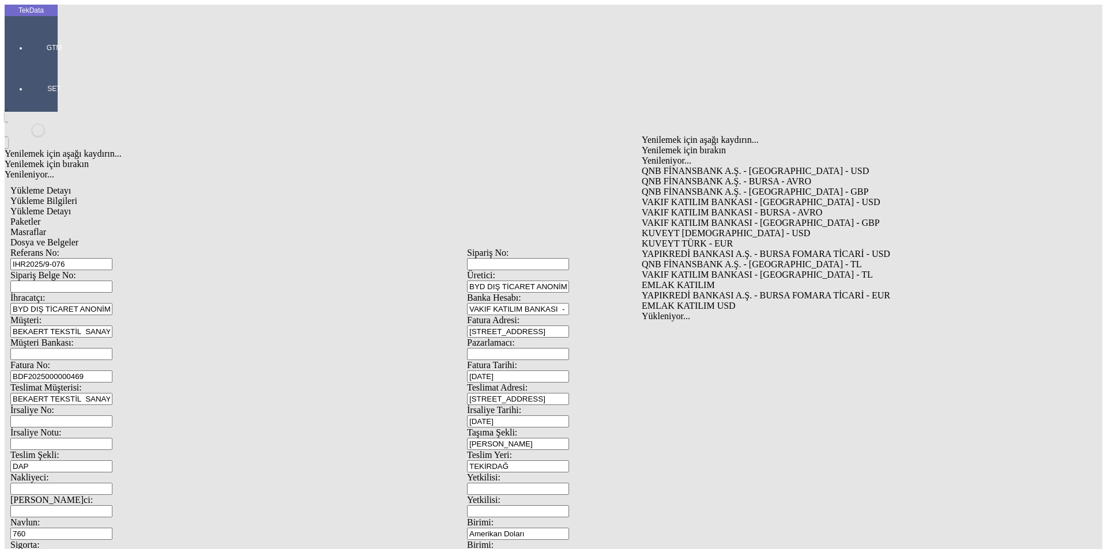
click at [714, 166] on div "QNB FİNANSBANK A.Ş. - [GEOGRAPHIC_DATA] - USD" at bounding box center [861, 171] width 441 height 10
type input "QNB FİNANSBANK A.Ş. - [GEOGRAPHIC_DATA] - USD"
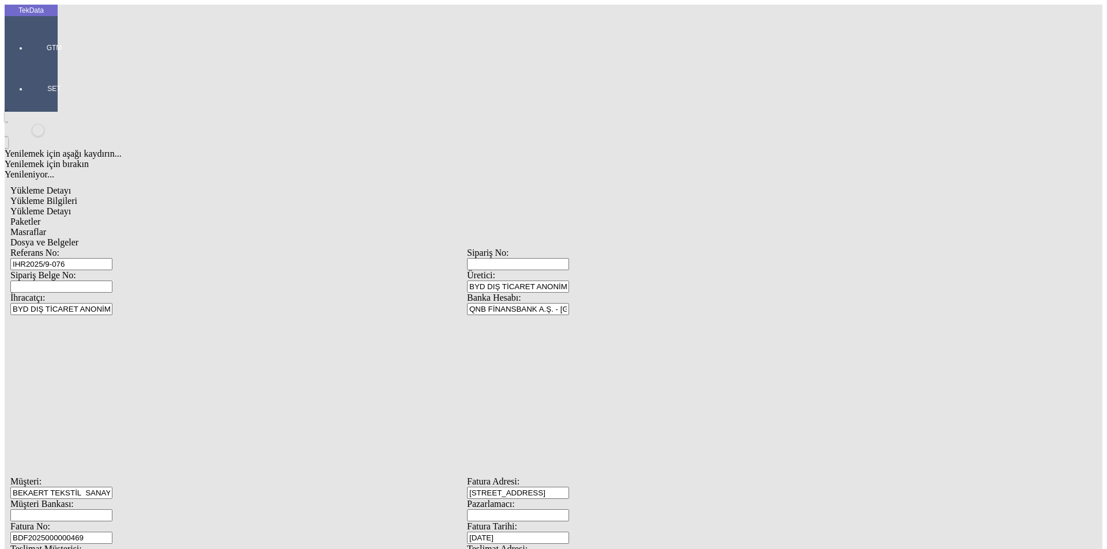
scroll to position [99, 0]
click at [28, 64] on div at bounding box center [54, 64] width 53 height 0
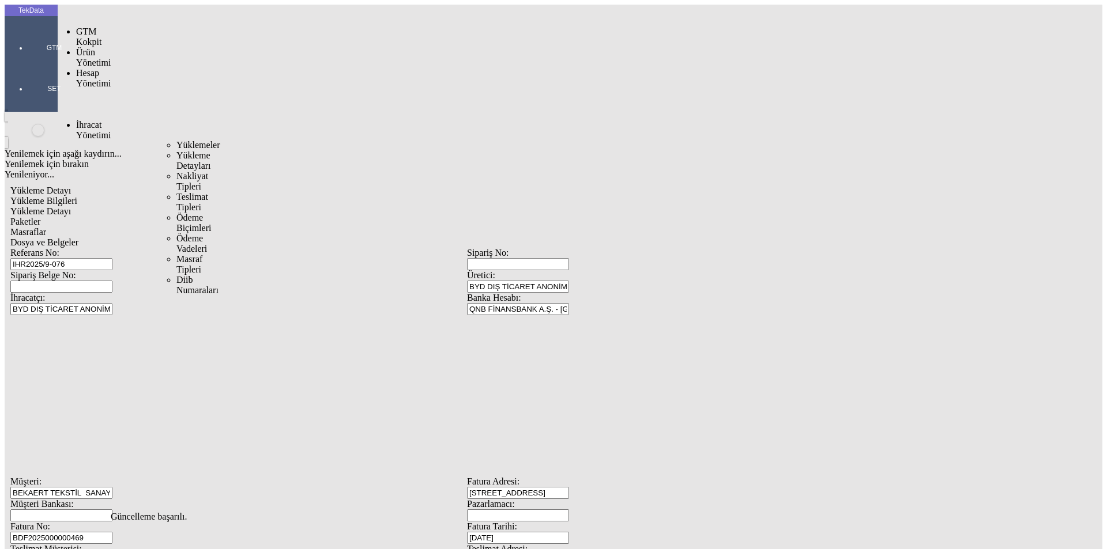
drag, startPoint x: 88, startPoint y: 63, endPoint x: 143, endPoint y: 65, distance: 55.4
click at [91, 120] on span "İhracat Yönetimi" at bounding box center [93, 130] width 35 height 20
drag, startPoint x: 150, startPoint y: 65, endPoint x: 171, endPoint y: 65, distance: 20.7
click at [176, 140] on span "Yüklemeler" at bounding box center [198, 145] width 44 height 10
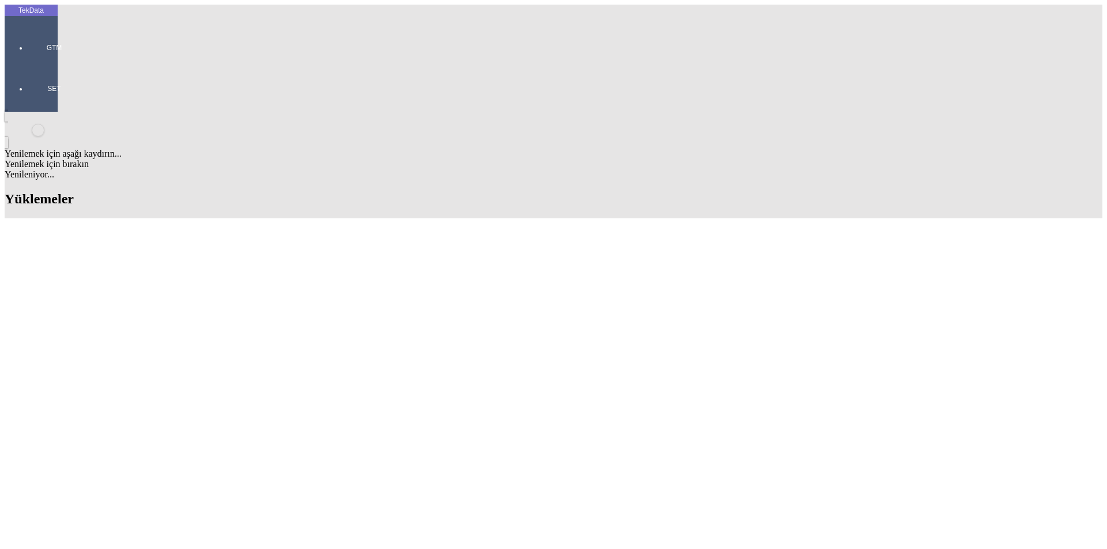
scroll to position [504, 0]
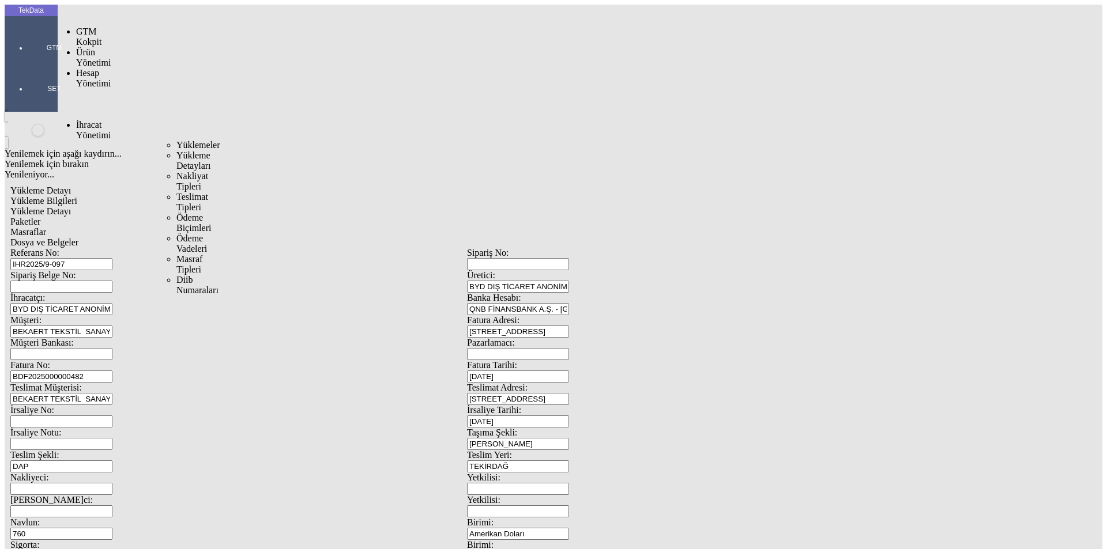
click at [89, 120] on span "İhracat Yönetimi" at bounding box center [93, 130] width 35 height 20
click at [176, 140] on span "Yüklemeler" at bounding box center [198, 145] width 44 height 10
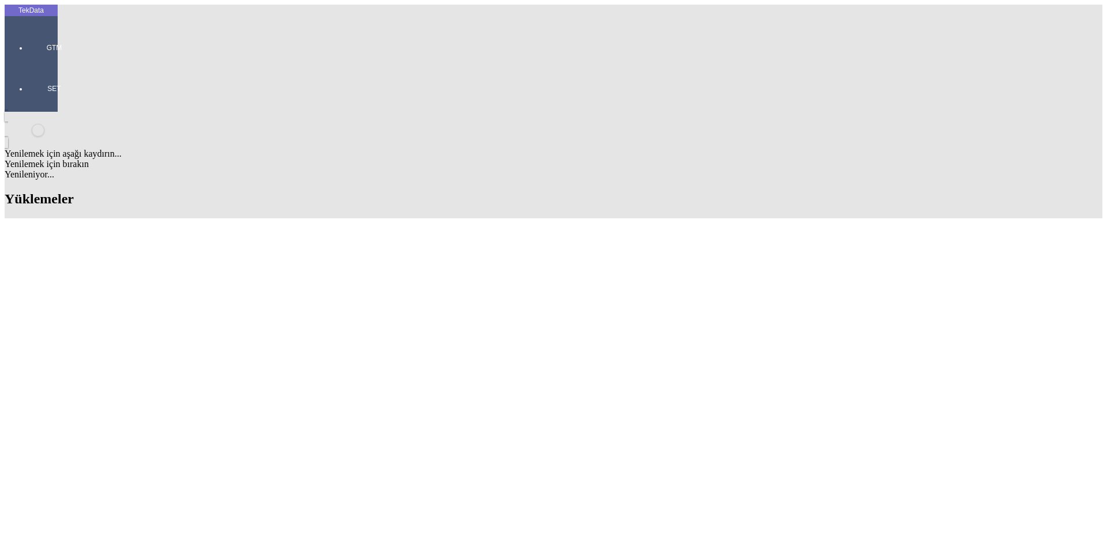
scroll to position [504, 0]
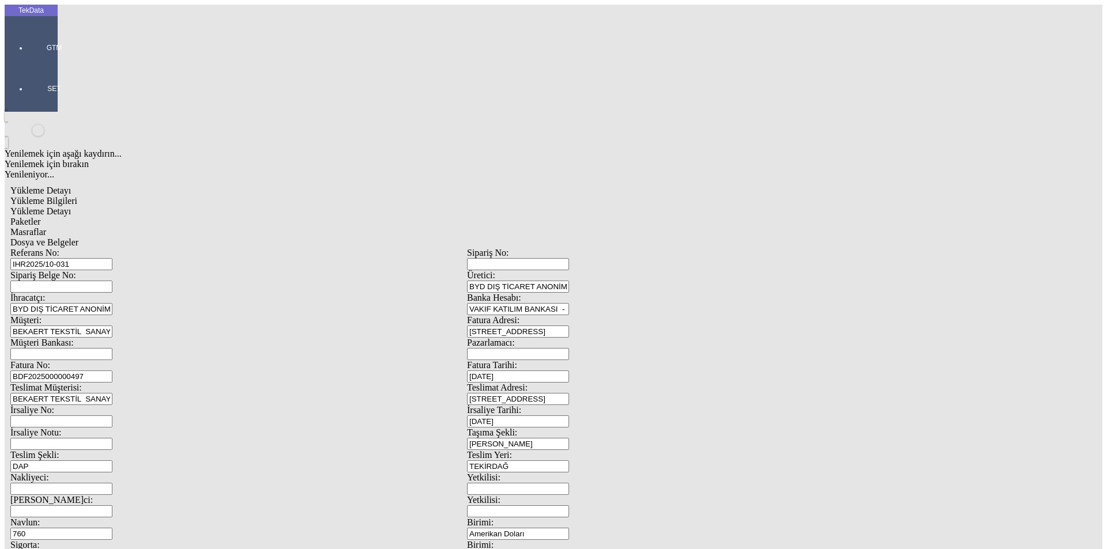
click at [569, 303] on input "VAKIF KATILIM BANKASI - [GEOGRAPHIC_DATA] - USD" at bounding box center [518, 309] width 102 height 12
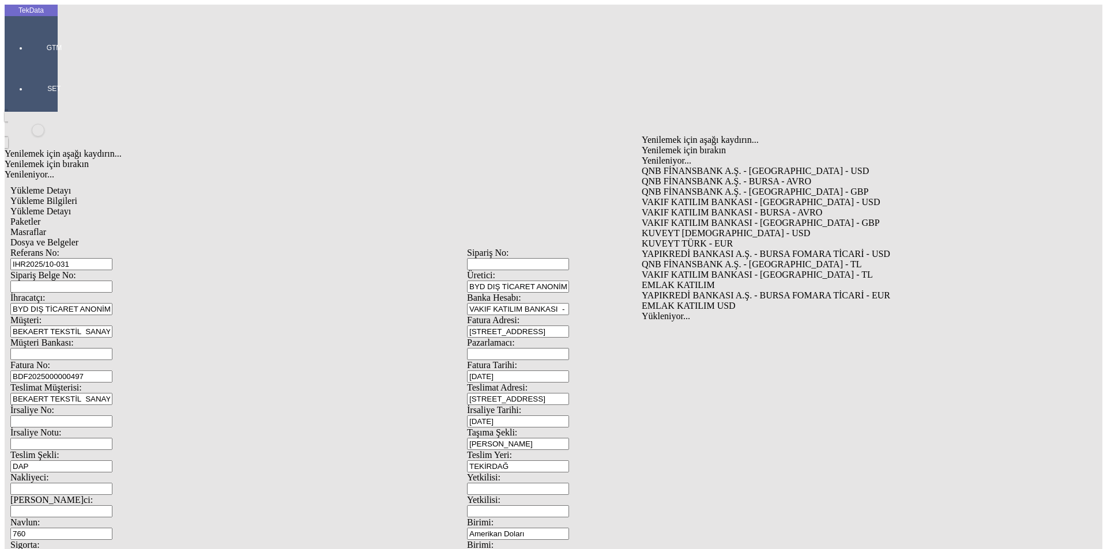
click at [690, 166] on div "QNB FİNANSBANK A.Ş. - [GEOGRAPHIC_DATA] - USD" at bounding box center [861, 171] width 441 height 10
type input "QNB FİNANSBANK A.Ş. - [GEOGRAPHIC_DATA] - USD"
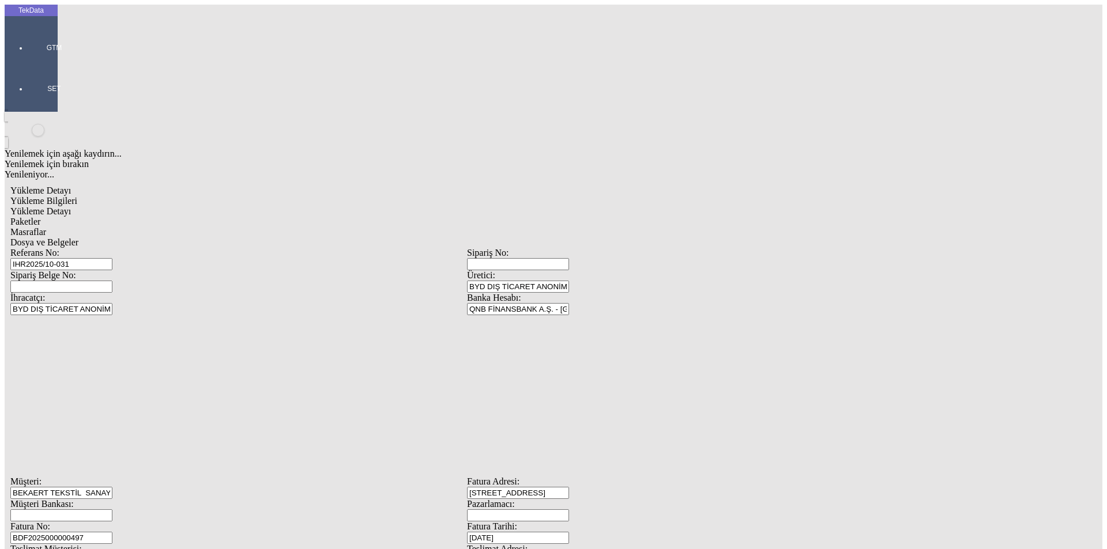
scroll to position [99, 0]
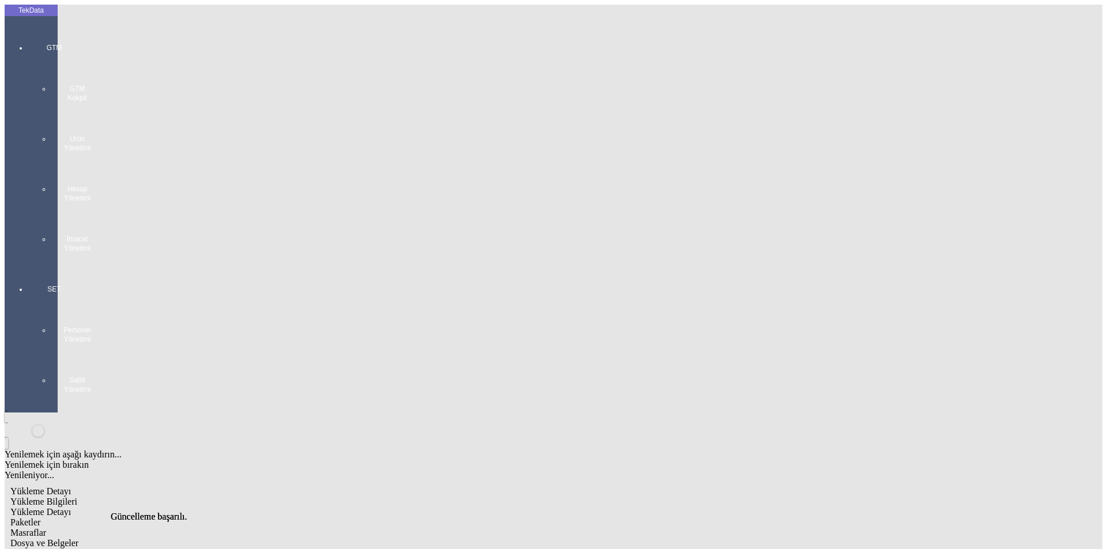
click at [28, 265] on div at bounding box center [54, 265] width 53 height 0
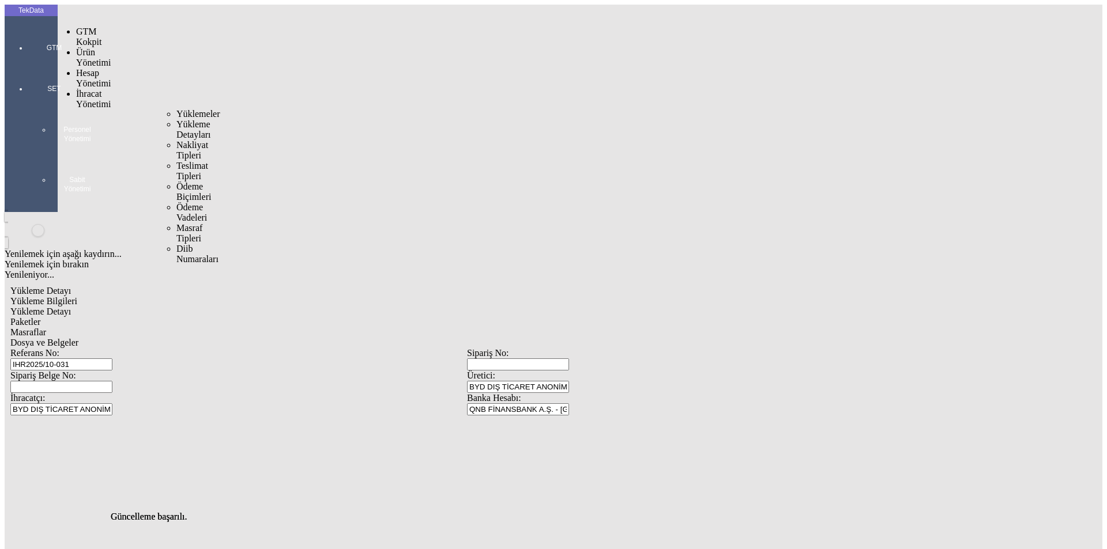
click at [76, 89] on span "İhracat Yönetimi" at bounding box center [93, 99] width 35 height 20
click at [176, 109] on span "Yüklemeler" at bounding box center [198, 114] width 44 height 10
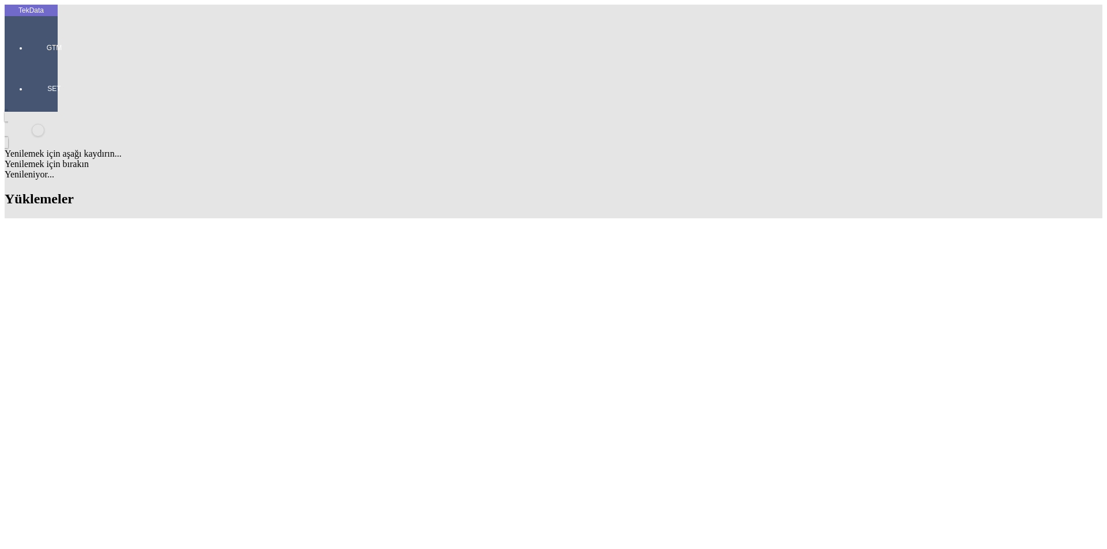
scroll to position [446, 0]
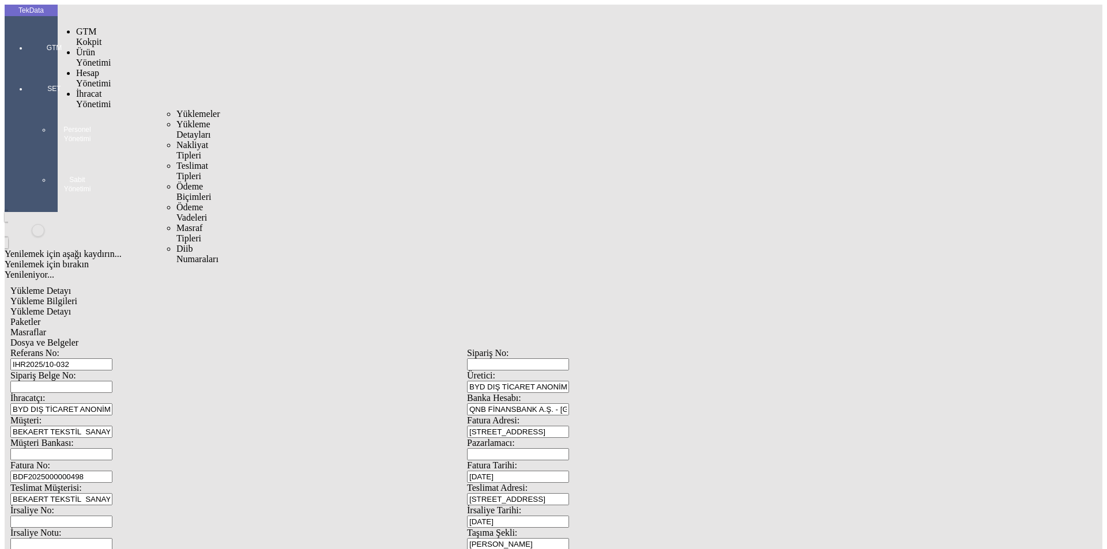
click at [93, 89] on span "İhracat Yönetimi" at bounding box center [93, 99] width 35 height 20
click at [176, 109] on span "Yüklemeler" at bounding box center [198, 114] width 44 height 10
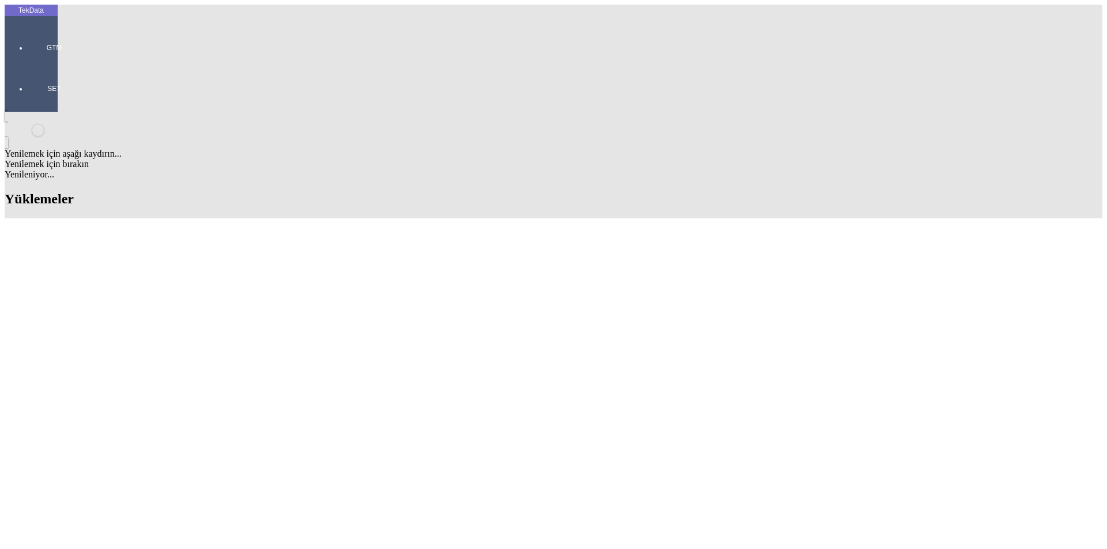
scroll to position [504, 0]
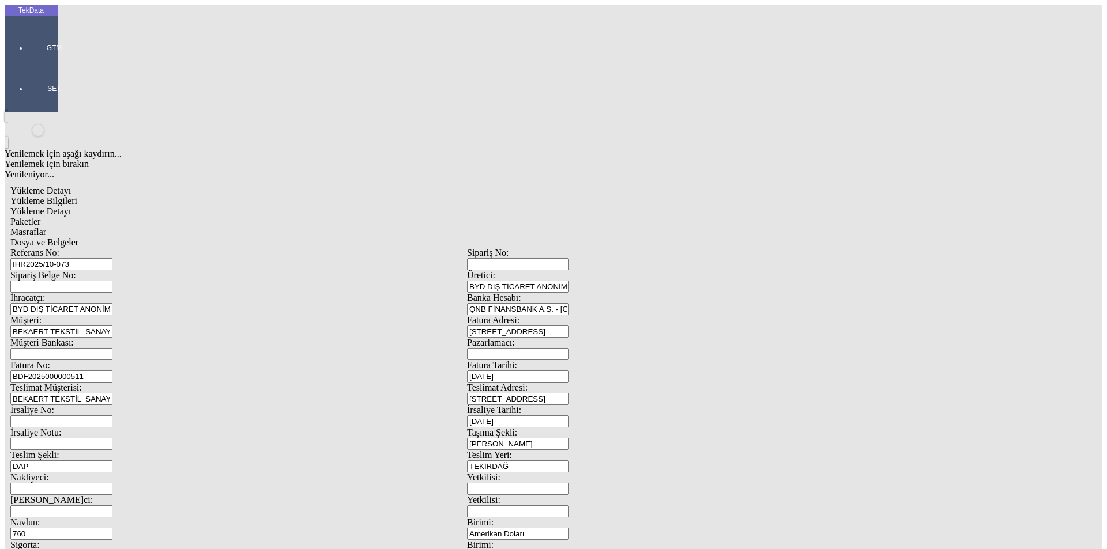
scroll to position [99, 0]
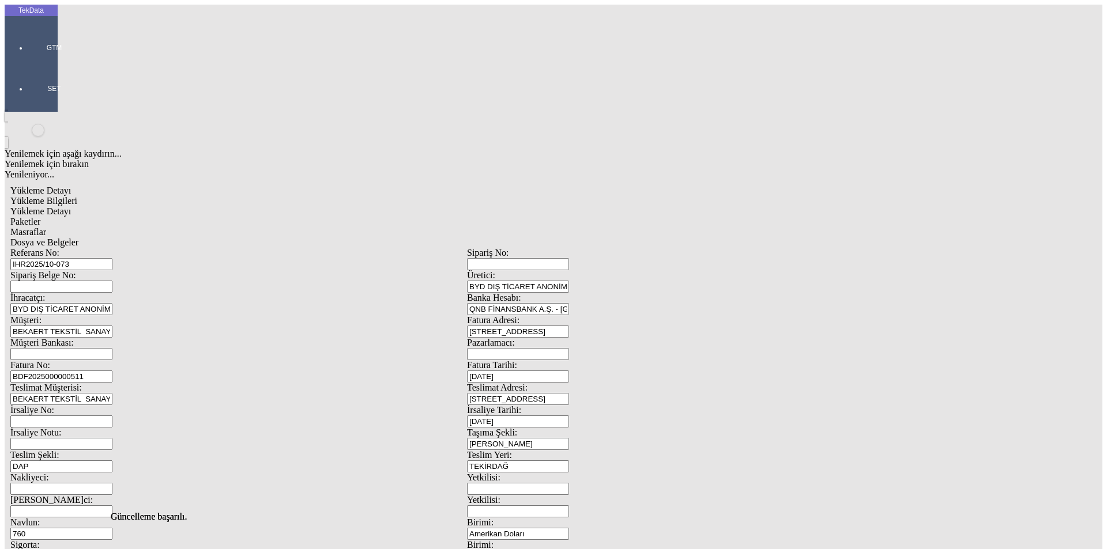
scroll to position [0, 0]
click at [78, 237] on span "Dosya ve Belgeler" at bounding box center [44, 242] width 68 height 10
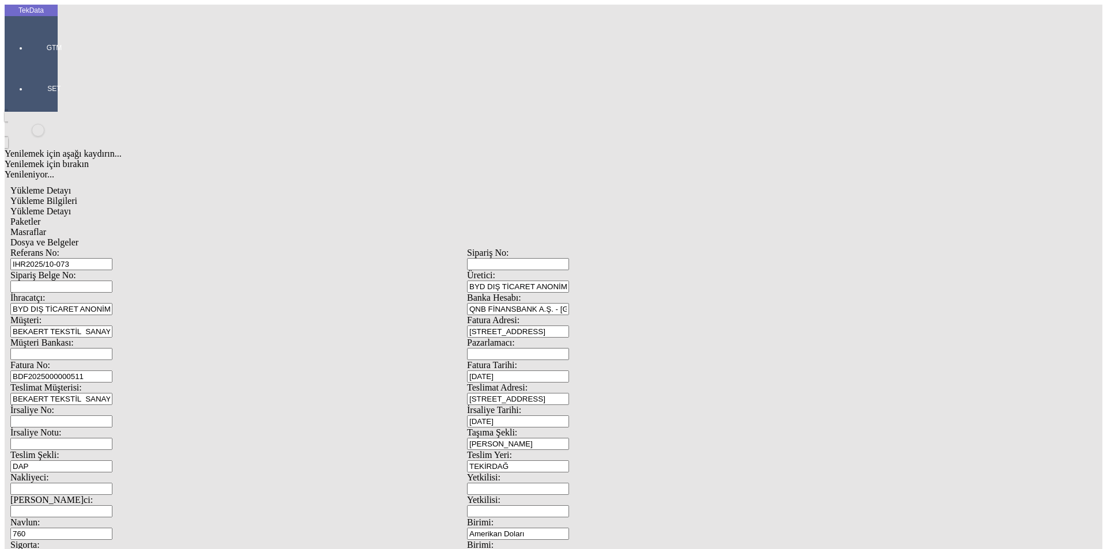
click at [71, 206] on span "Yükleme Detayı" at bounding box center [40, 211] width 61 height 10
click at [78, 237] on span "Dosya ve Belgeler" at bounding box center [44, 242] width 68 height 10
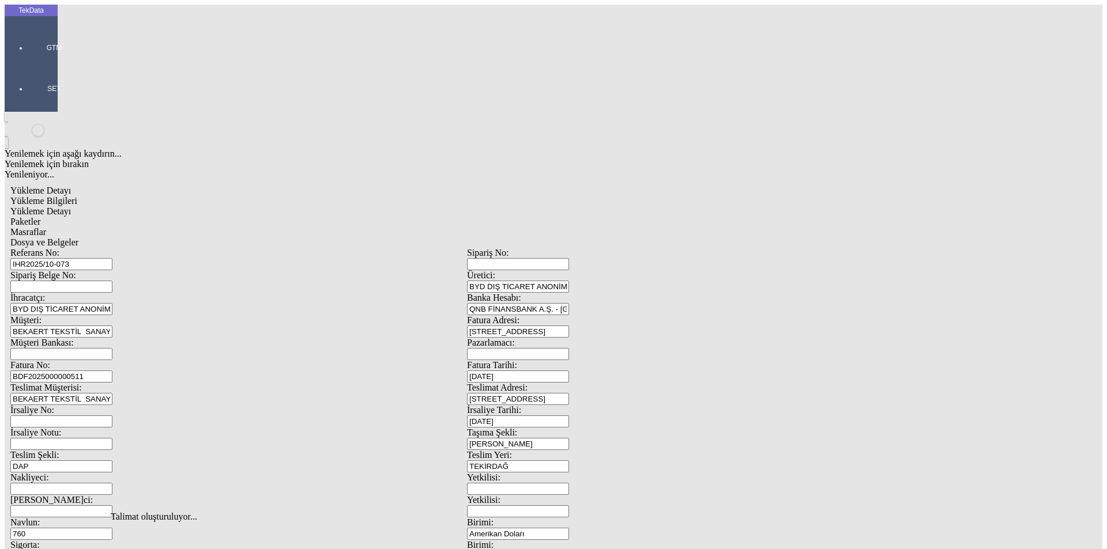
click at [78, 237] on span "Dosya ve Belgeler" at bounding box center [44, 242] width 68 height 10
click at [77, 196] on span "Yükleme Bilgileri" at bounding box center [43, 201] width 67 height 10
click at [71, 206] on span "Yükleme Detayı" at bounding box center [40, 211] width 61 height 10
click at [78, 237] on span "Dosya ve Belgeler" at bounding box center [44, 242] width 68 height 10
